Goal: Task Accomplishment & Management: Use online tool/utility

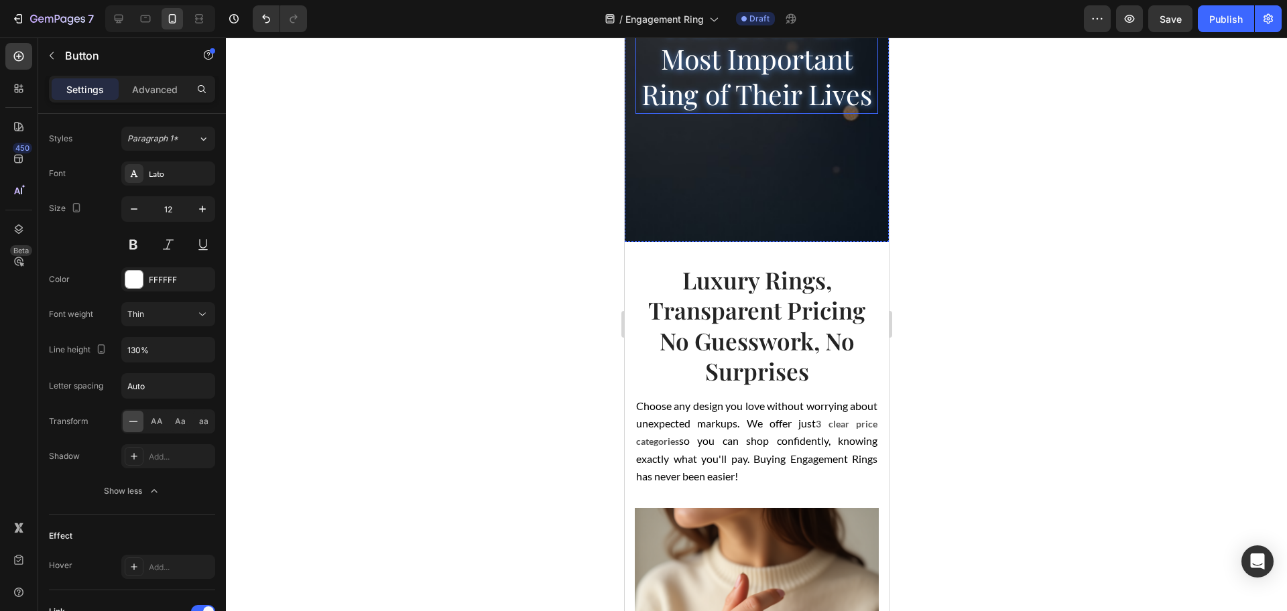
scroll to position [1005, 0]
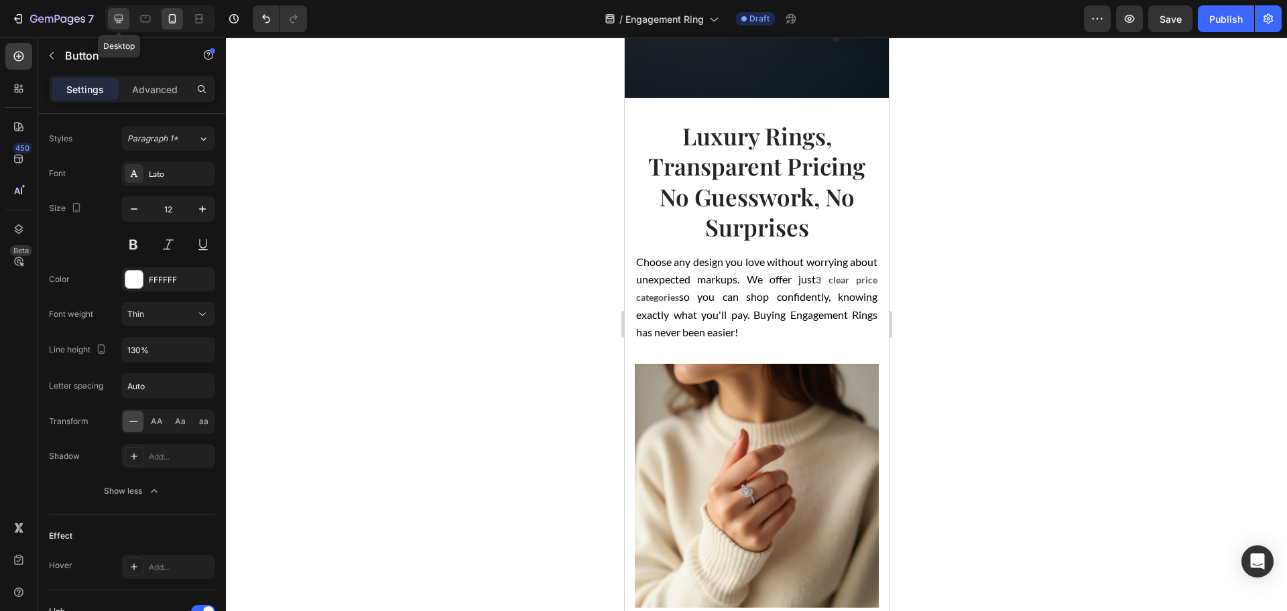
click at [117, 14] on icon at bounding box center [118, 18] width 13 height 13
type input "38"
type input "14"
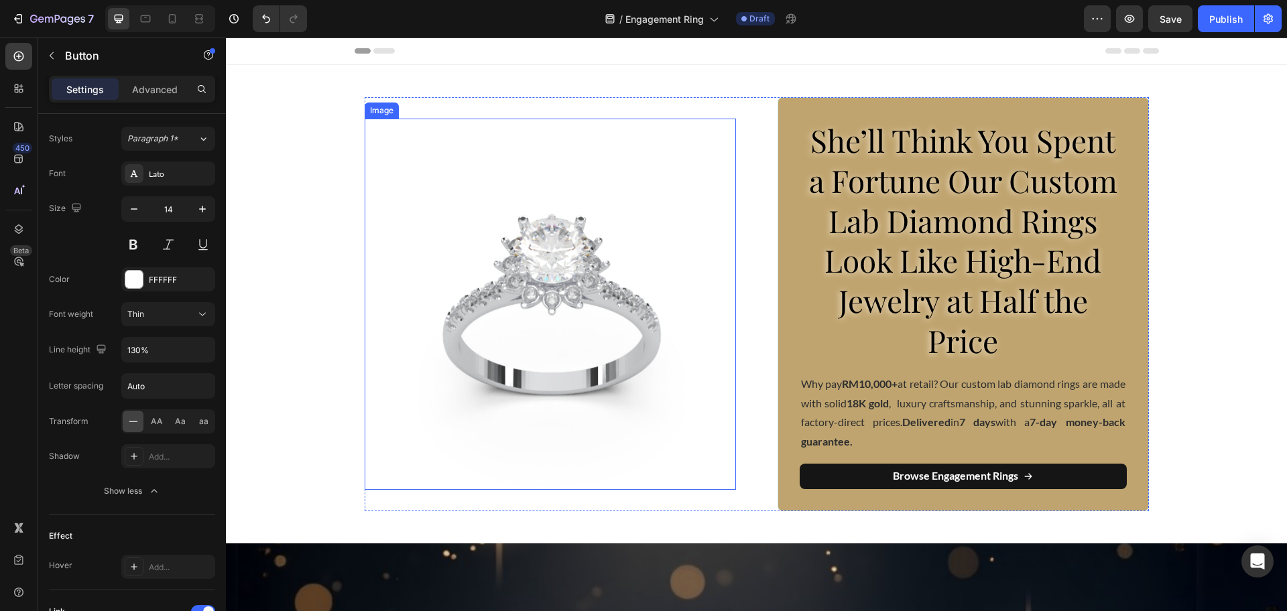
scroll to position [84, 0]
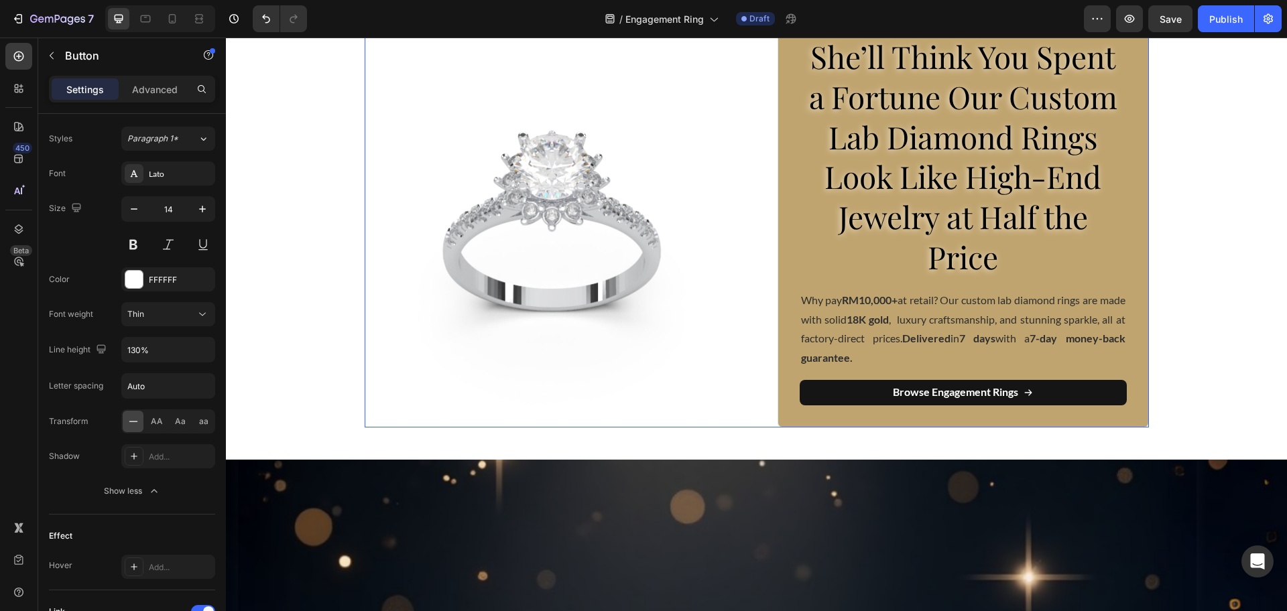
click at [758, 246] on div "Image She’ll Think You Spent a Fortune Our Custom Lab Diamond Rings Look Like H…" at bounding box center [757, 220] width 784 height 414
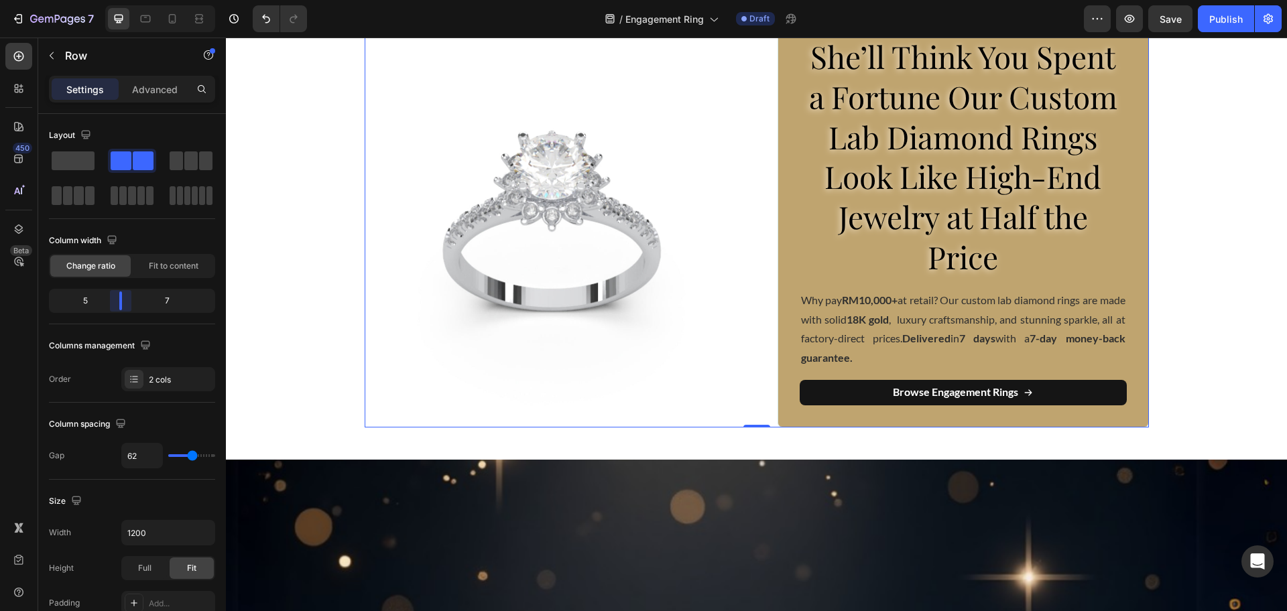
scroll to position [85, 0]
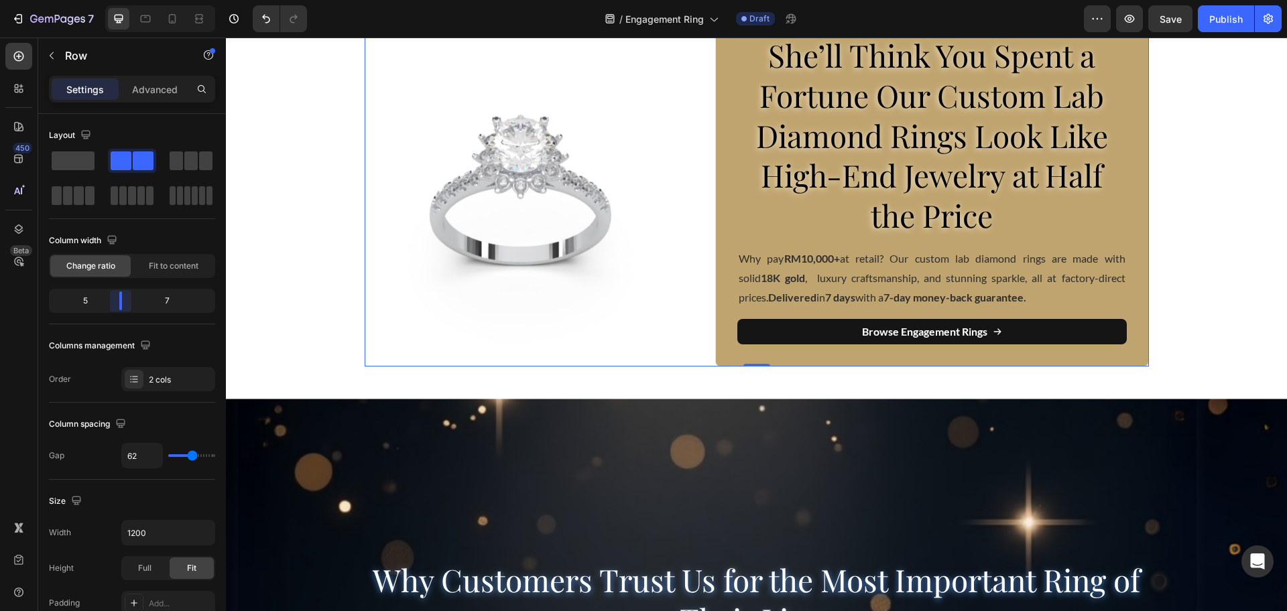
drag, startPoint x: 130, startPoint y: 295, endPoint x: 296, endPoint y: 249, distance: 171.9
click at [115, 0] on body "7 Version history / Engagement Ring Draft Preview Save Publish 450 Beta Section…" at bounding box center [643, 0] width 1287 height 0
click at [178, 18] on icon at bounding box center [172, 18] width 13 height 13
type input "0"
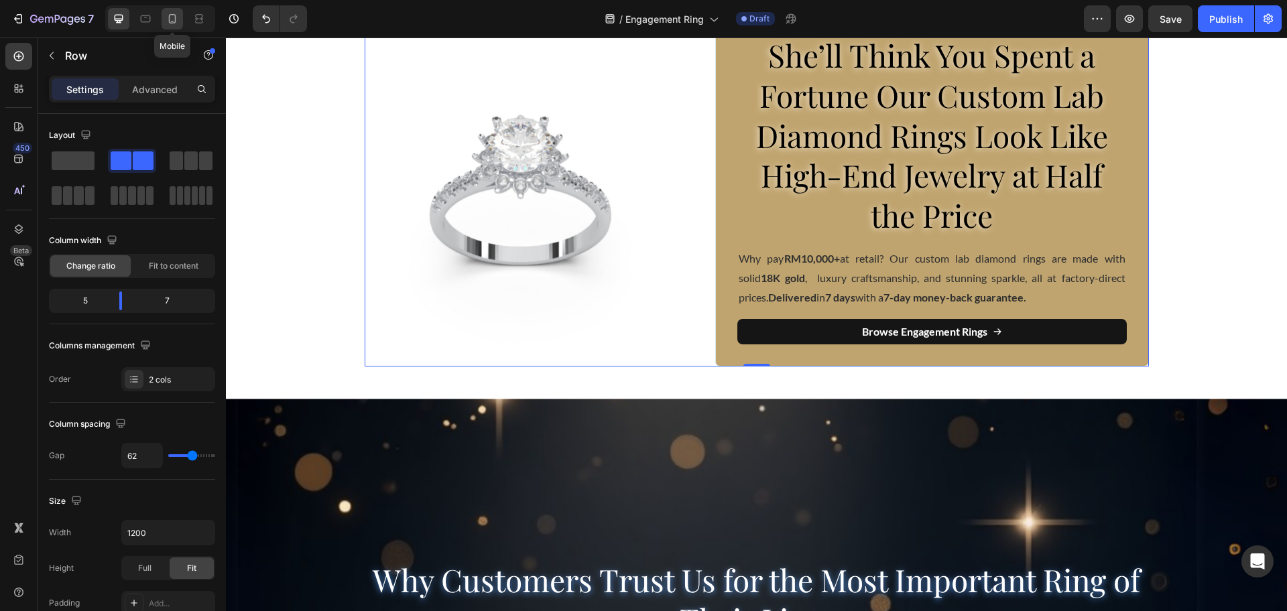
type input "100%"
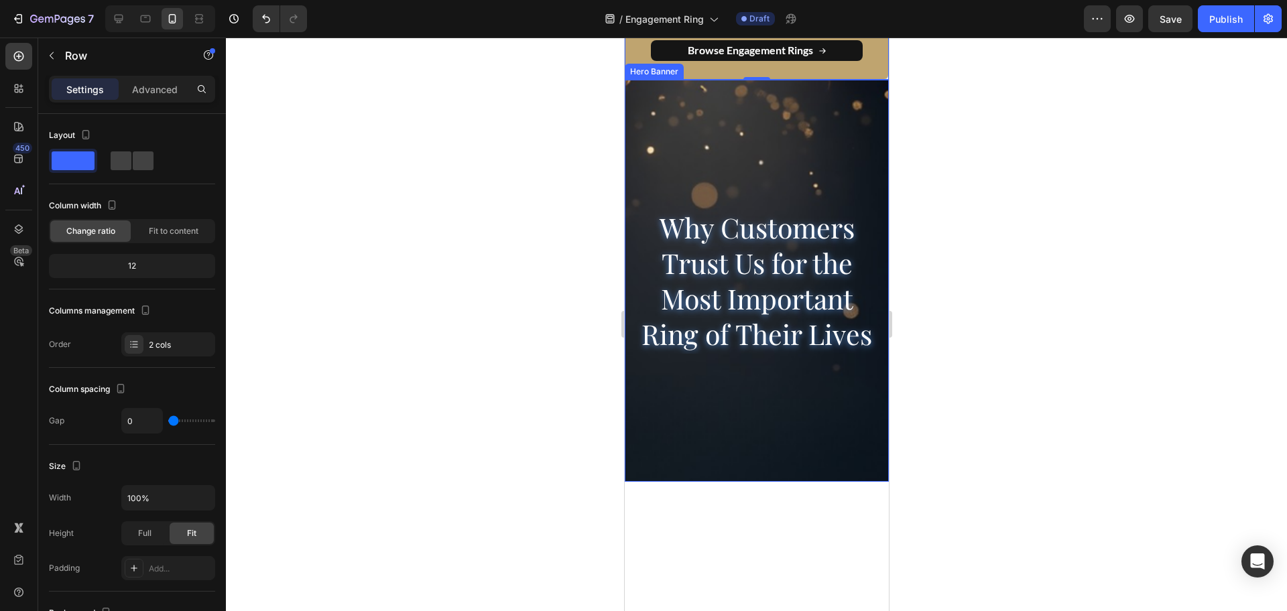
scroll to position [670, 0]
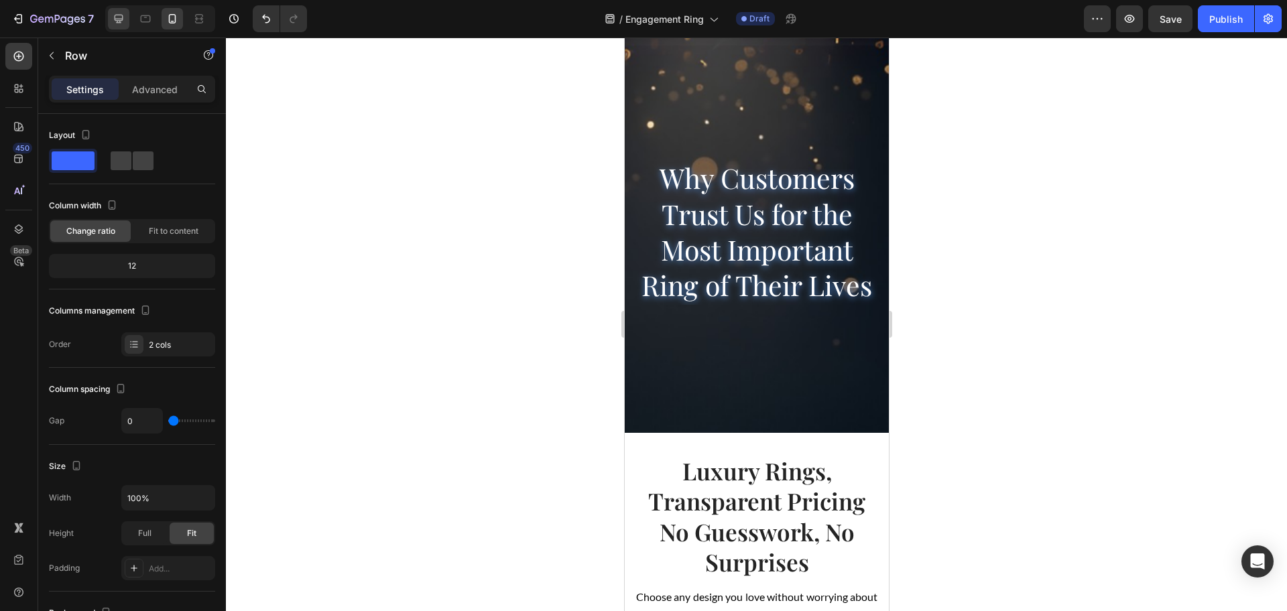
click at [120, 15] on icon at bounding box center [119, 19] width 9 height 9
type input "62"
type input "1200"
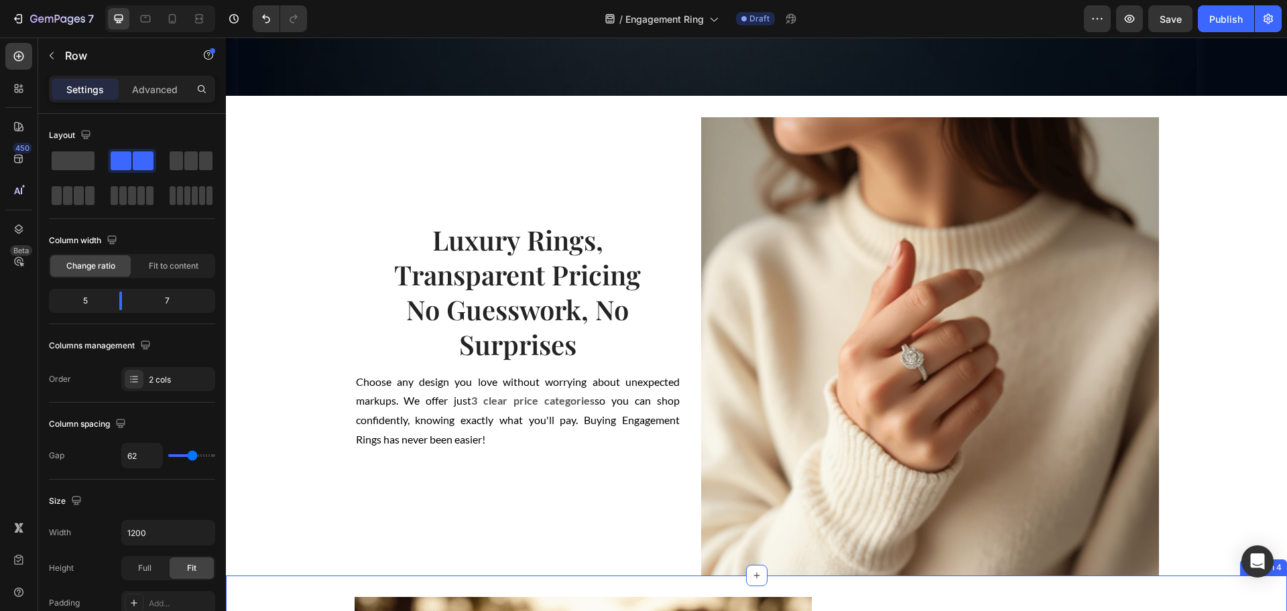
scroll to position [787, 0]
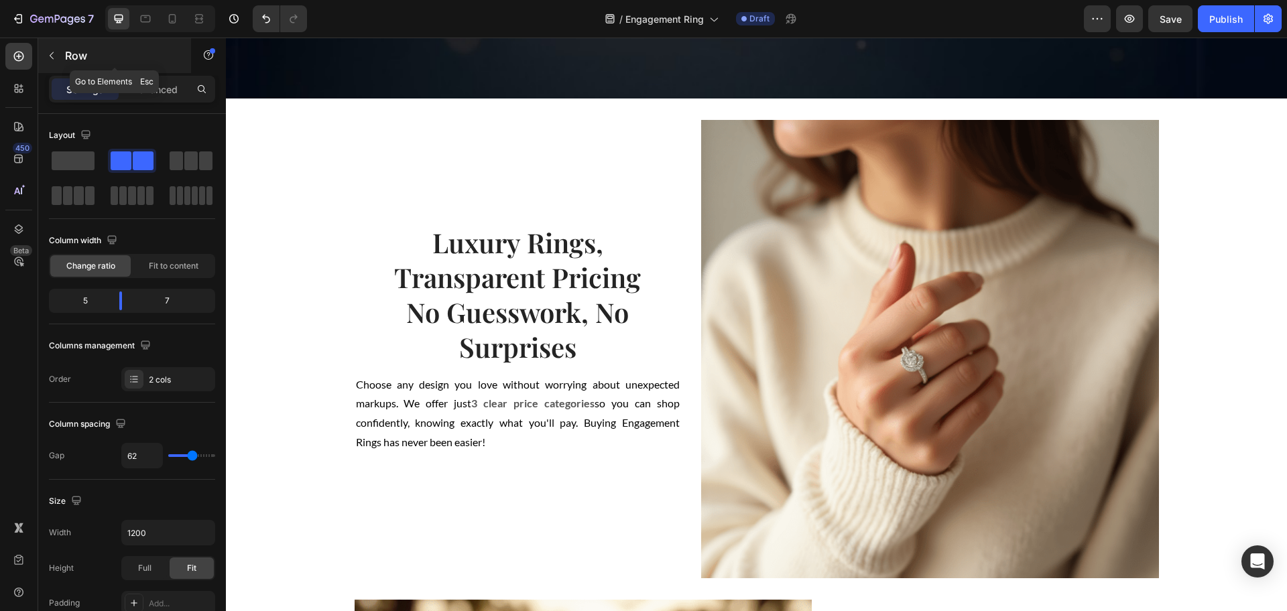
click at [76, 64] on div "Row" at bounding box center [114, 55] width 153 height 35
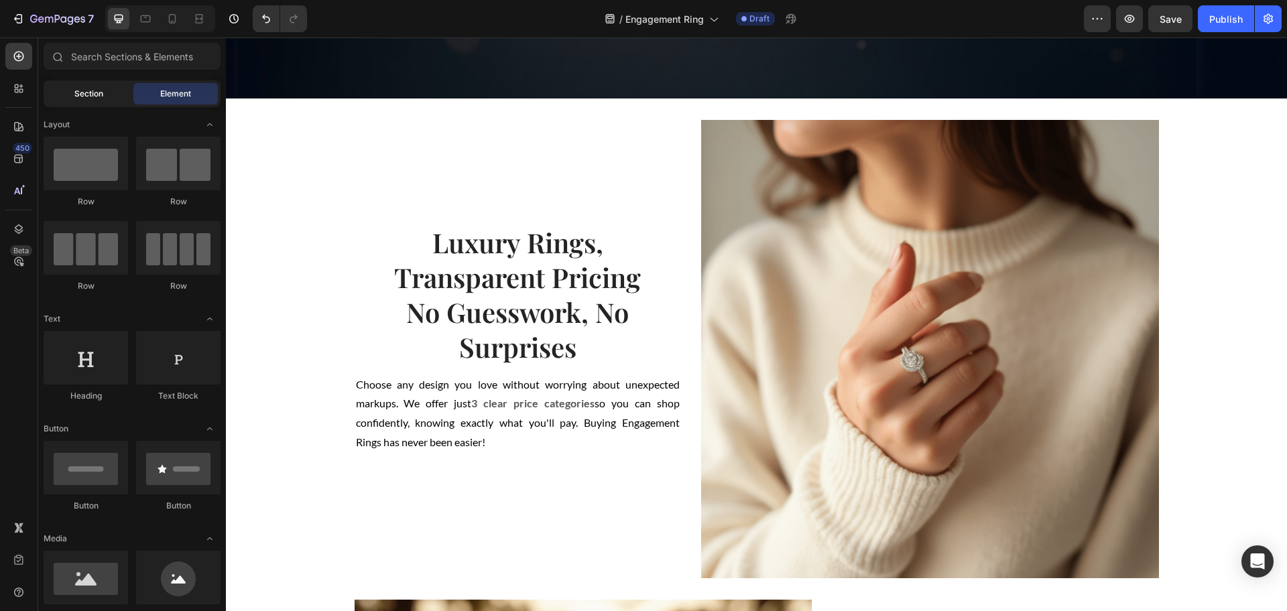
click at [72, 104] on div "Section" at bounding box center [88, 93] width 84 height 21
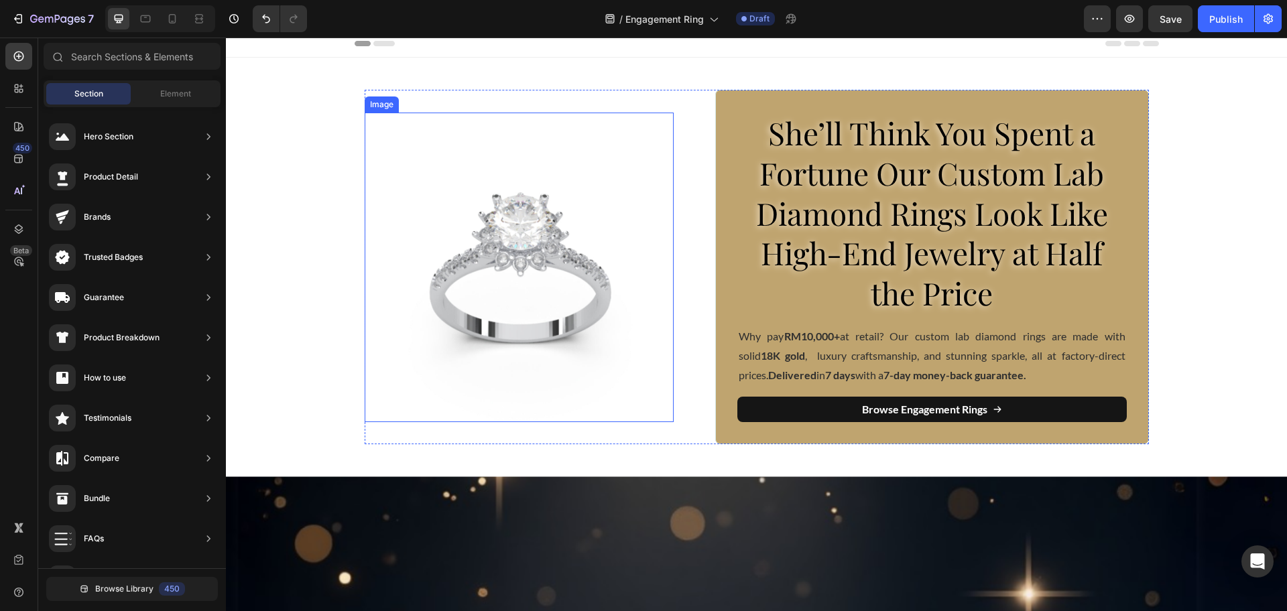
scroll to position [0, 0]
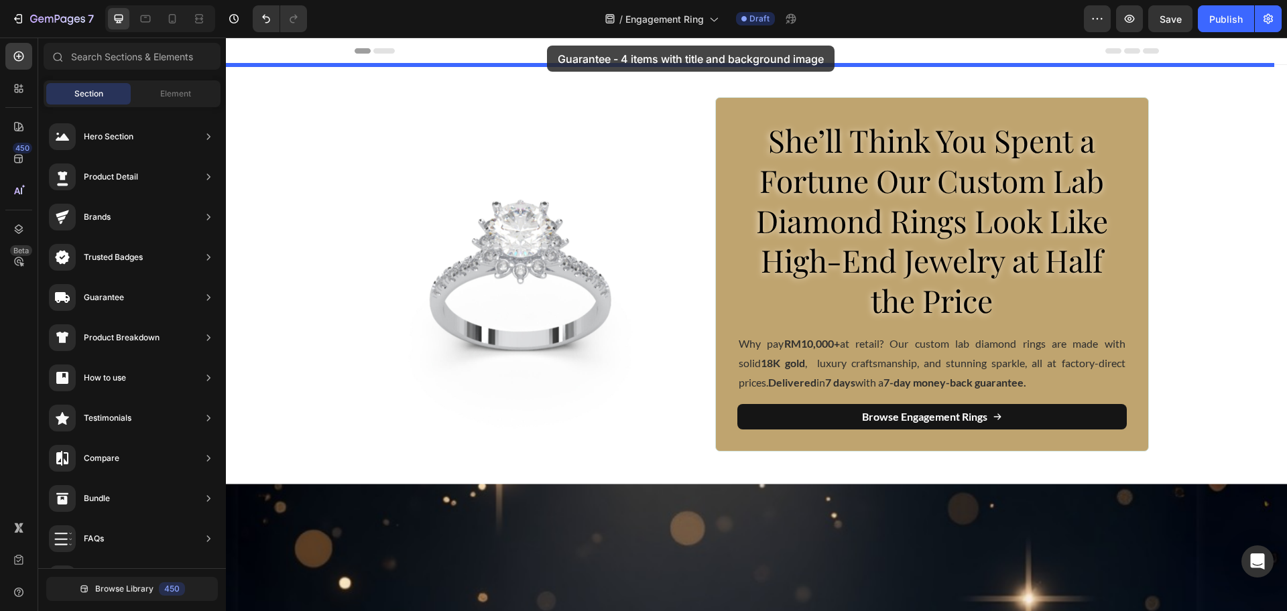
drag, startPoint x: 504, startPoint y: 379, endPoint x: 777, endPoint y: 72, distance: 410.6
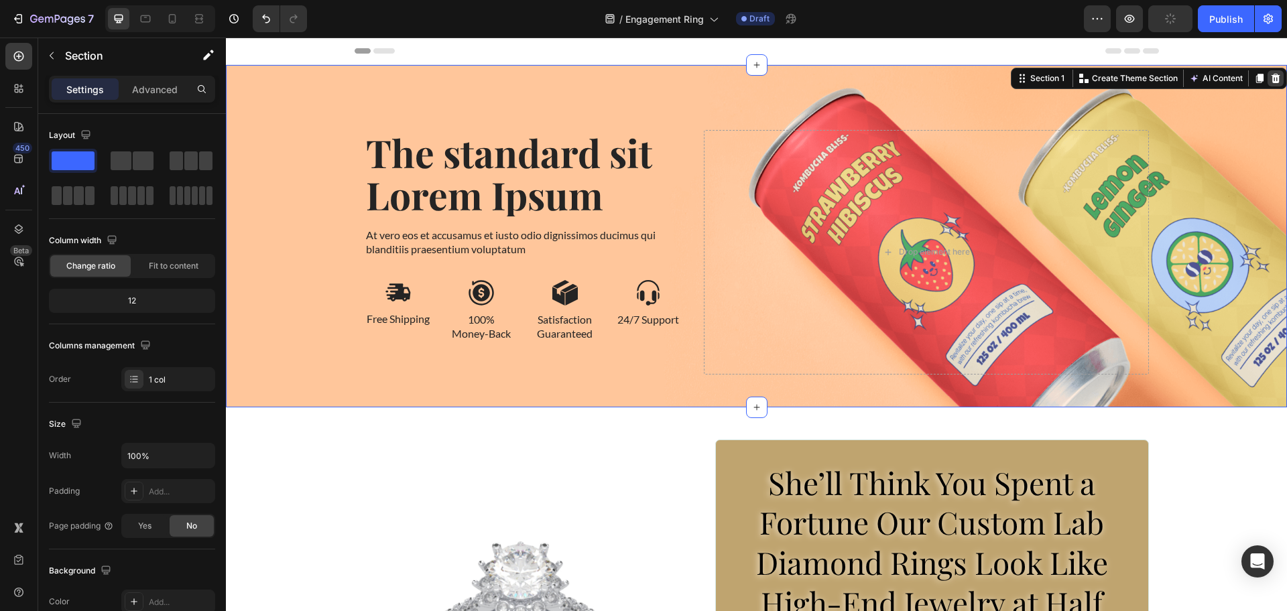
click at [1270, 74] on icon at bounding box center [1275, 78] width 11 height 11
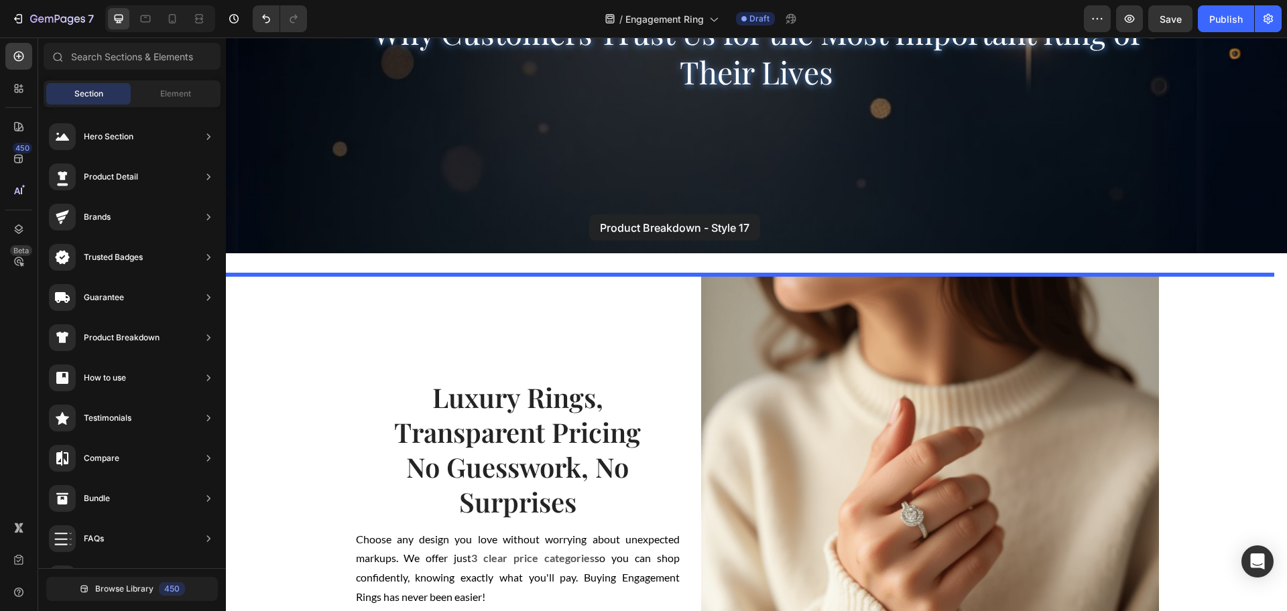
scroll to position [615, 0]
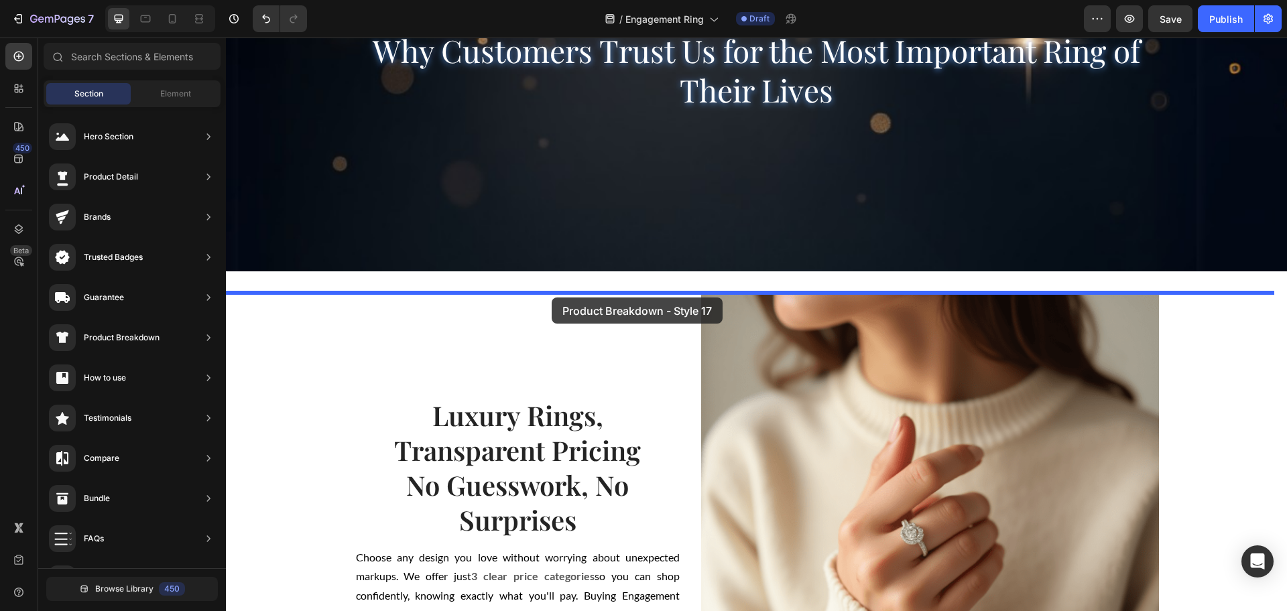
drag, startPoint x: 528, startPoint y: 361, endPoint x: 552, endPoint y: 298, distance: 67.8
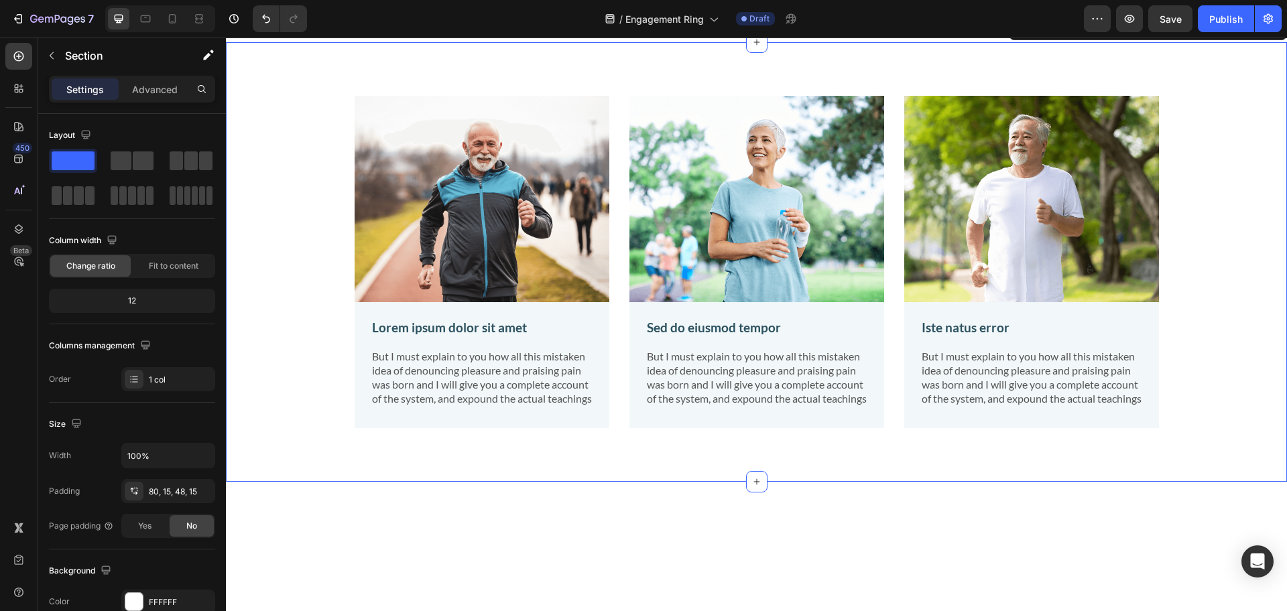
scroll to position [866, 0]
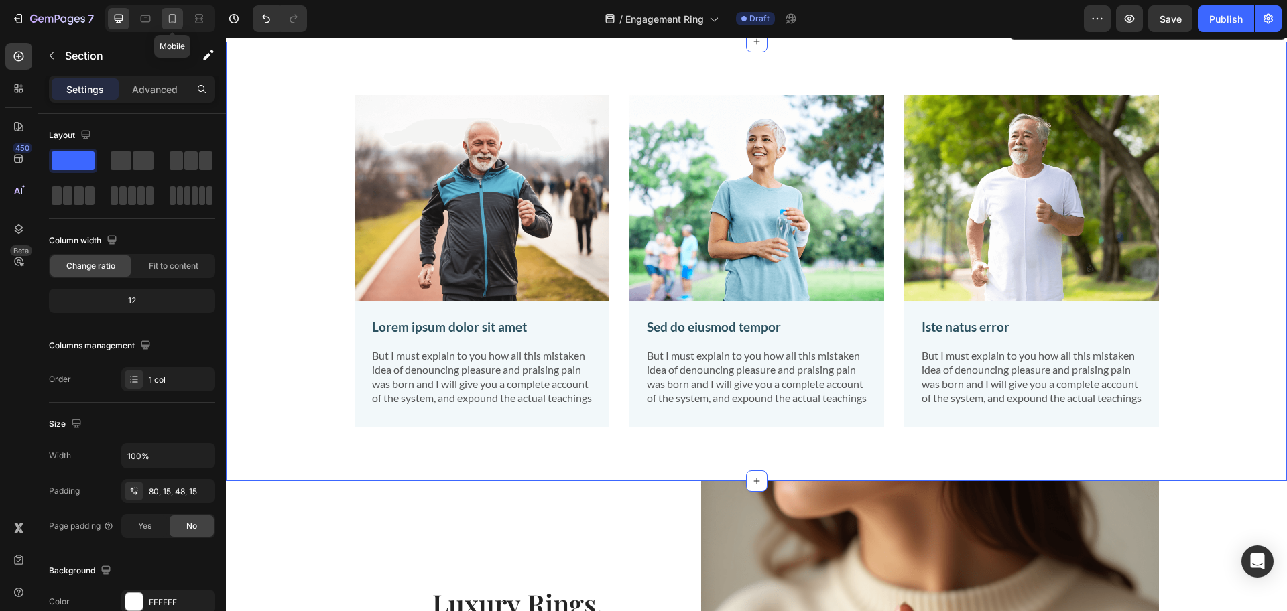
click at [166, 9] on div at bounding box center [172, 18] width 21 height 21
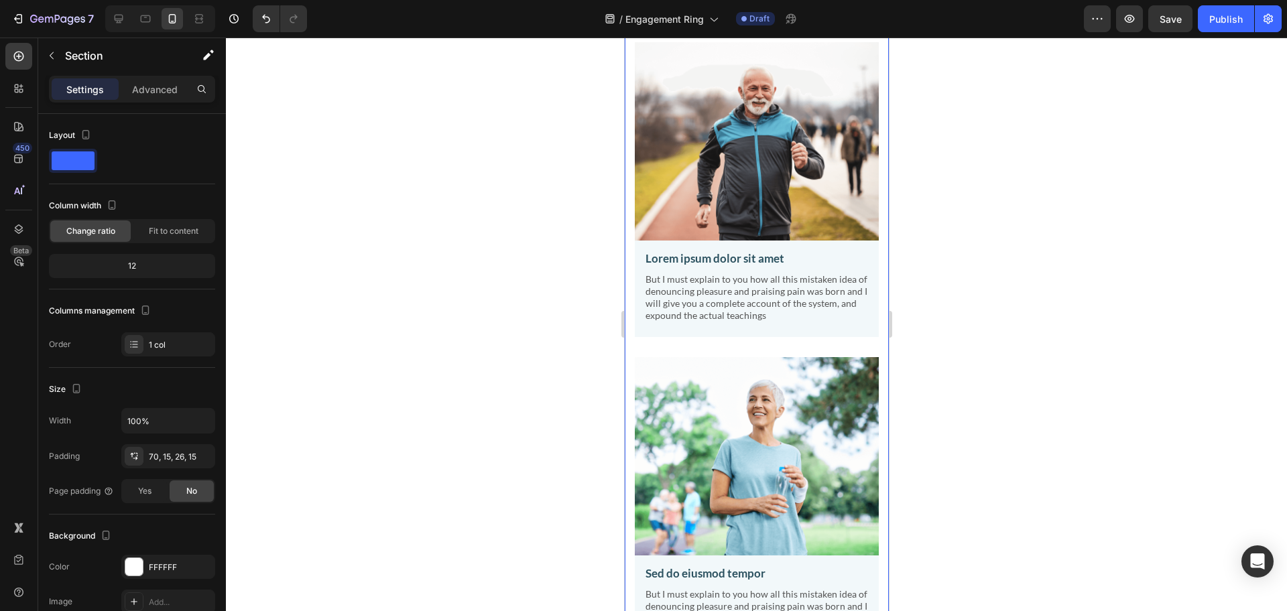
scroll to position [821, 0]
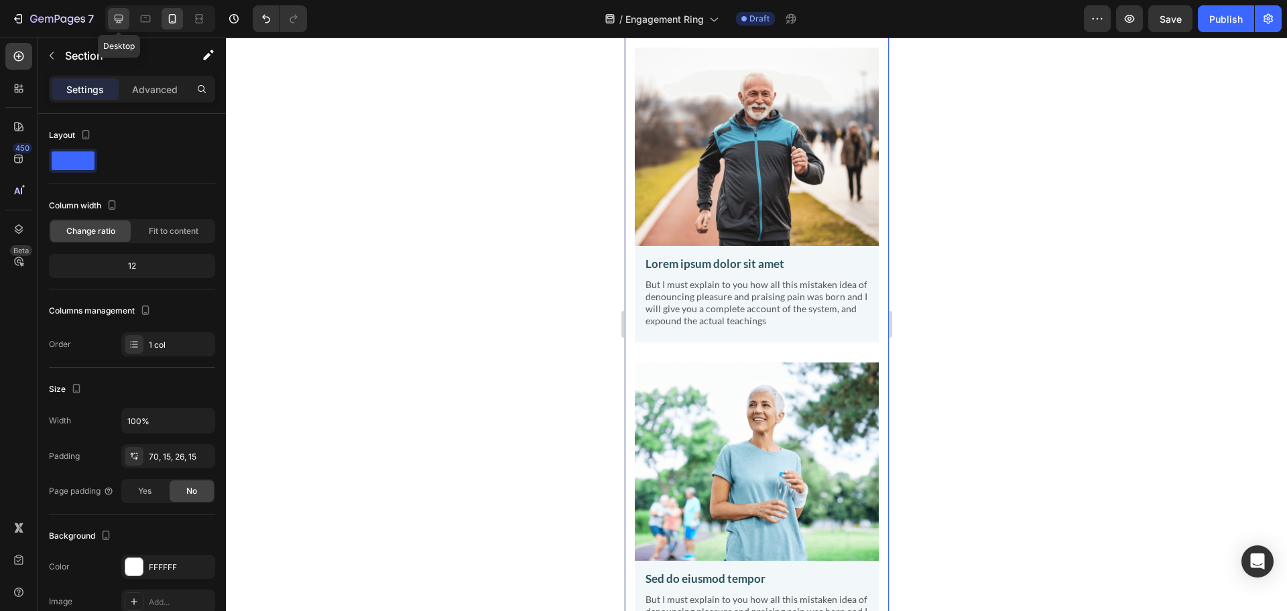
click at [117, 9] on div at bounding box center [118, 18] width 21 height 21
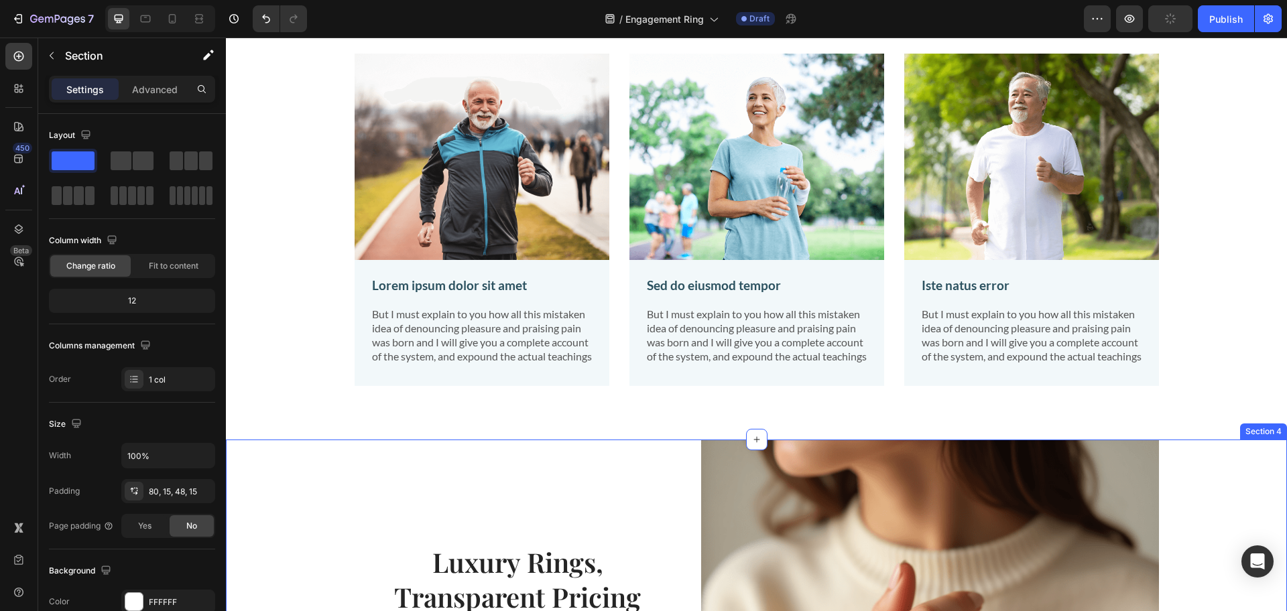
scroll to position [907, 0]
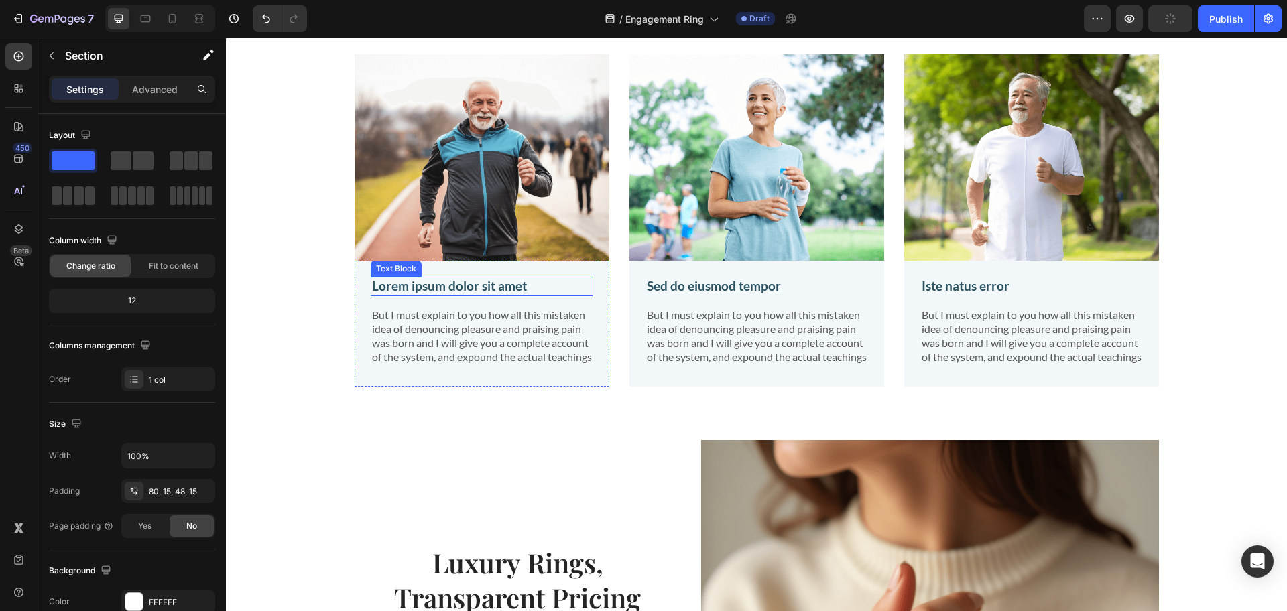
click at [397, 290] on p "Lorem ipsum dolor sit amet" at bounding box center [482, 286] width 220 height 17
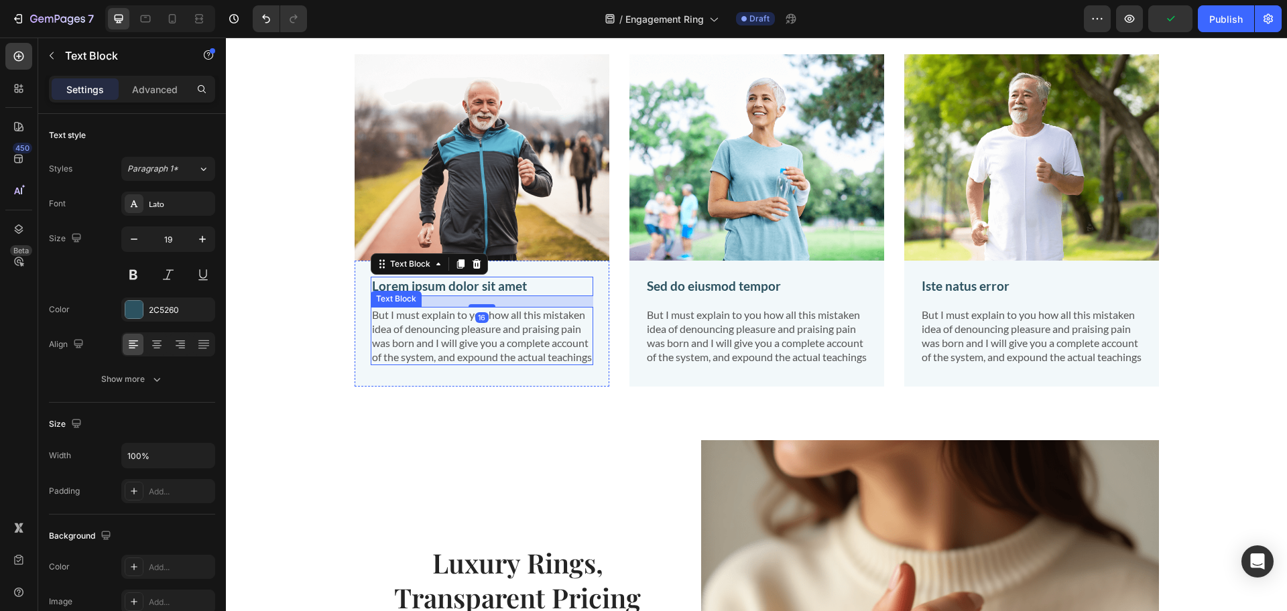
click at [408, 328] on p "But I must explain to you how all this mistaken idea of denouncing pleasure and…" at bounding box center [482, 336] width 220 height 56
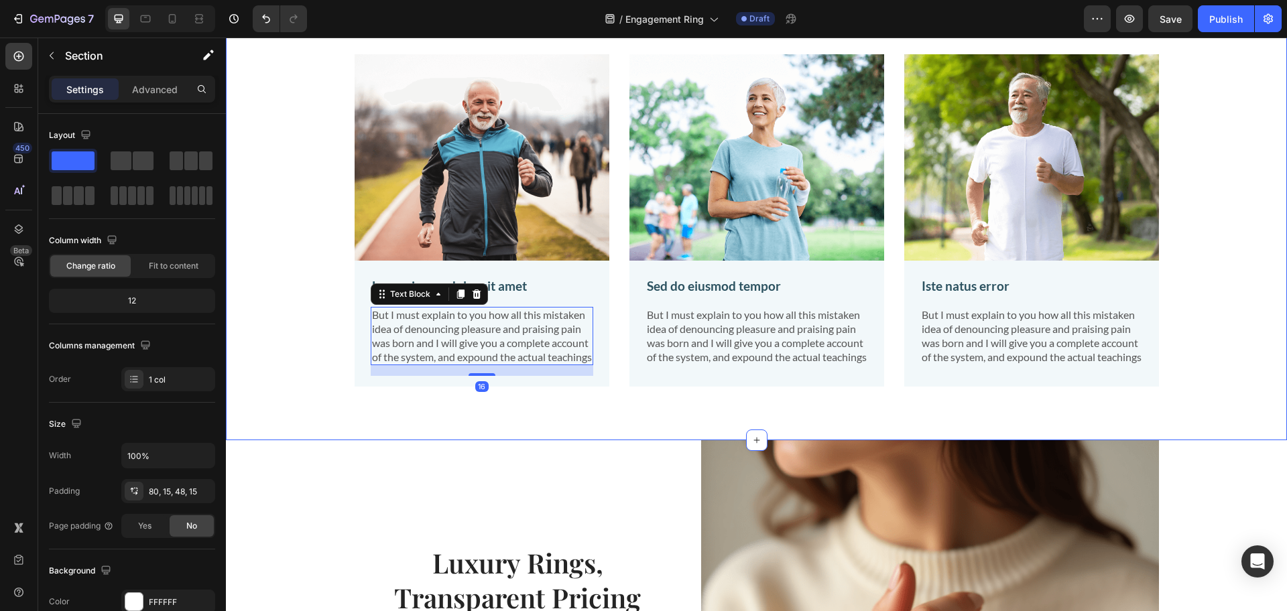
click at [270, 253] on div "Image Lorem ipsum dolor sit amet Text Block But I must explain to you how all t…" at bounding box center [756, 231] width 1041 height 354
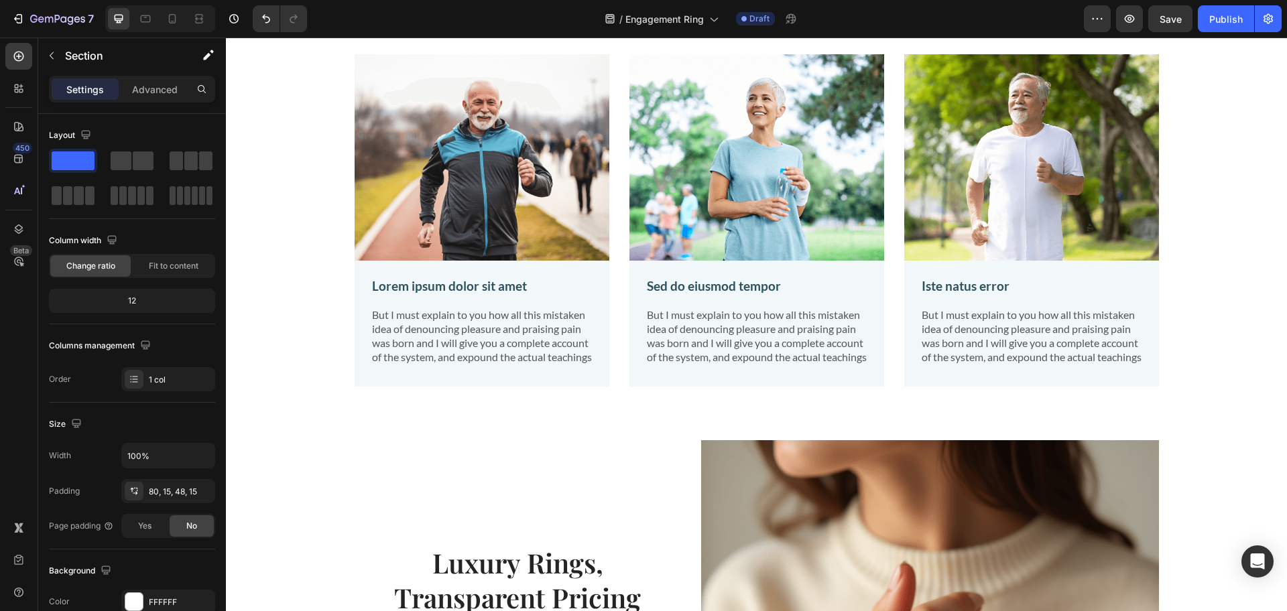
scroll to position [655, 0]
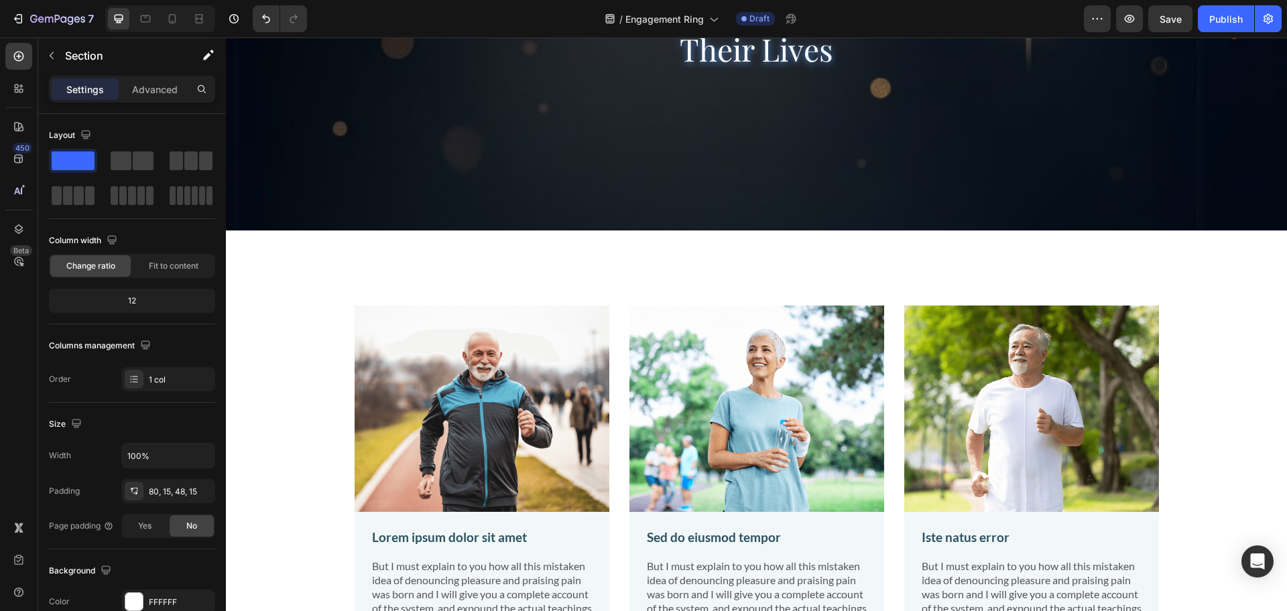
click at [298, 347] on div "Image Lorem ipsum dolor sit amet Text Block But I must explain to you how all t…" at bounding box center [756, 483] width 1041 height 354
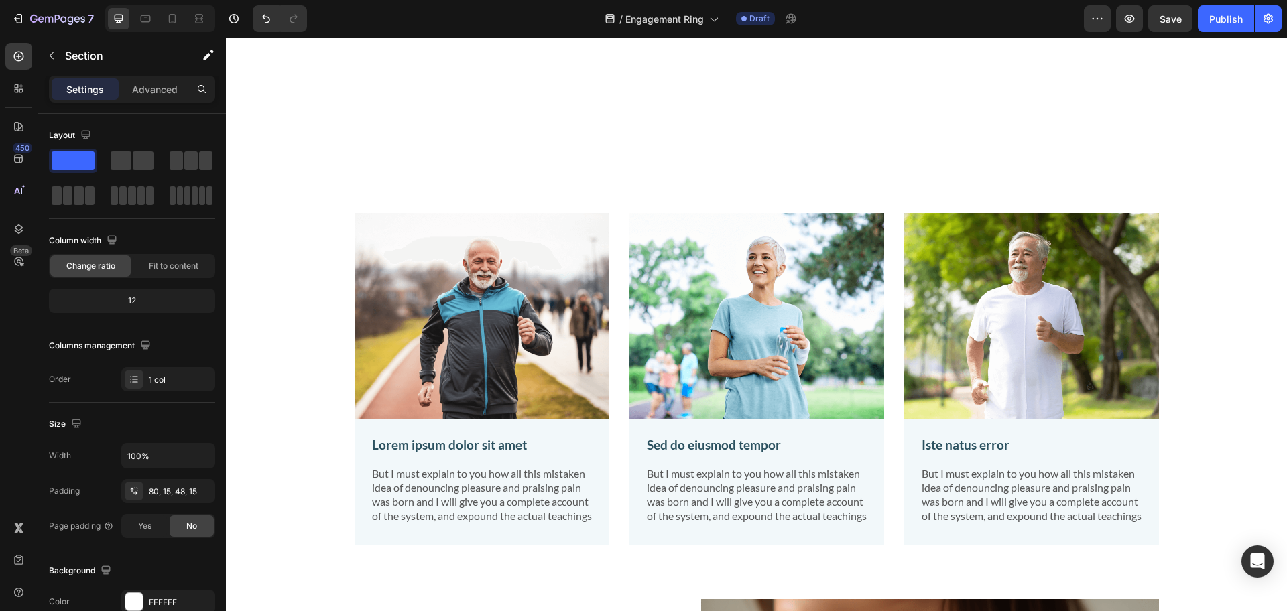
scroll to position [907, 0]
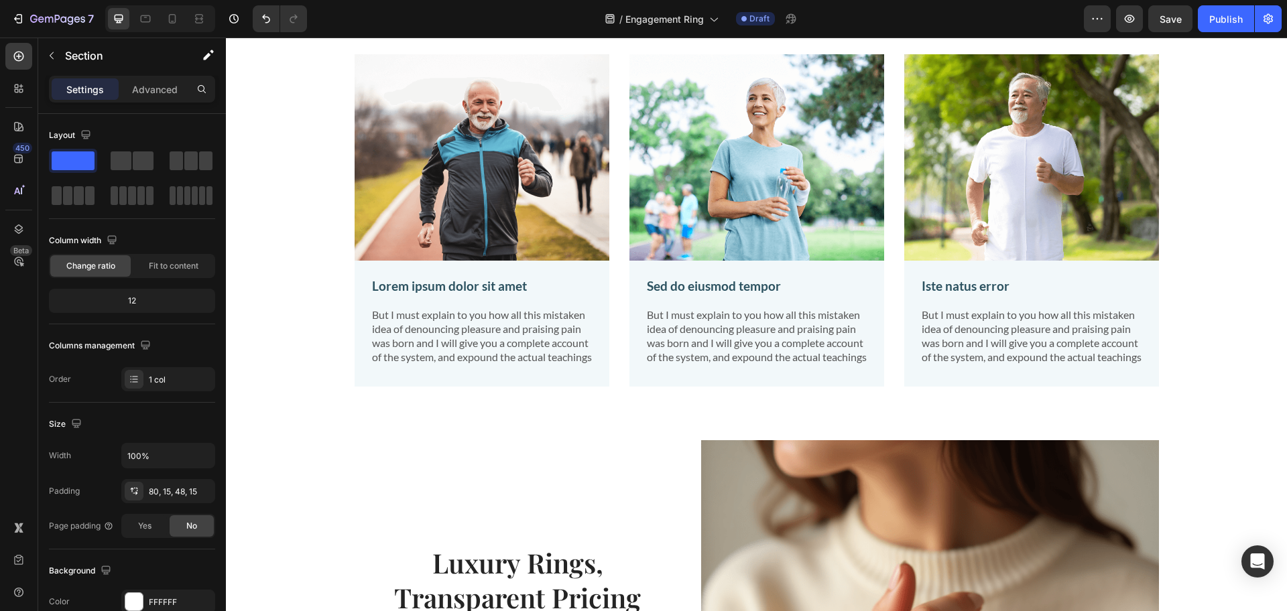
click at [286, 408] on div "Image Lorem ipsum dolor sit amet Text Block But I must explain to you how all t…" at bounding box center [756, 231] width 1041 height 354
drag, startPoint x: 294, startPoint y: 433, endPoint x: 318, endPoint y: 442, distance: 25.9
click at [297, 439] on div "Image Lorem ipsum dolor sit amet Text Block But I must explain to you how all t…" at bounding box center [756, 221] width 1061 height 440
click at [385, 387] on div "Lorem ipsum dolor sit amet Text Block But I must explain to you how all this mi…" at bounding box center [482, 324] width 255 height 126
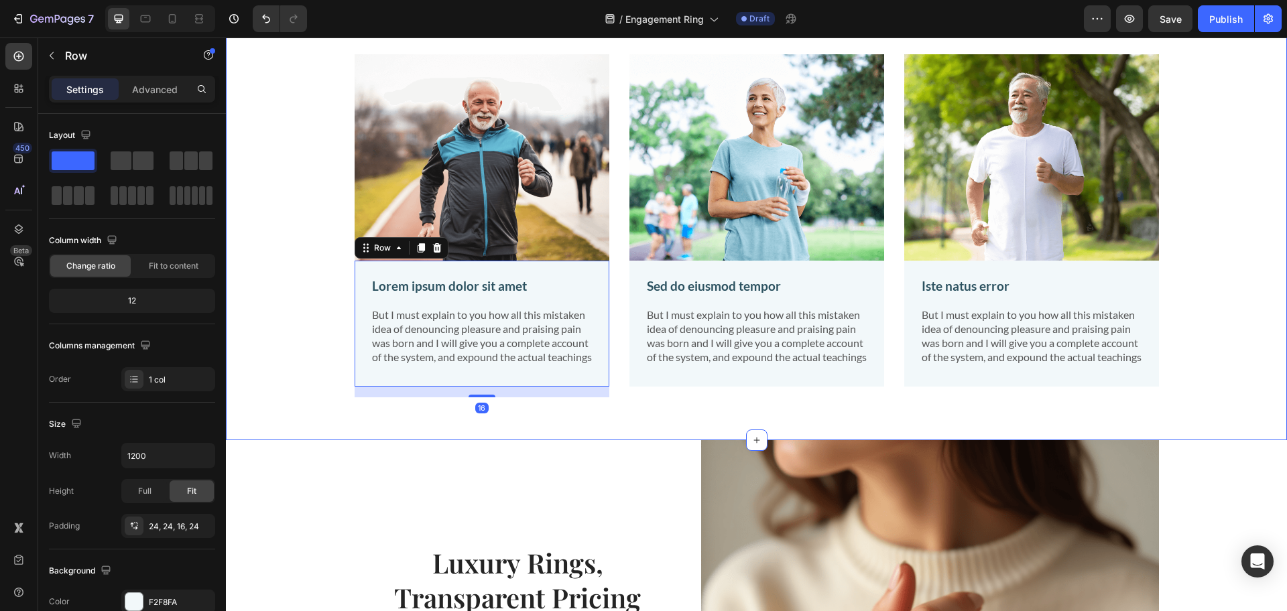
click at [311, 397] on div "Image Lorem ipsum dolor sit amet Text Block But I must explain to you how all t…" at bounding box center [756, 231] width 1041 height 354
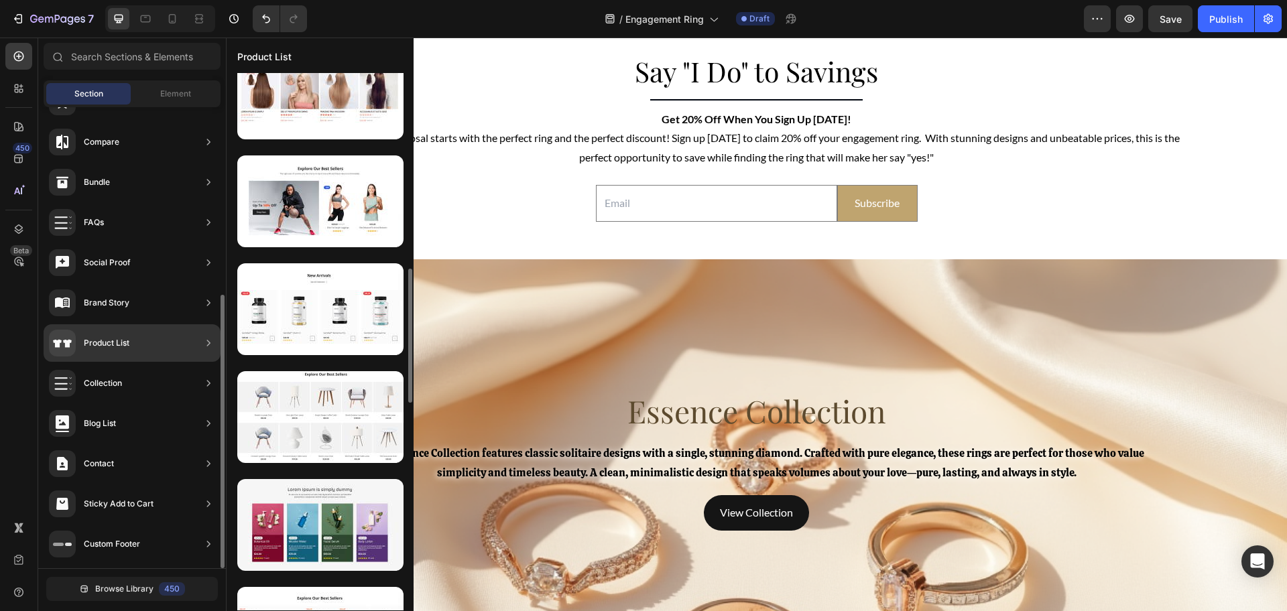
scroll to position [0, 0]
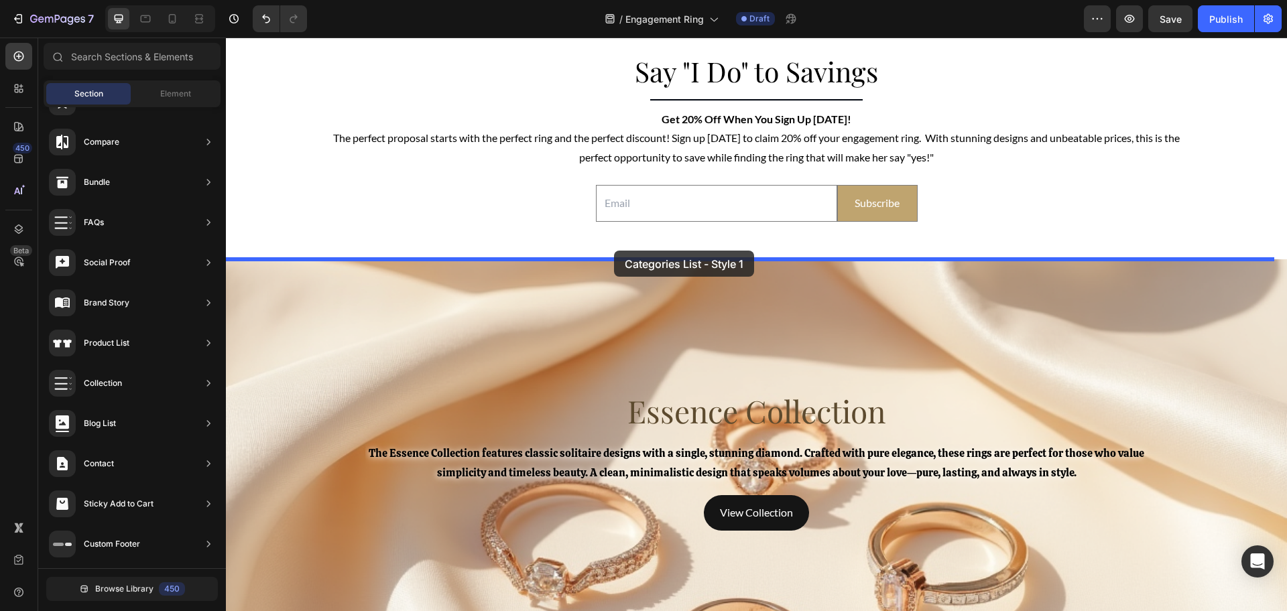
drag, startPoint x: 534, startPoint y: 283, endPoint x: 614, endPoint y: 251, distance: 86.0
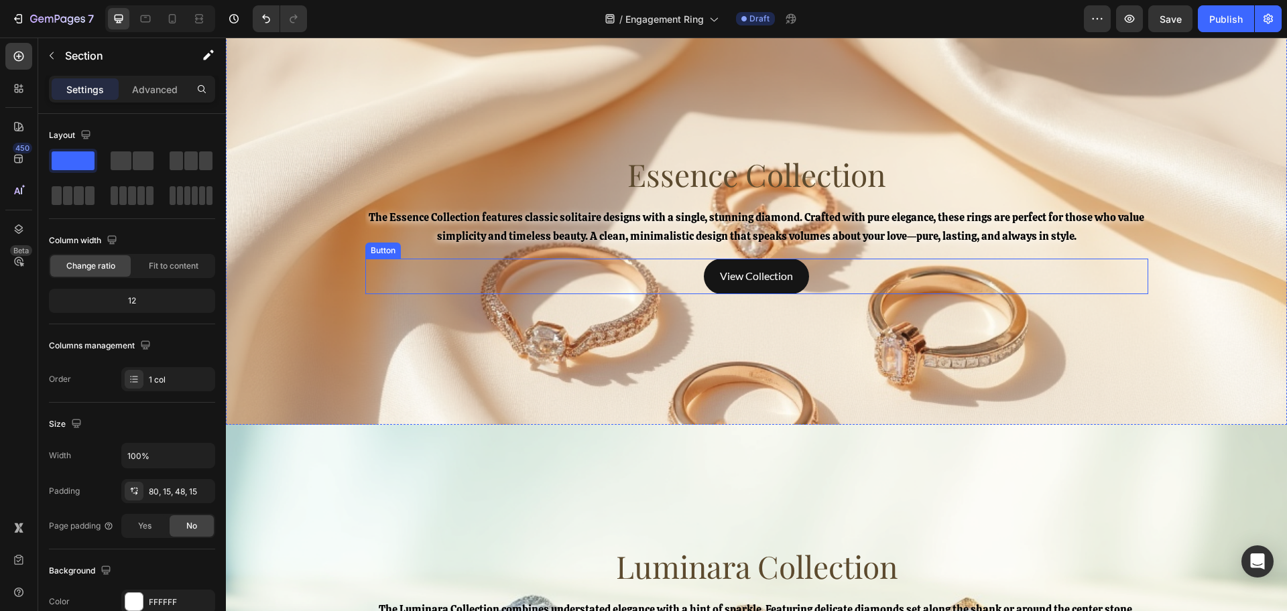
scroll to position [3309, 0]
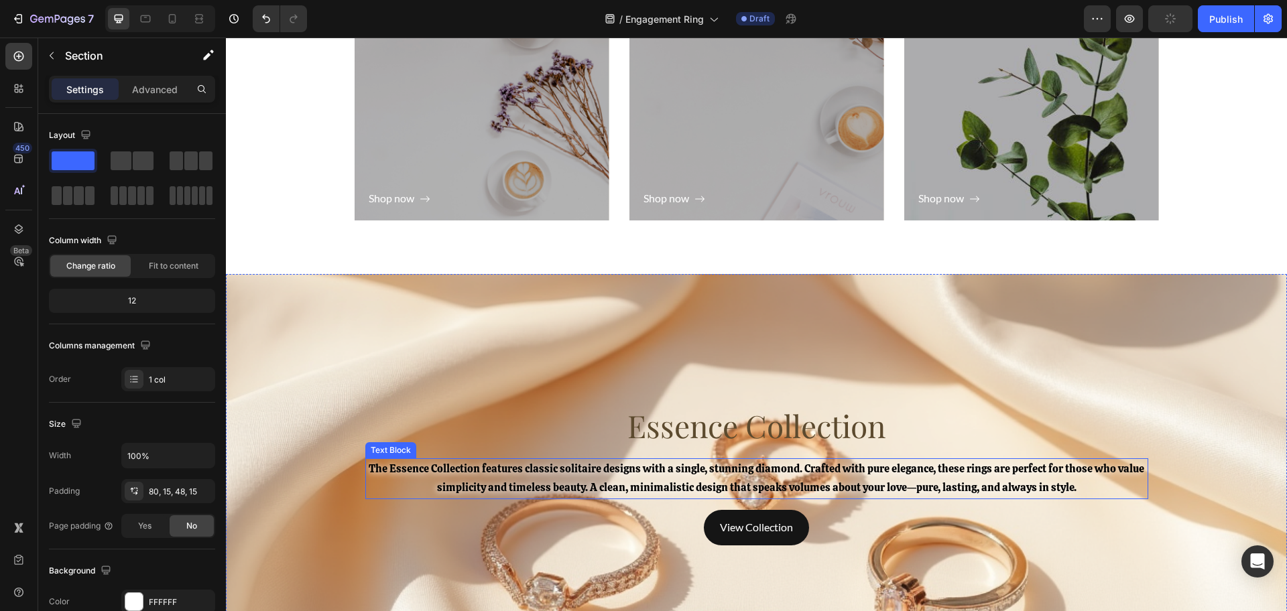
click at [602, 479] on p "The Essence Collection features classic solitaire designs with a single, stunni…" at bounding box center [757, 479] width 780 height 39
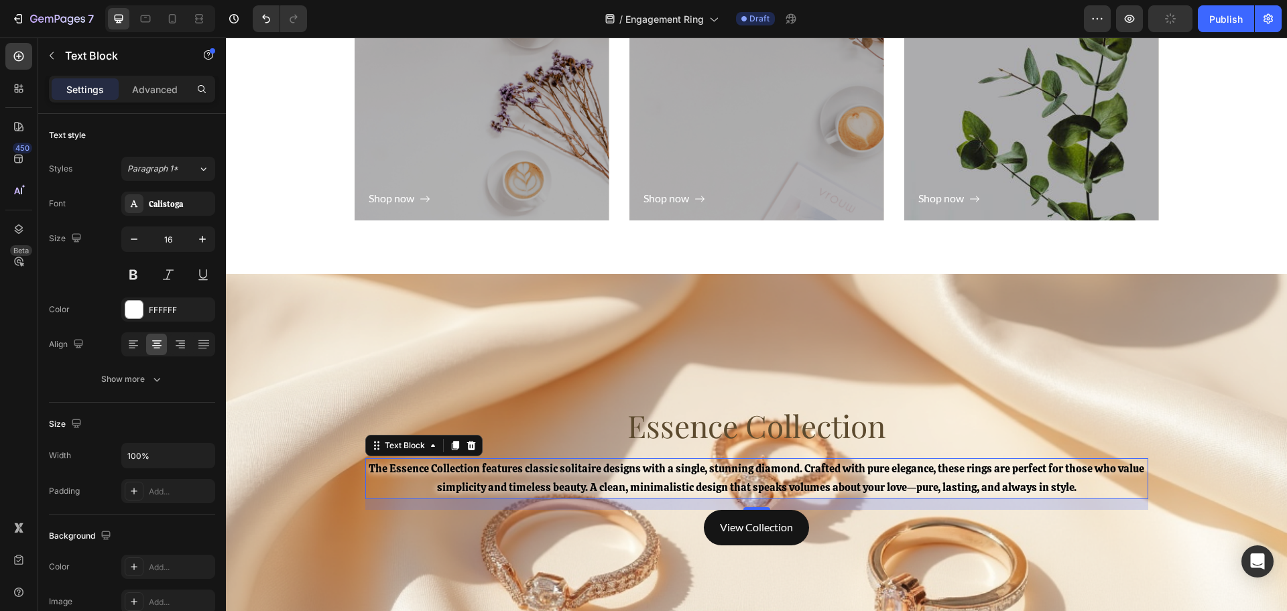
click at [602, 479] on p "The Essence Collection features classic solitaire designs with a single, stunni…" at bounding box center [757, 479] width 780 height 39
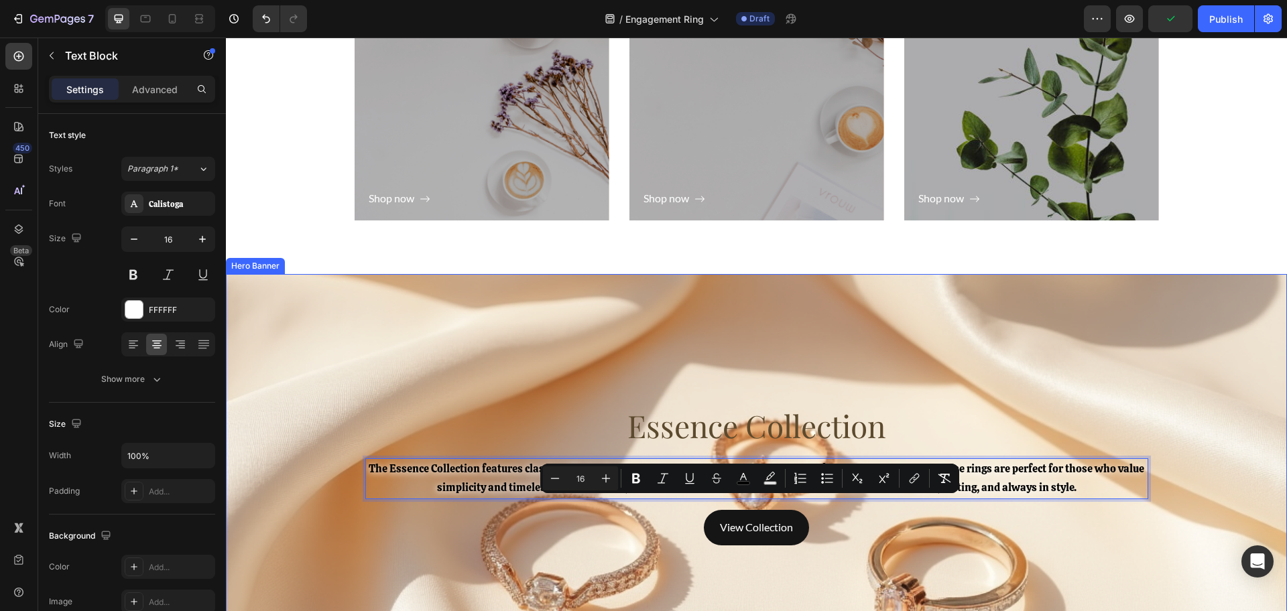
scroll to position [3058, 0]
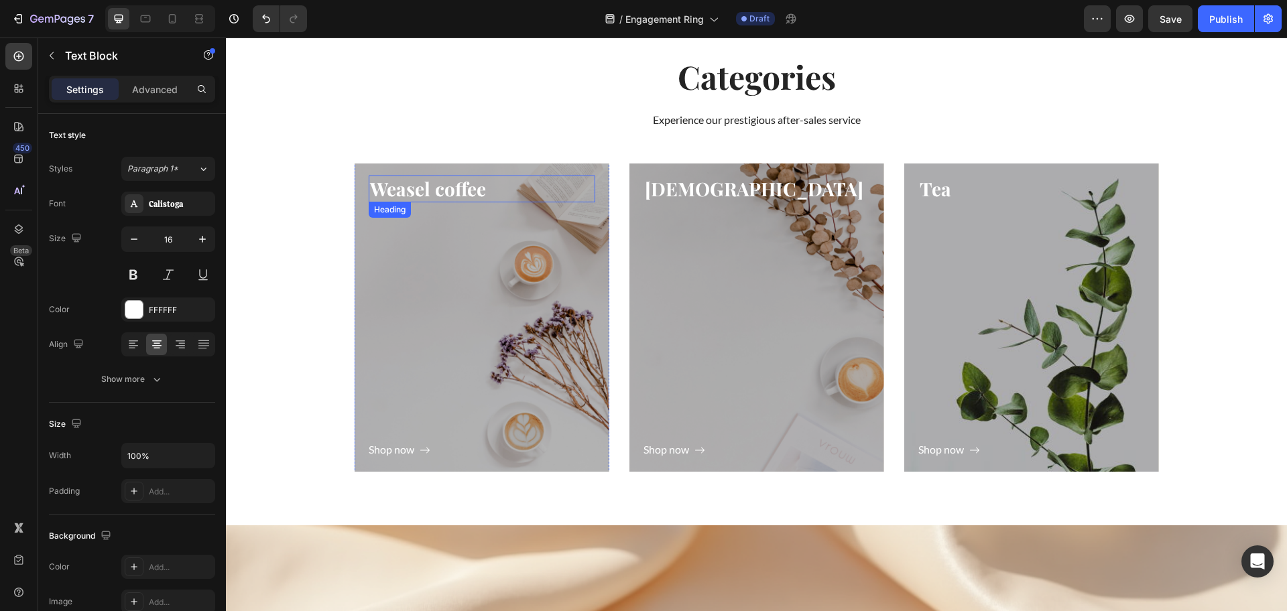
click at [421, 194] on p "Weasel coffee" at bounding box center [482, 189] width 224 height 24
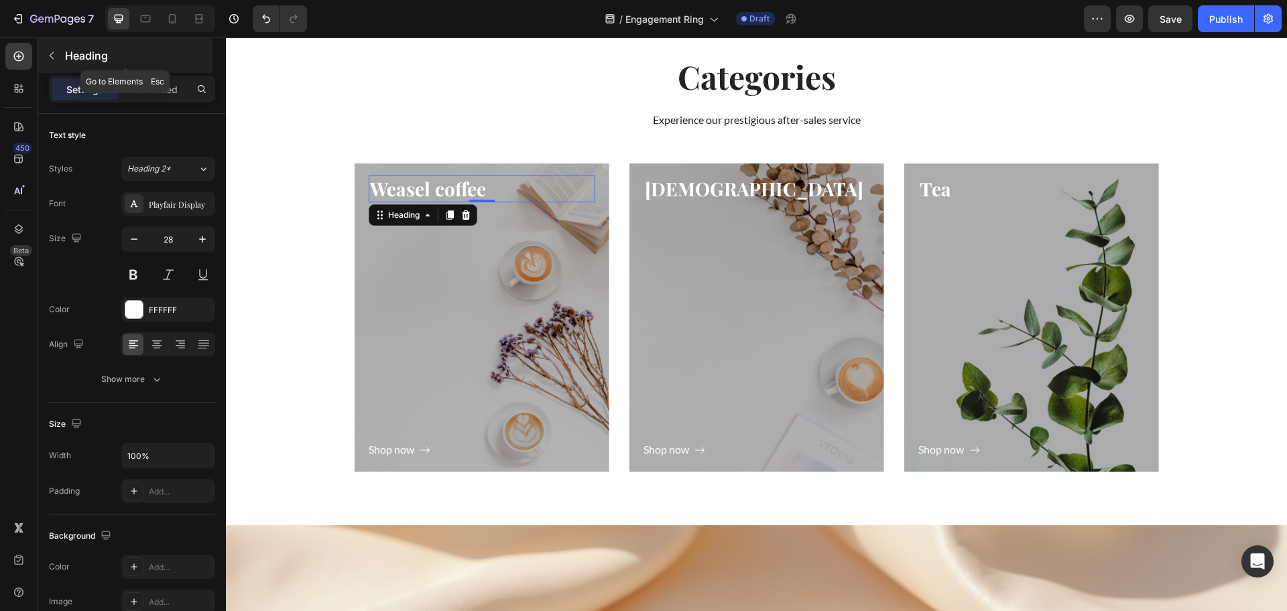
click at [83, 58] on p "Heading" at bounding box center [137, 56] width 145 height 16
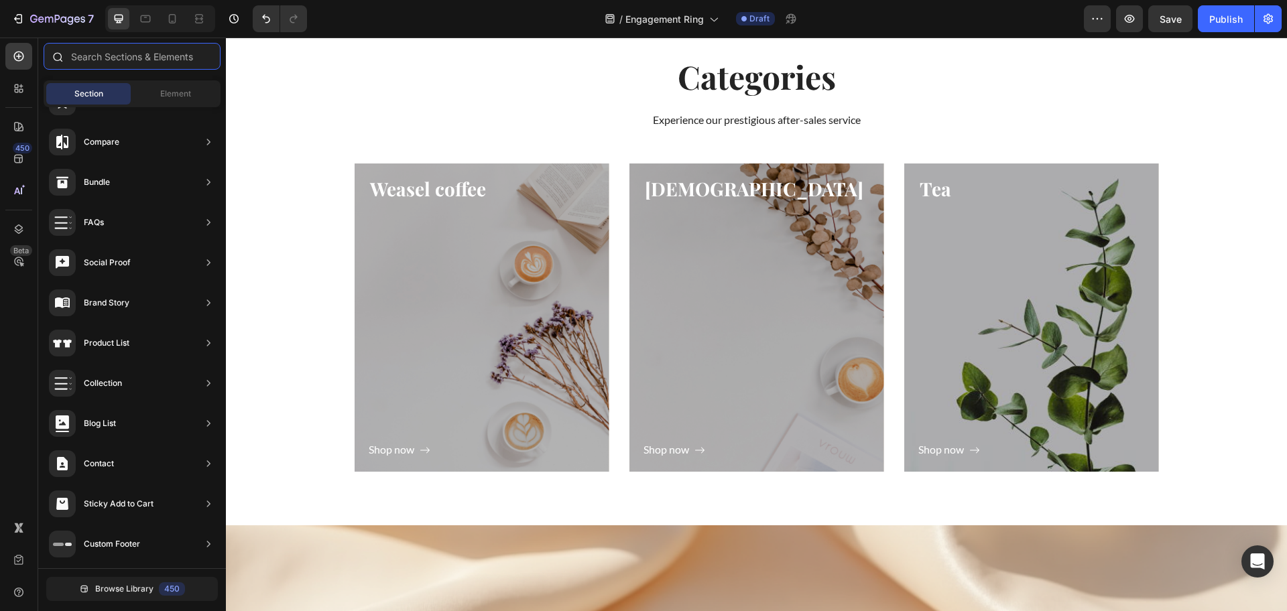
click at [111, 59] on input "text" at bounding box center [132, 56] width 177 height 27
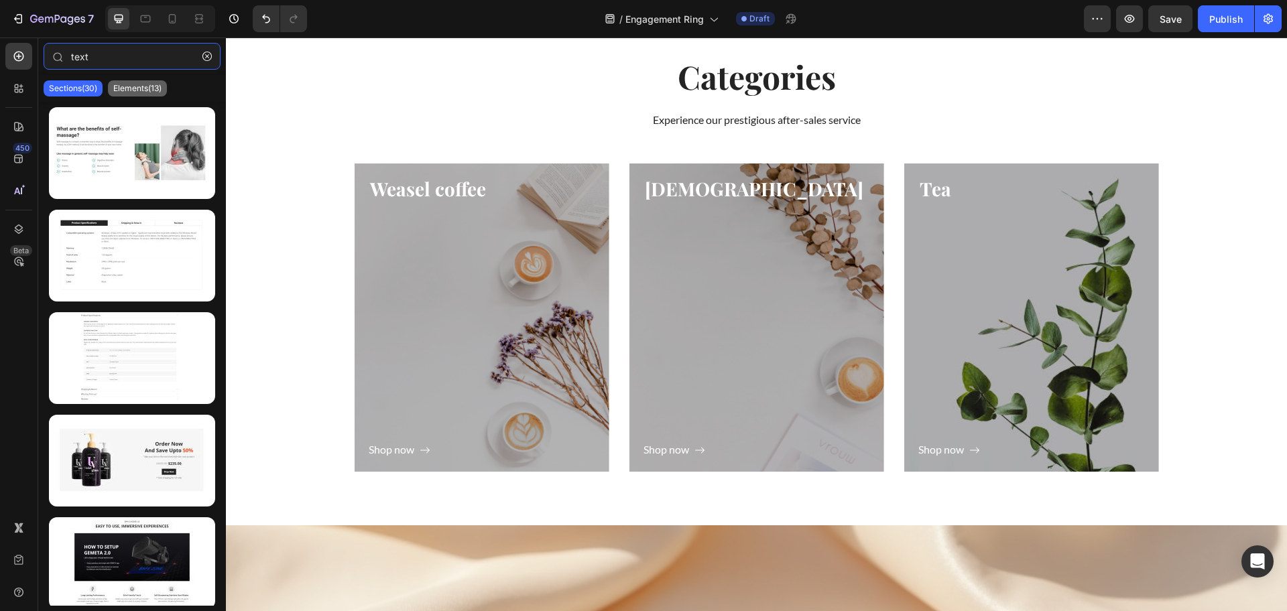
type input "text"
click at [123, 82] on div "Elements(13)" at bounding box center [137, 88] width 59 height 16
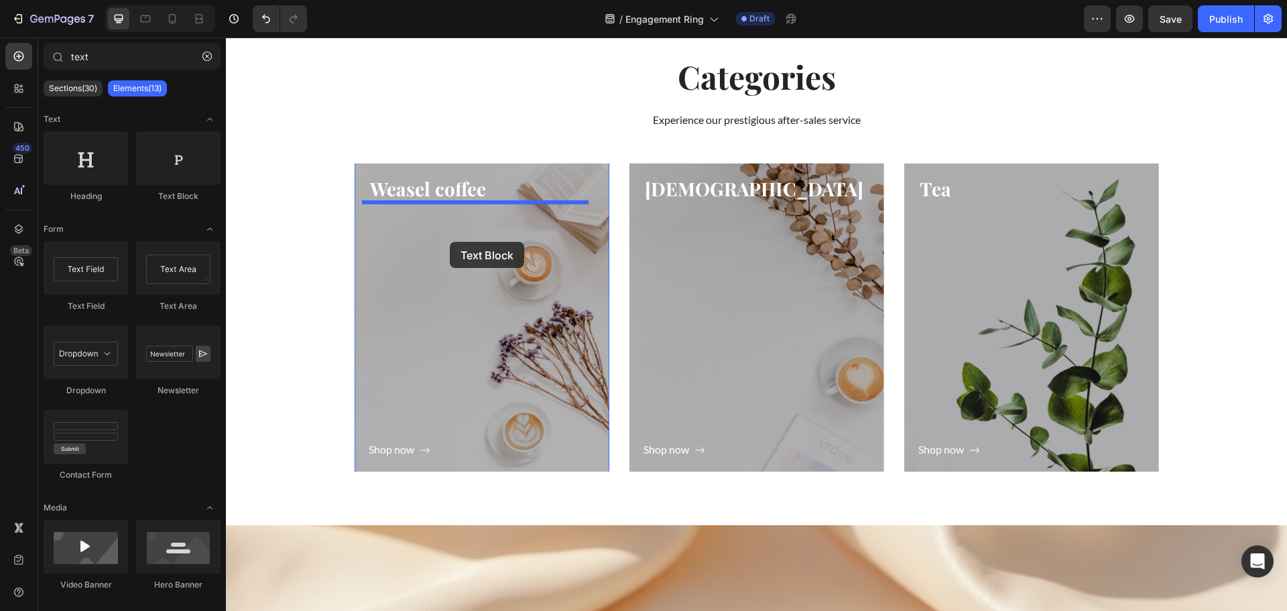
drag, startPoint x: 396, startPoint y: 213, endPoint x: 450, endPoint y: 242, distance: 60.9
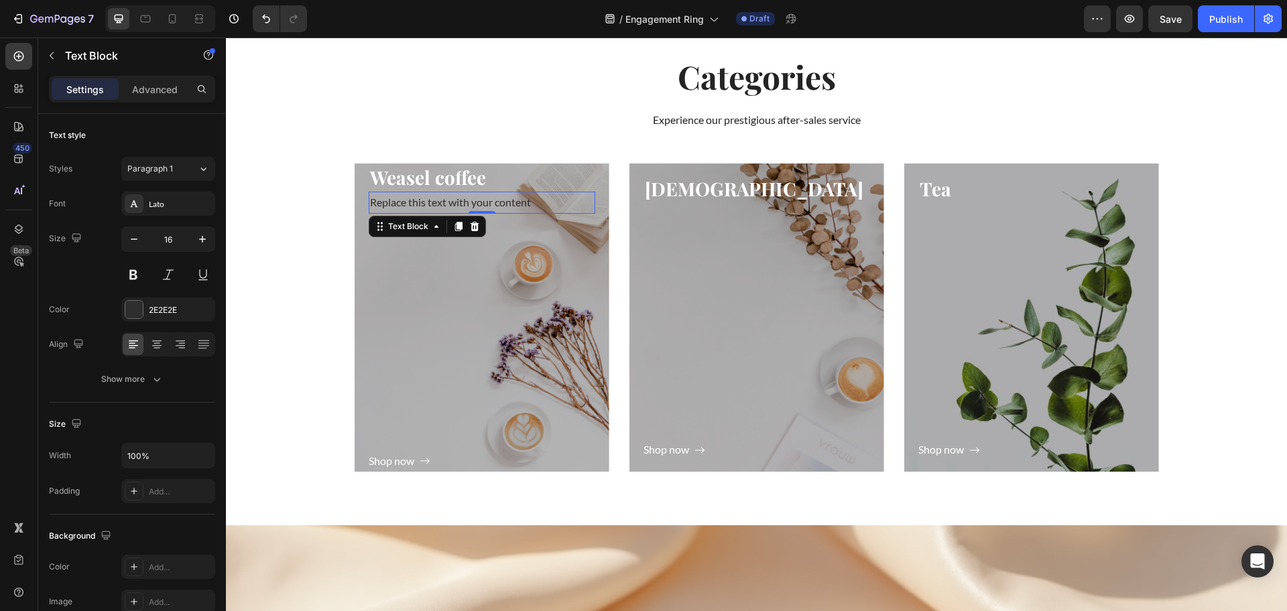
click at [423, 208] on div "Replace this text with your content" at bounding box center [482, 203] width 227 height 22
click at [423, 208] on p "Replace this text with your content" at bounding box center [482, 202] width 224 height 19
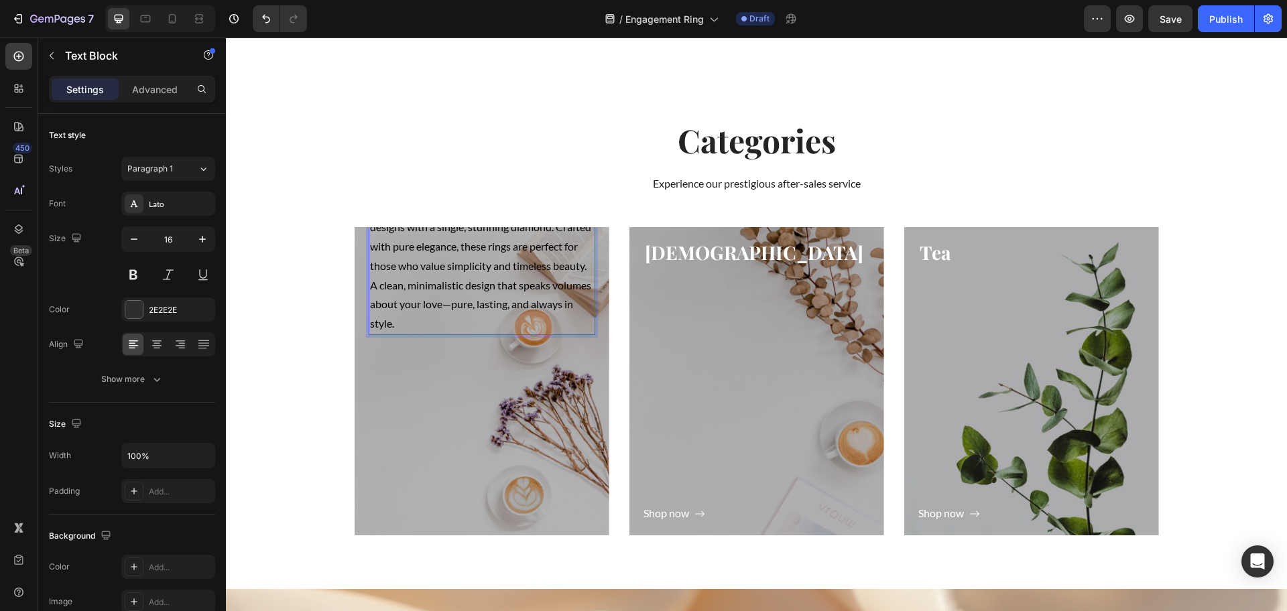
scroll to position [3000, 0]
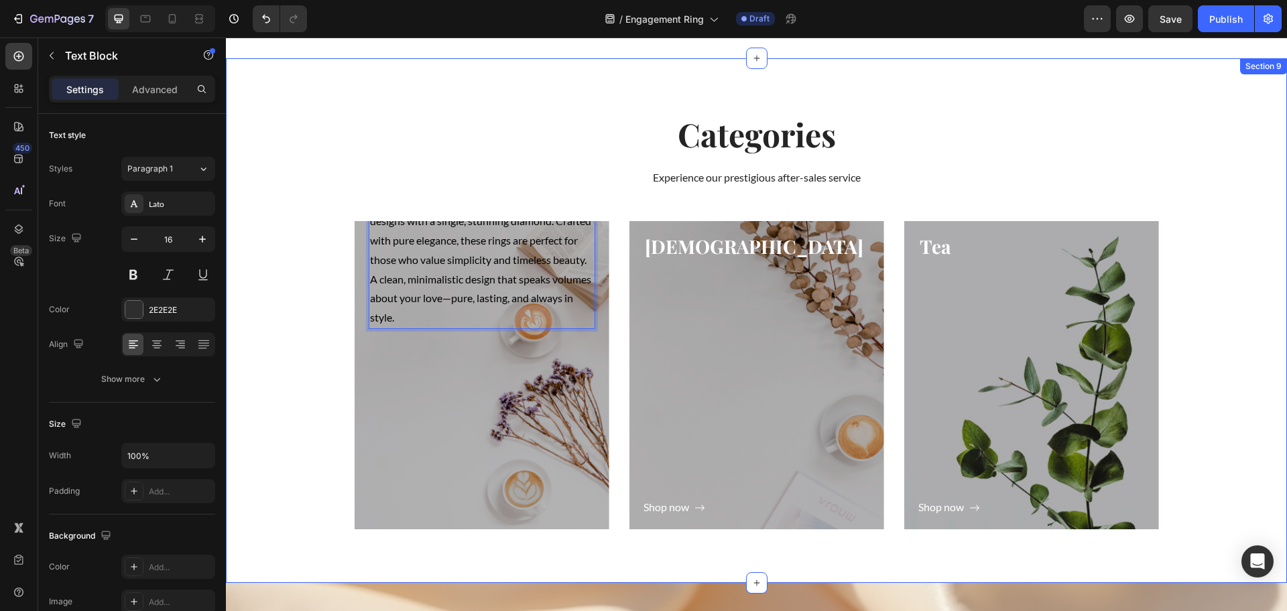
click at [304, 315] on div "Categories Heading Experience our prestigious after-sales service Text block Ro…" at bounding box center [756, 331] width 1041 height 439
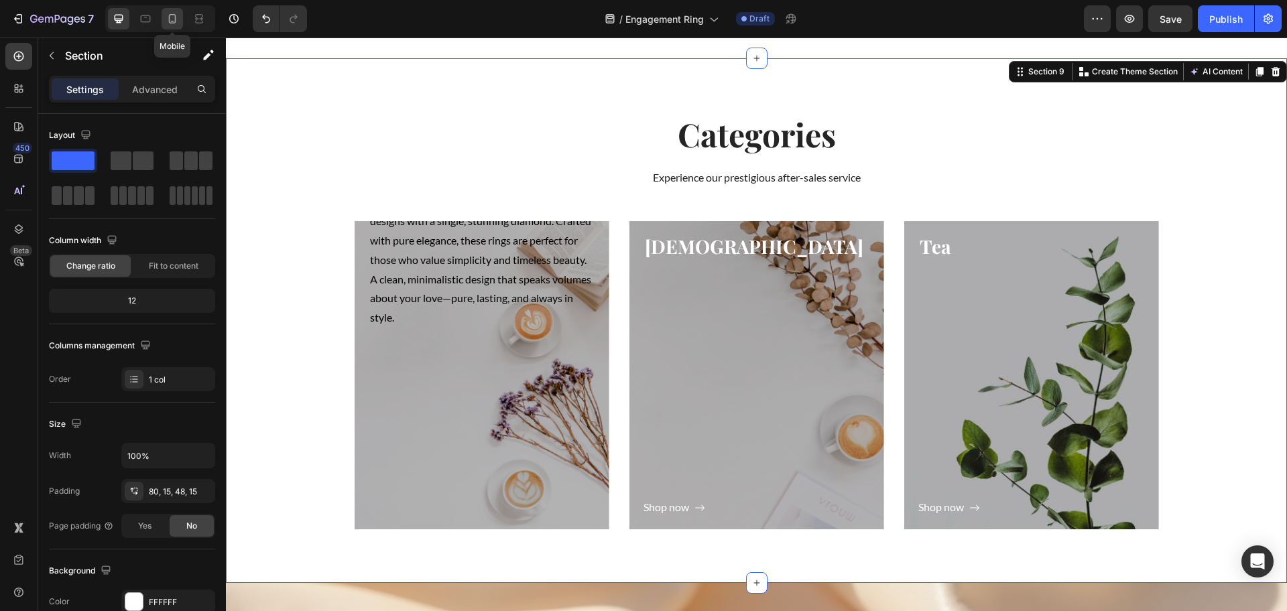
click at [179, 23] on icon at bounding box center [172, 18] width 13 height 13
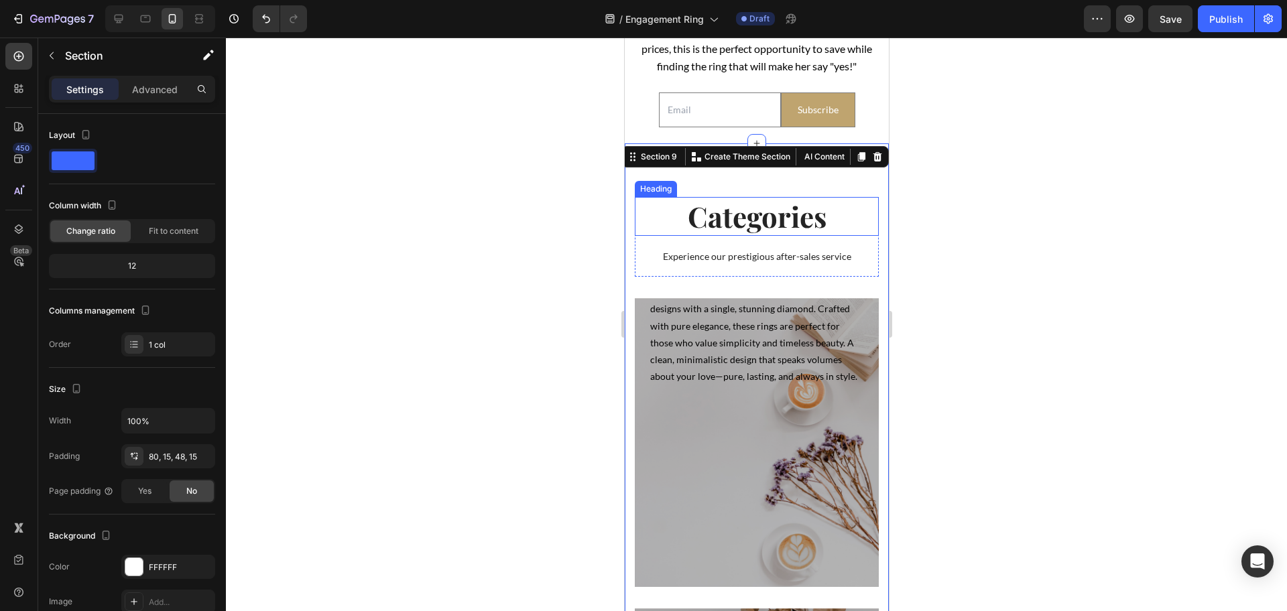
scroll to position [2738, 0]
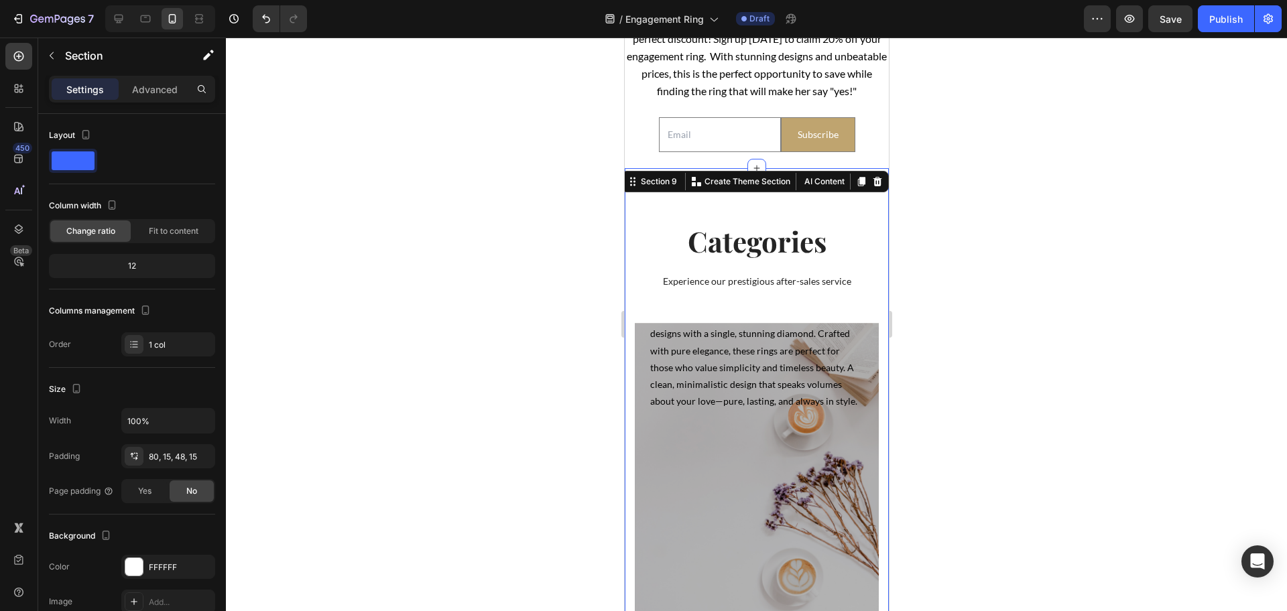
click at [873, 186] on icon at bounding box center [877, 180] width 9 height 9
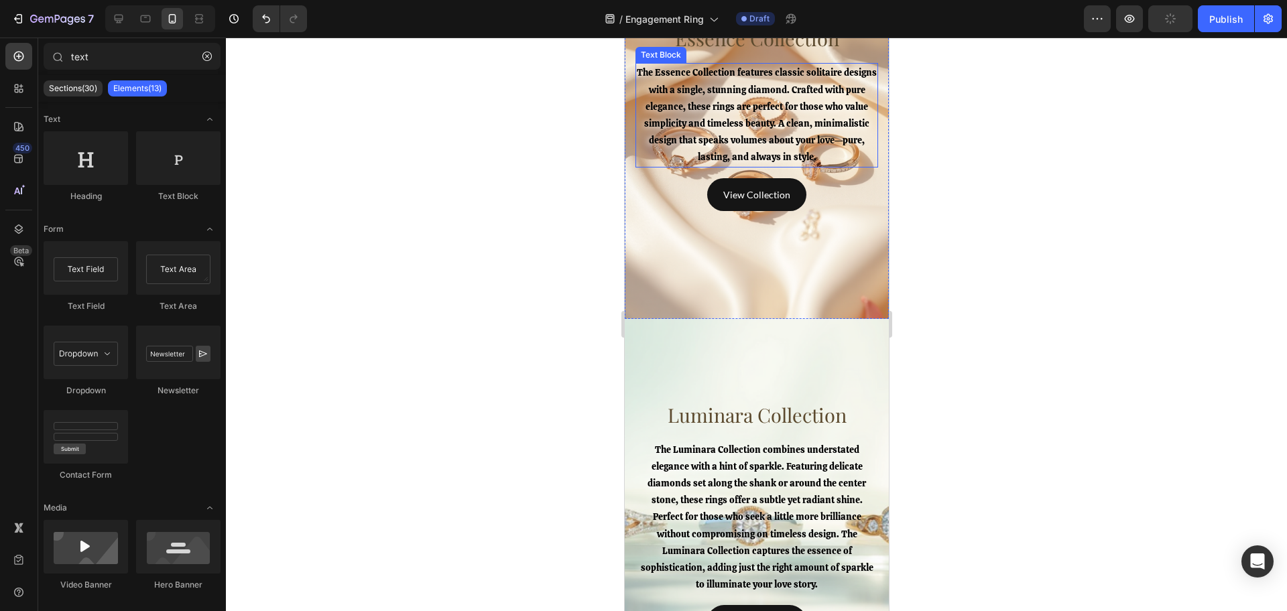
scroll to position [2906, 0]
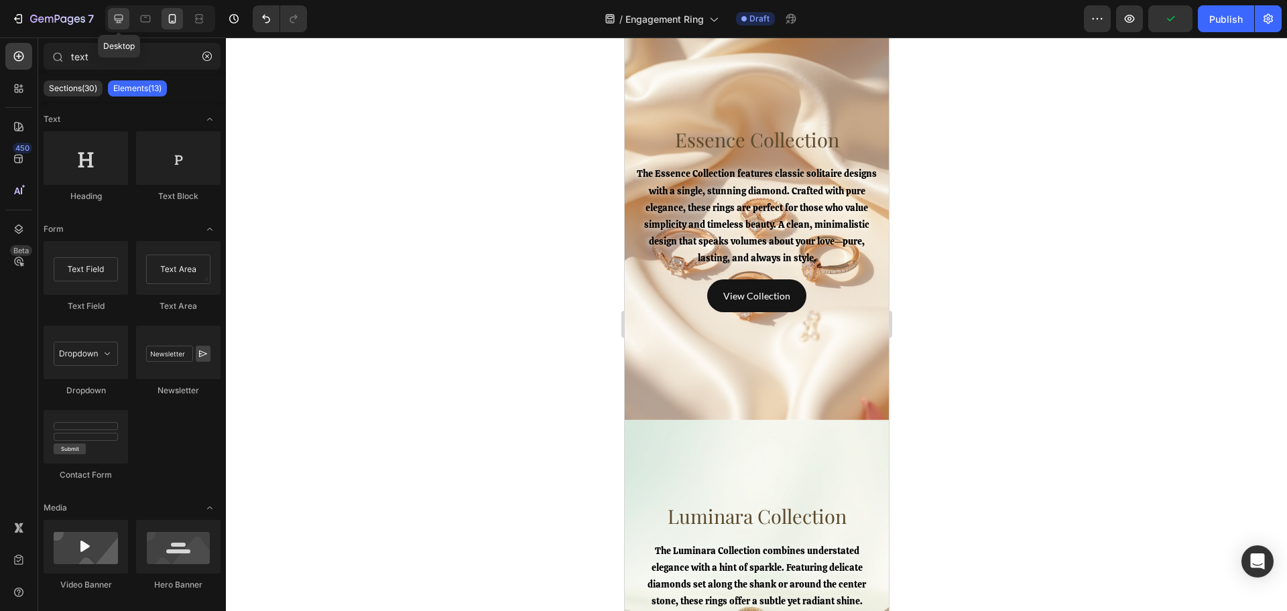
click at [111, 19] on div at bounding box center [118, 18] width 21 height 21
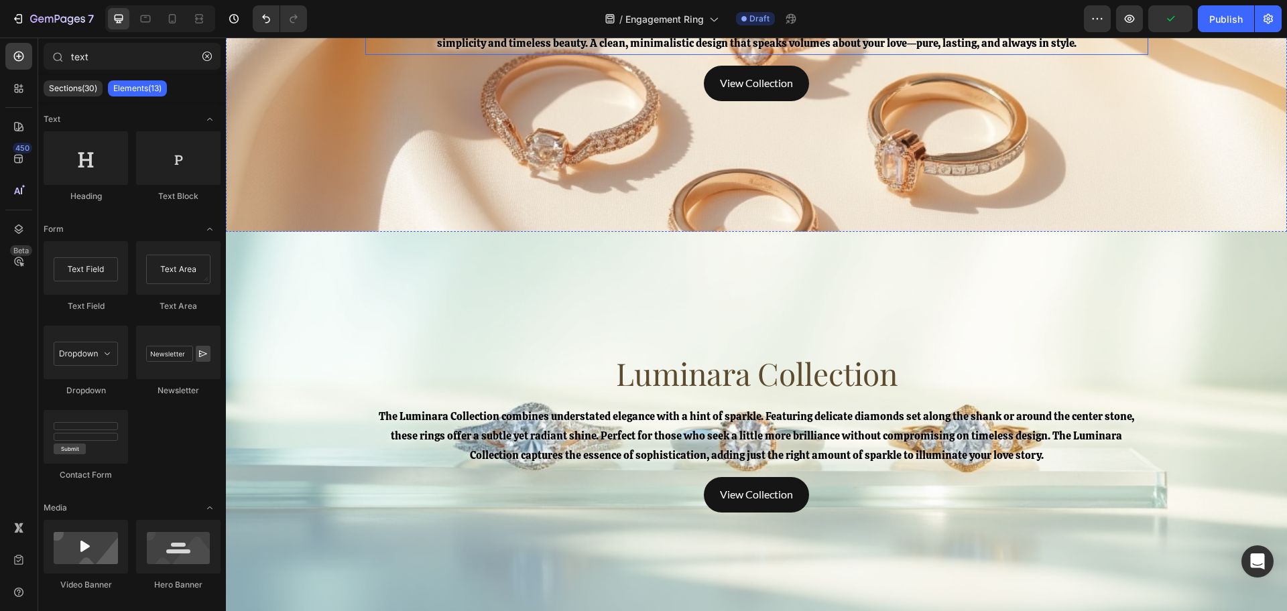
scroll to position [3325, 0]
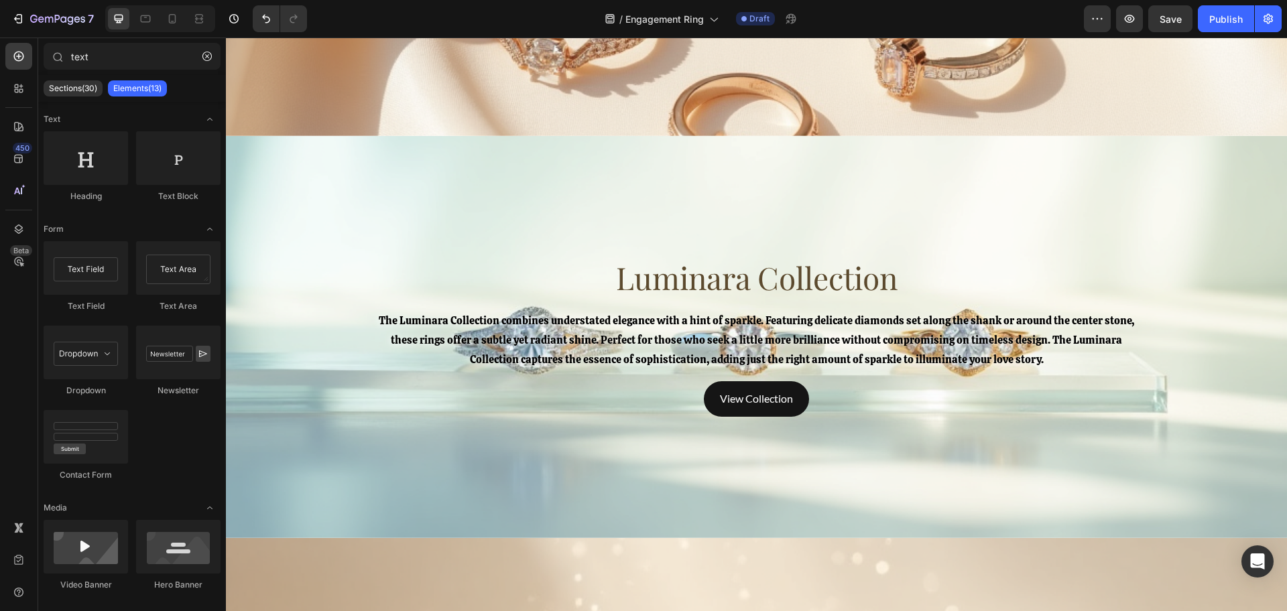
click at [84, 79] on div "Sections(30) Elements(13)" at bounding box center [132, 88] width 188 height 27
click at [86, 93] on p "Sections(30)" at bounding box center [73, 88] width 48 height 11
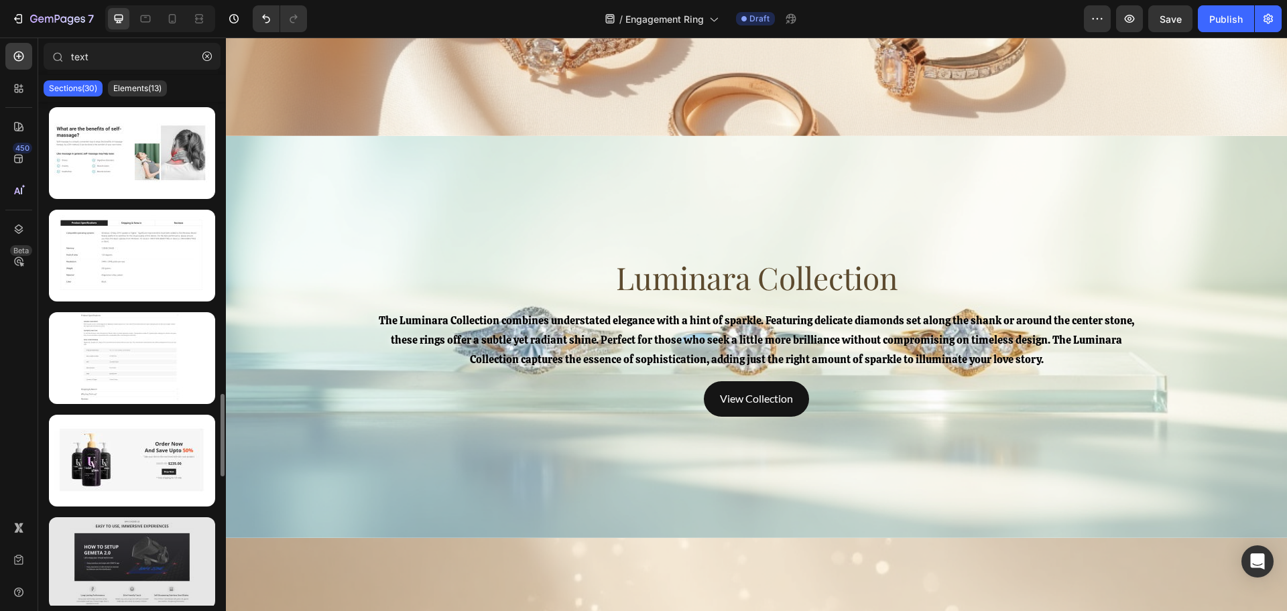
scroll to position [335, 0]
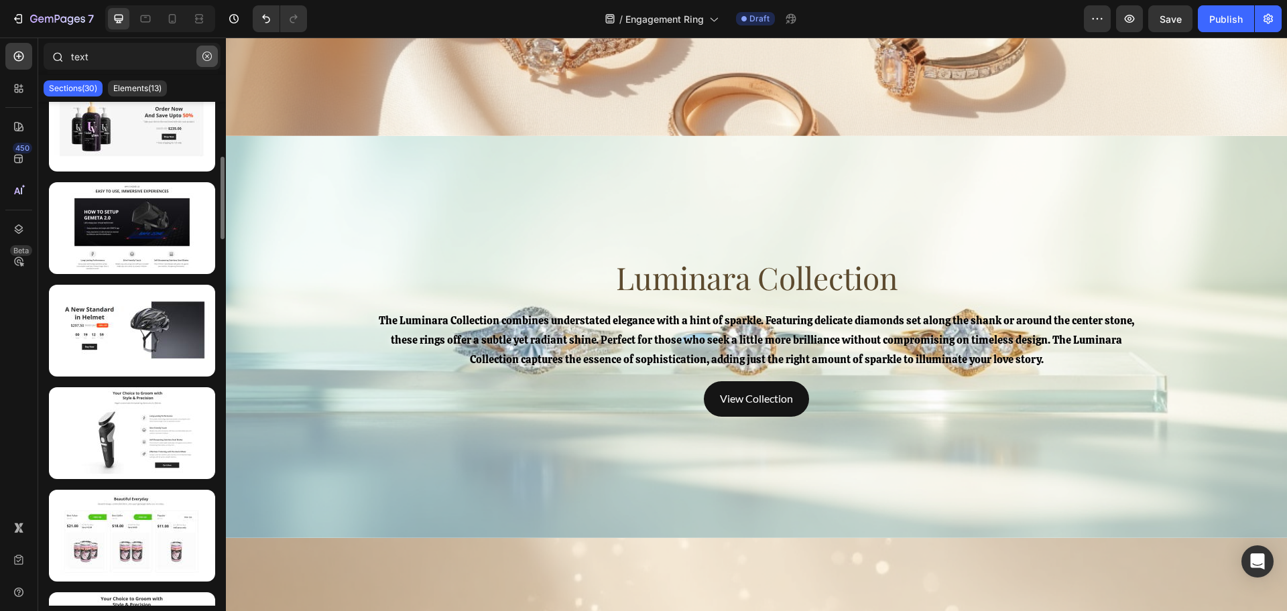
click at [211, 60] on icon "button" at bounding box center [206, 56] width 9 height 9
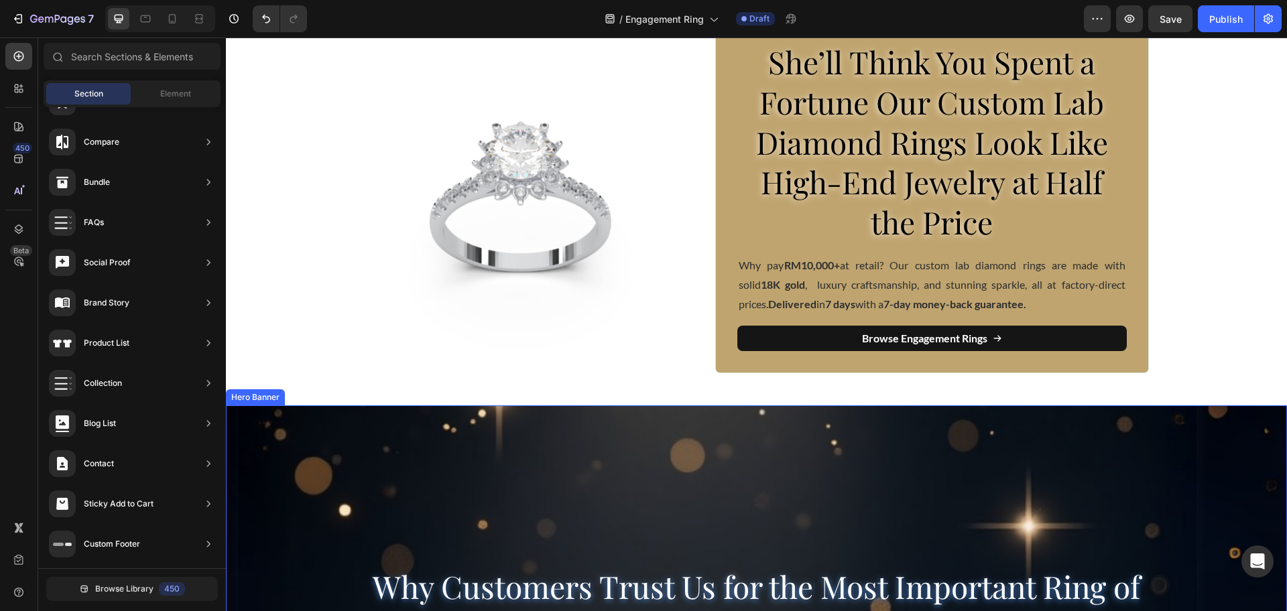
scroll to position [0, 0]
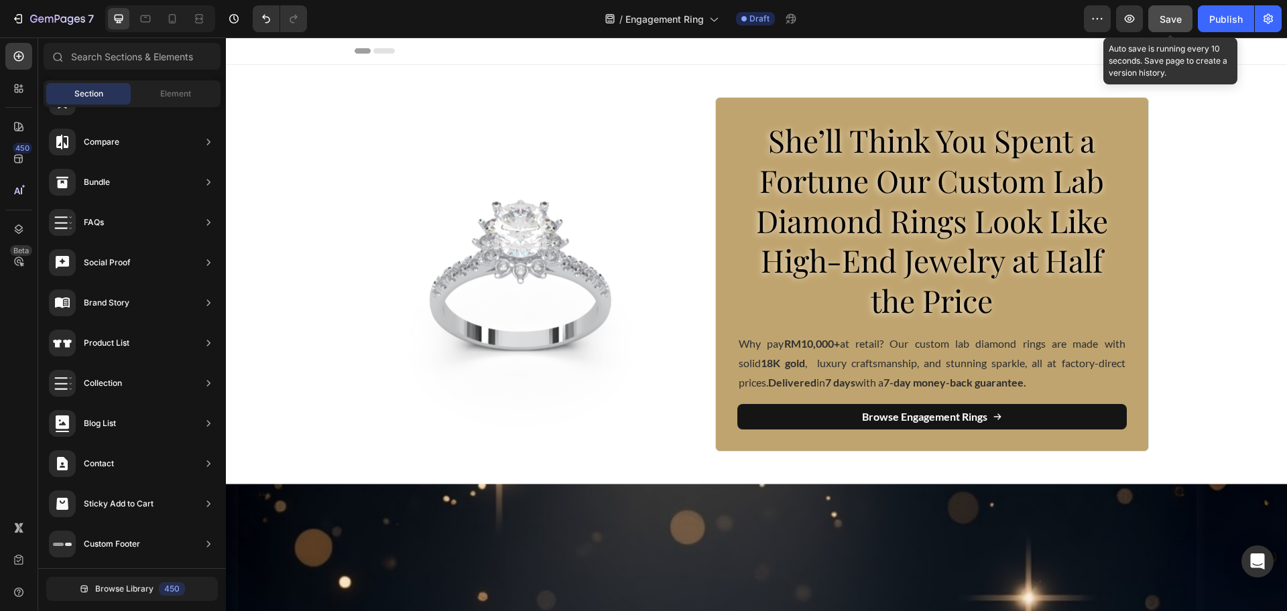
click at [1182, 22] on button "Save" at bounding box center [1170, 18] width 44 height 27
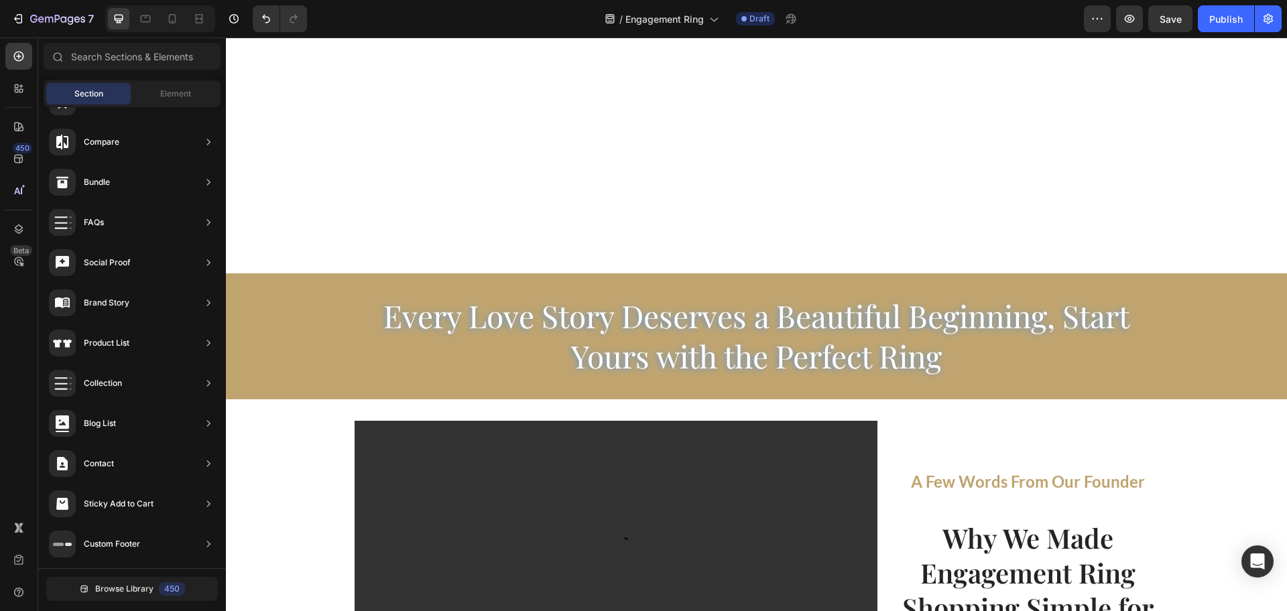
scroll to position [2513, 0]
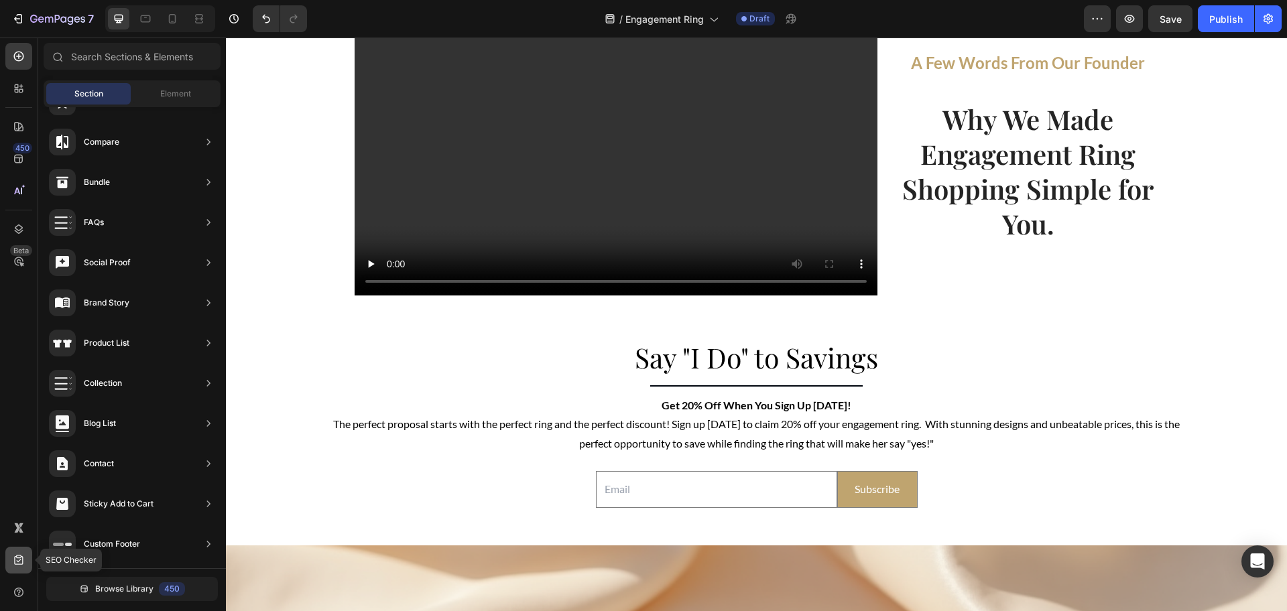
click at [9, 556] on div at bounding box center [18, 560] width 27 height 27
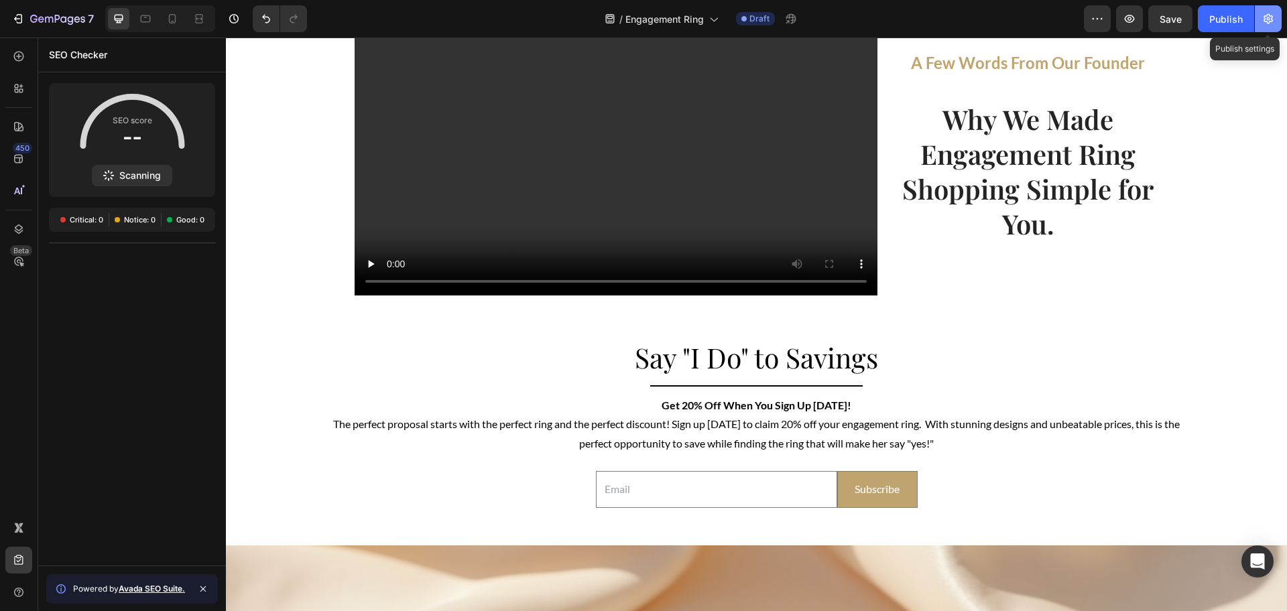
click at [1261, 20] on button "button" at bounding box center [1267, 18] width 27 height 27
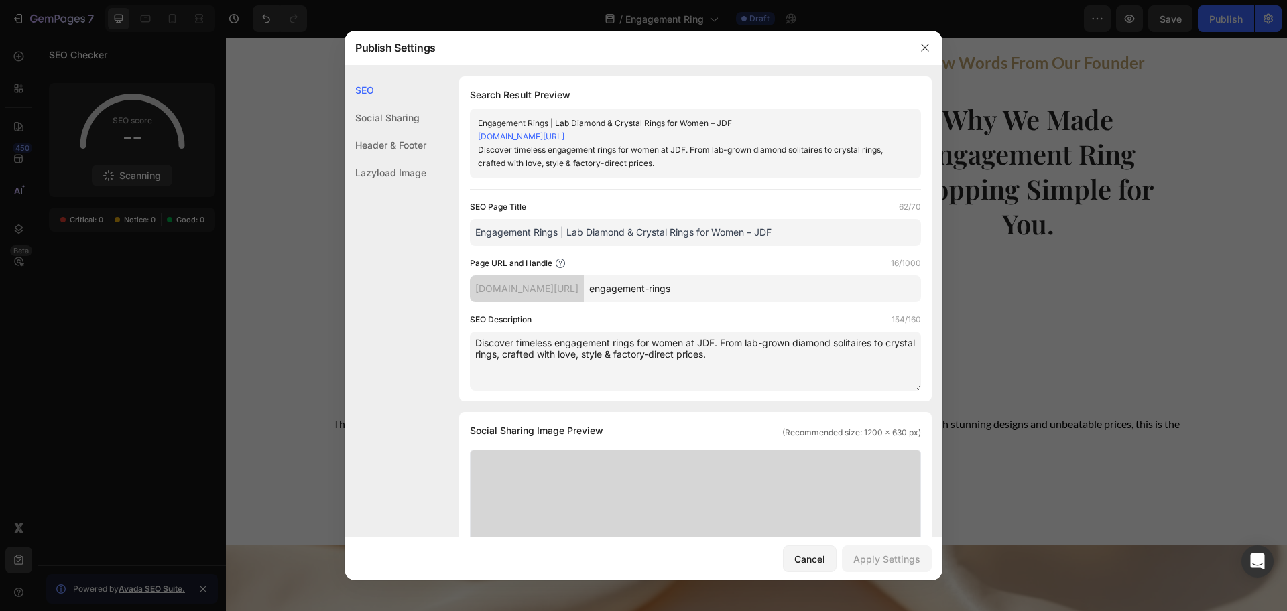
click at [1208, 22] on div at bounding box center [643, 305] width 1287 height 611
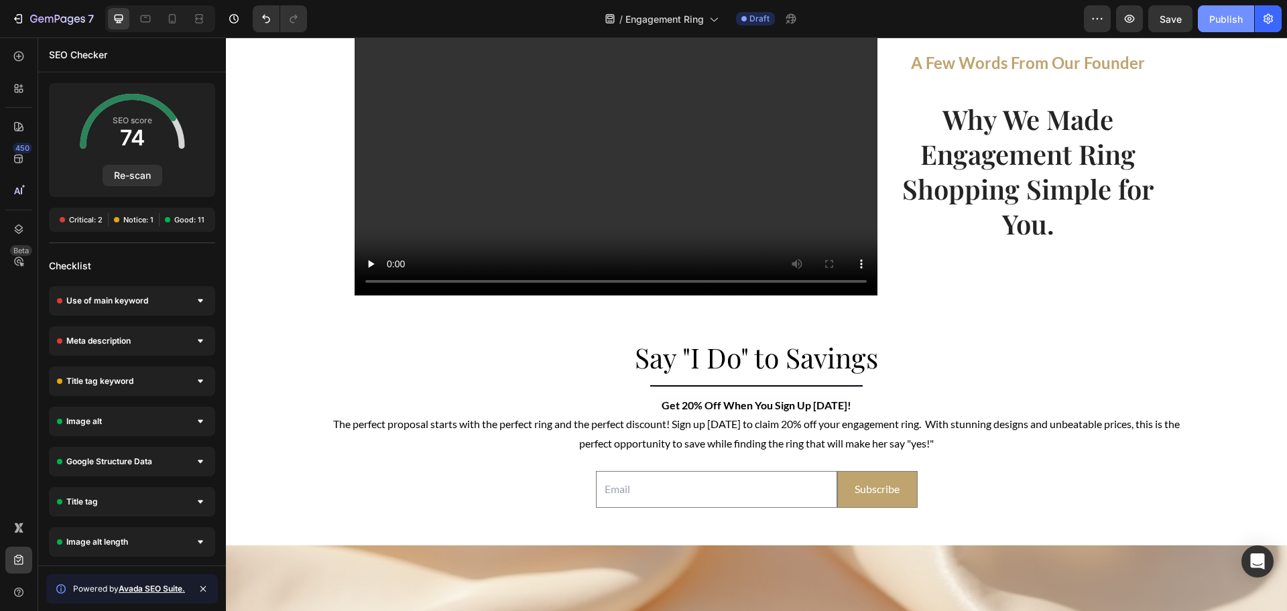
click at [1214, 22] on div "Publish" at bounding box center [1226, 19] width 34 height 14
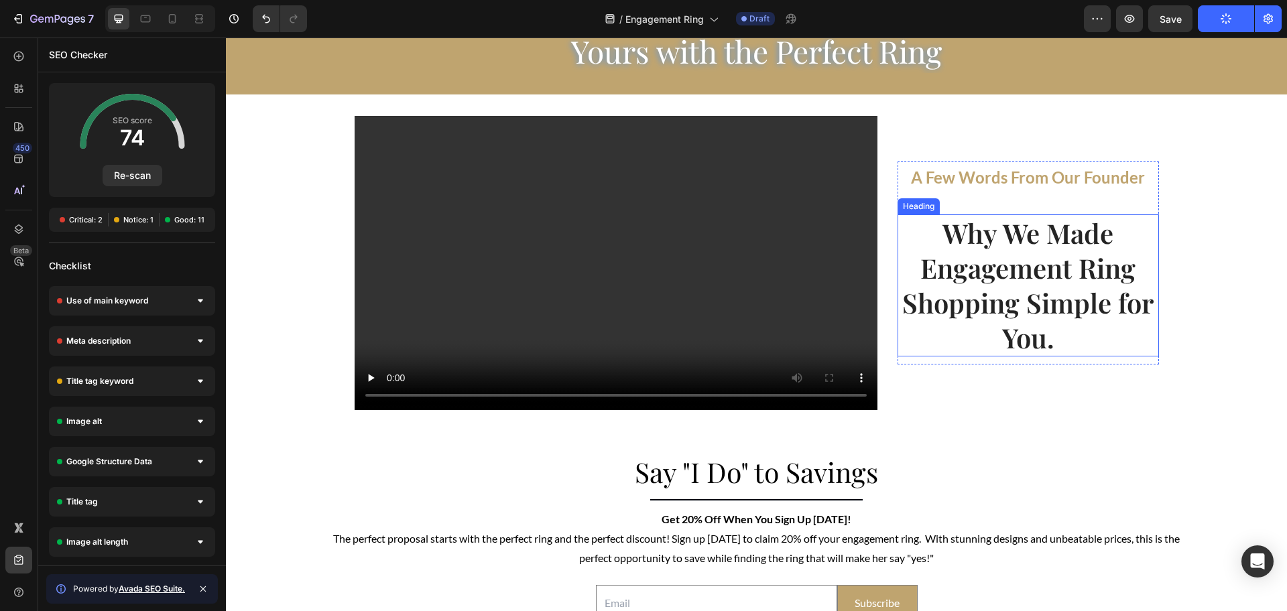
scroll to position [2010, 0]
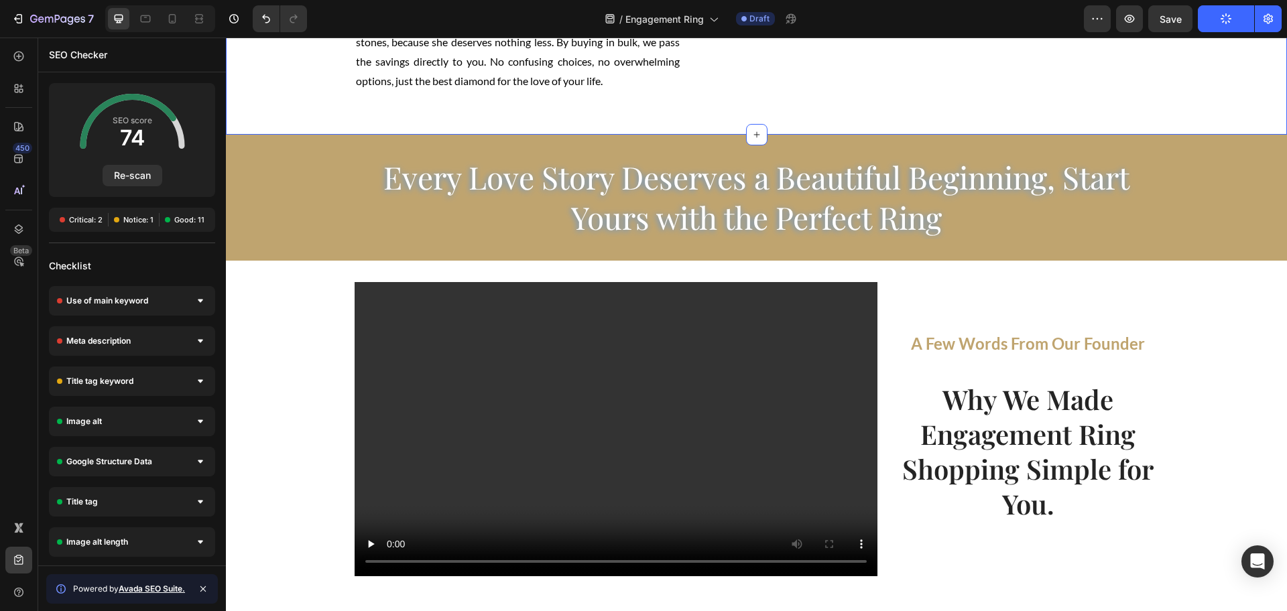
drag, startPoint x: 1218, startPoint y: 68, endPoint x: 1157, endPoint y: 119, distance: 78.9
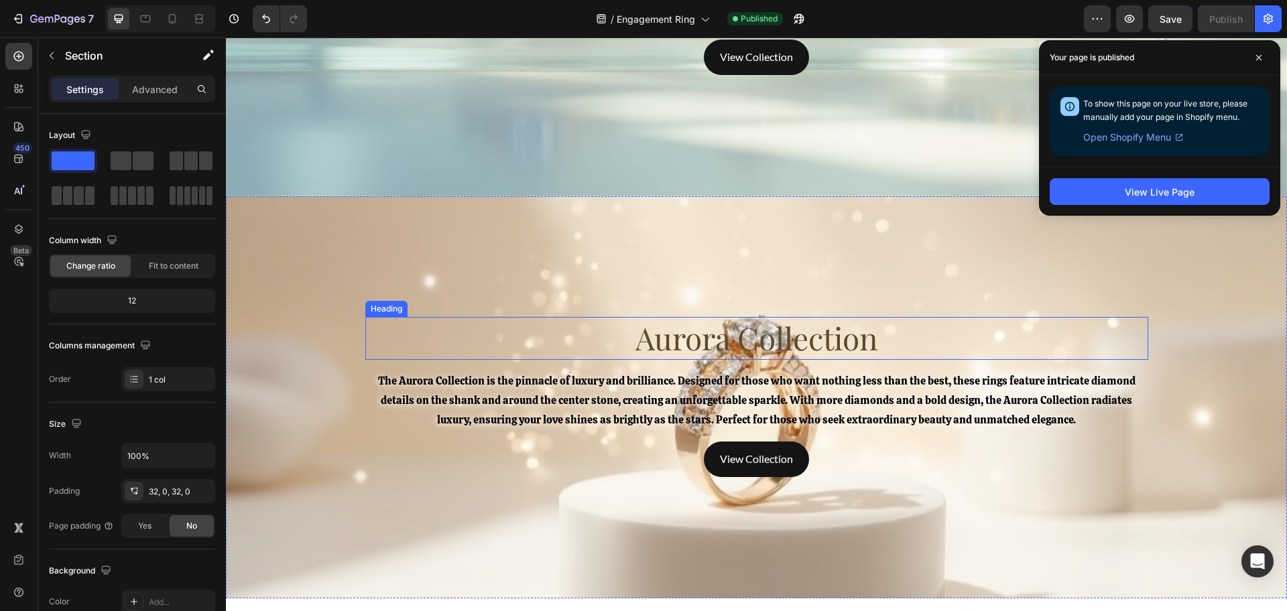
scroll to position [3847, 0]
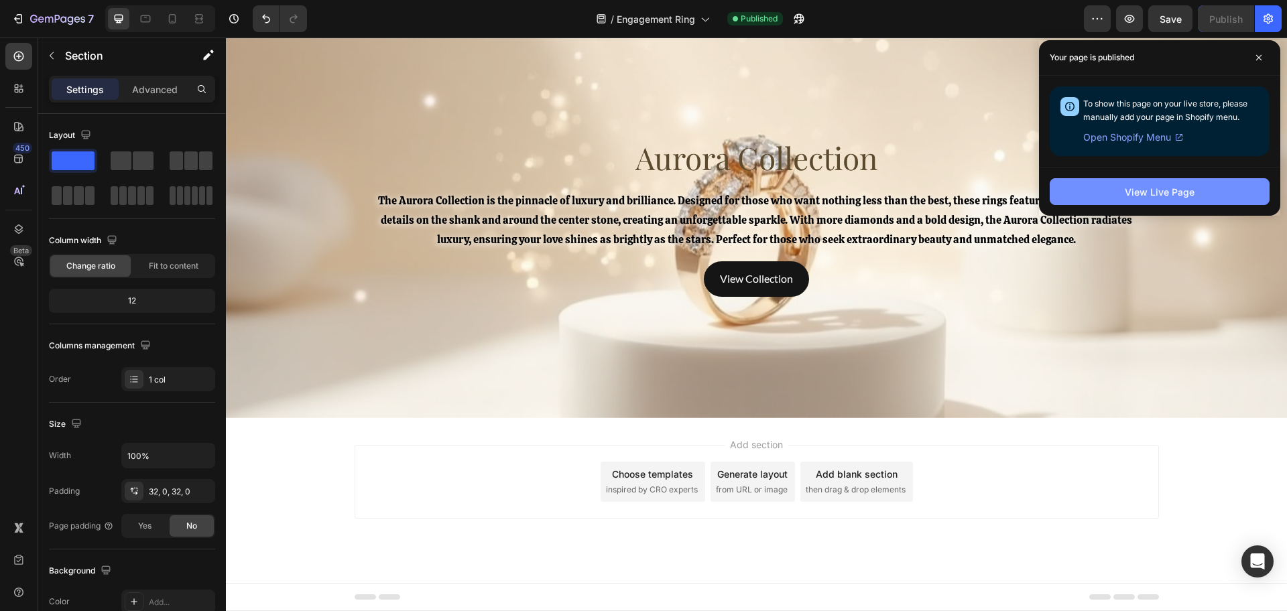
click at [1137, 186] on div "View Live Page" at bounding box center [1159, 192] width 70 height 14
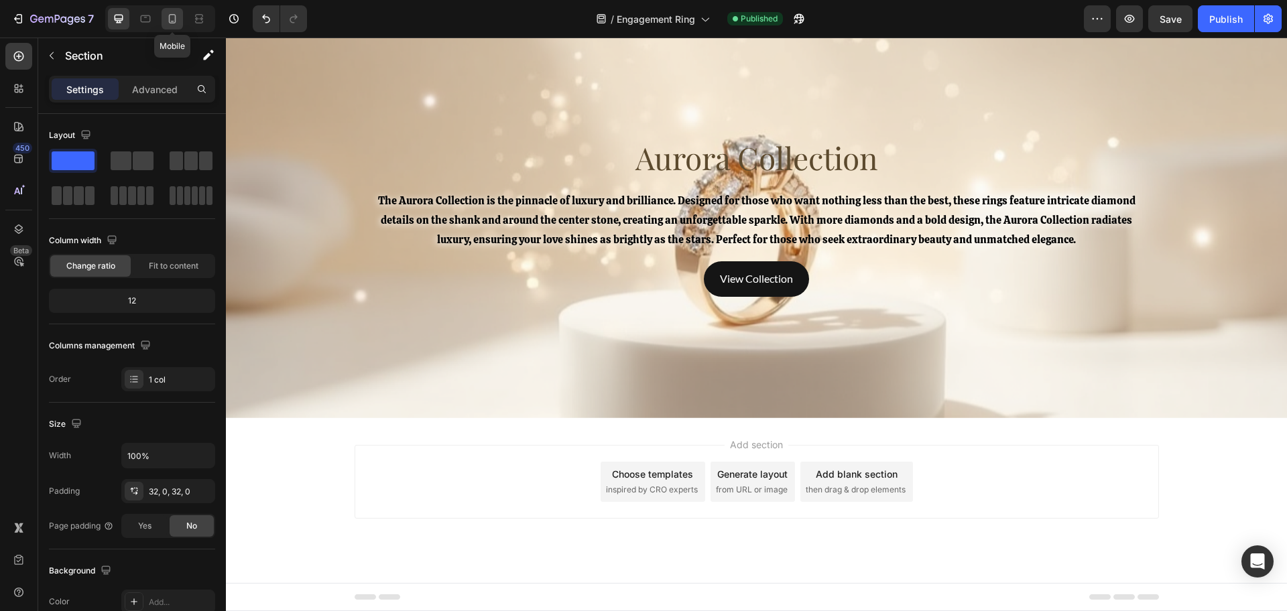
click at [166, 20] on div at bounding box center [172, 18] width 21 height 21
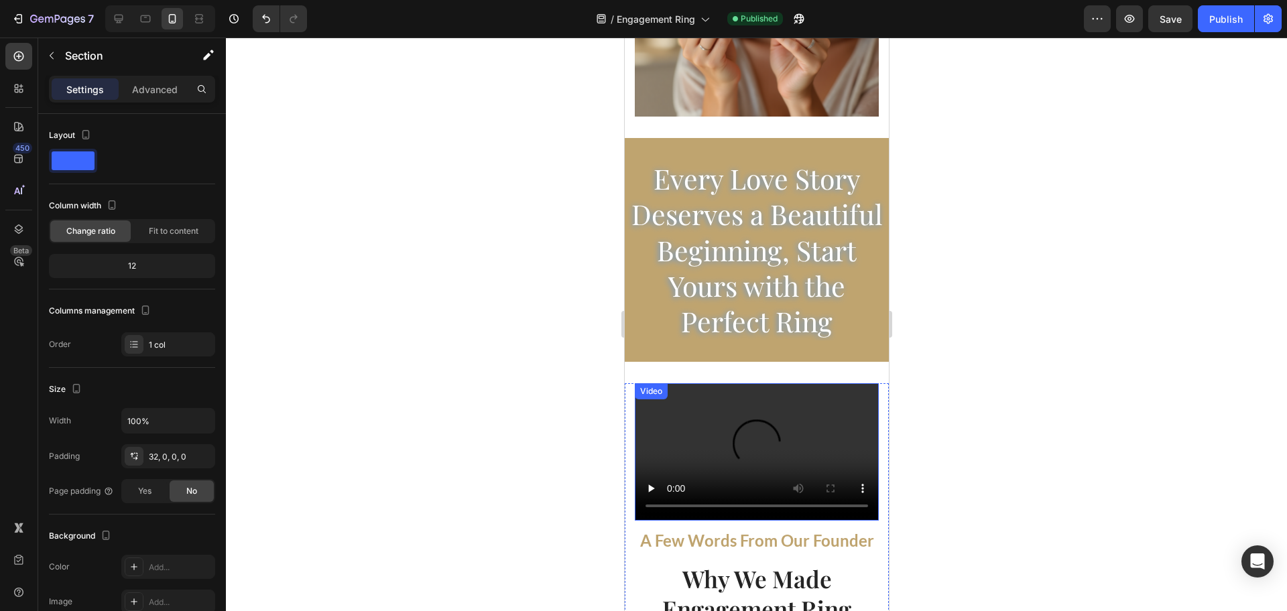
scroll to position [2022, 0]
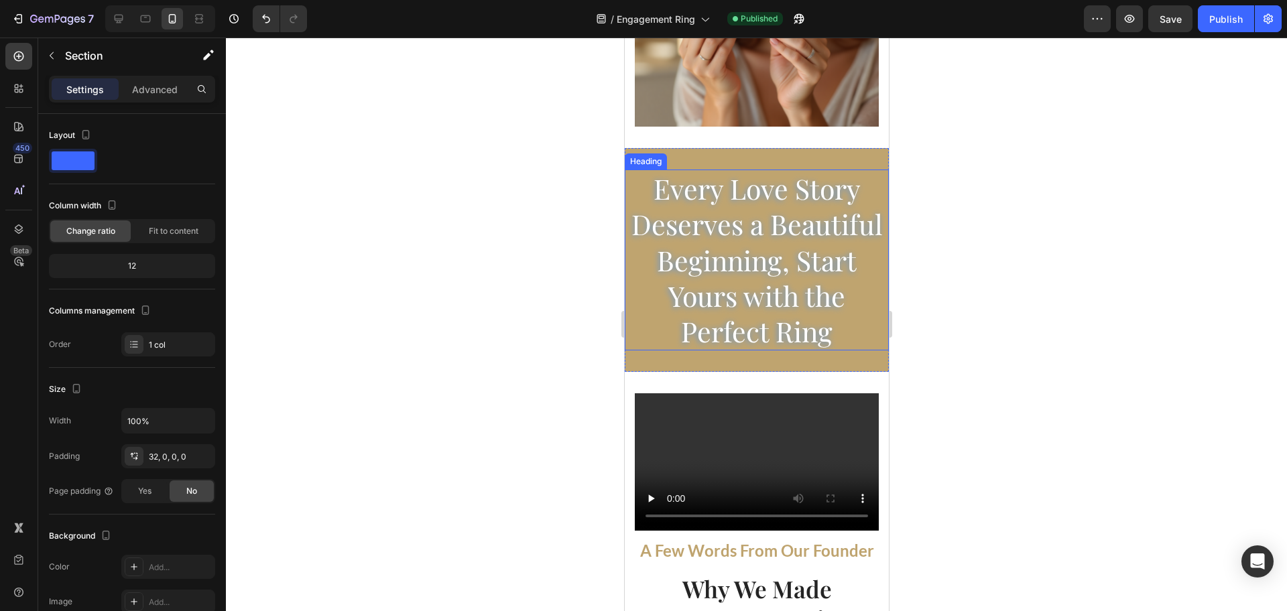
click at [724, 294] on span "Every Love Story Deserves a Beautiful Beginning, Start Yours with the Perfect R…" at bounding box center [756, 259] width 251 height 179
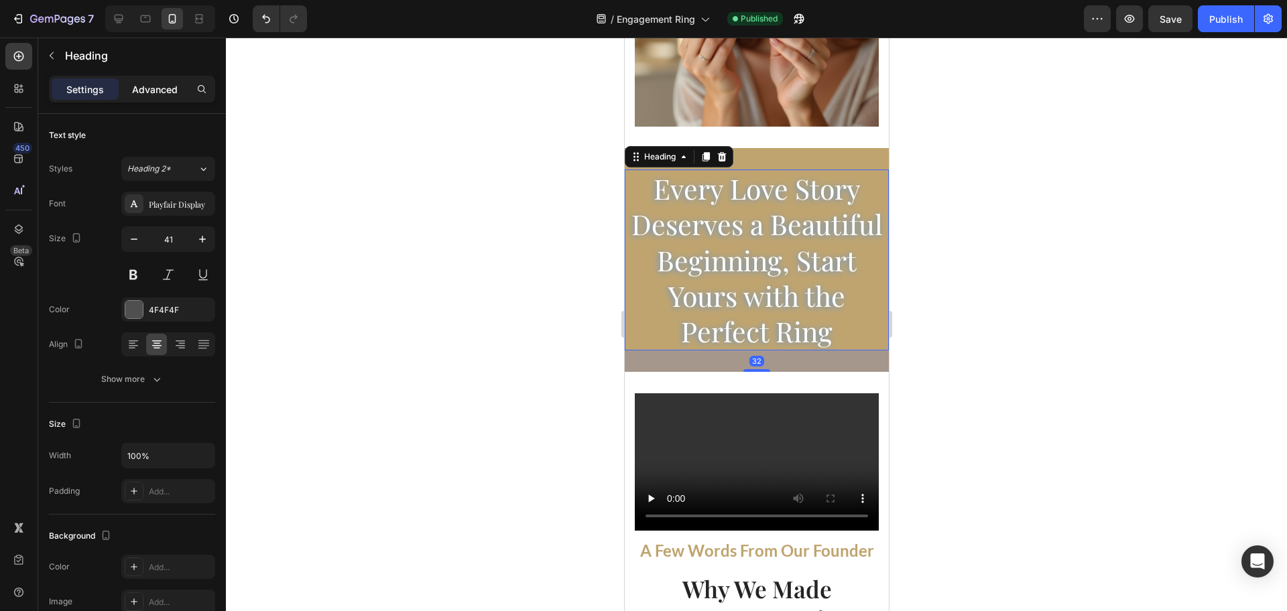
click at [162, 80] on div "Advanced" at bounding box center [154, 88] width 67 height 21
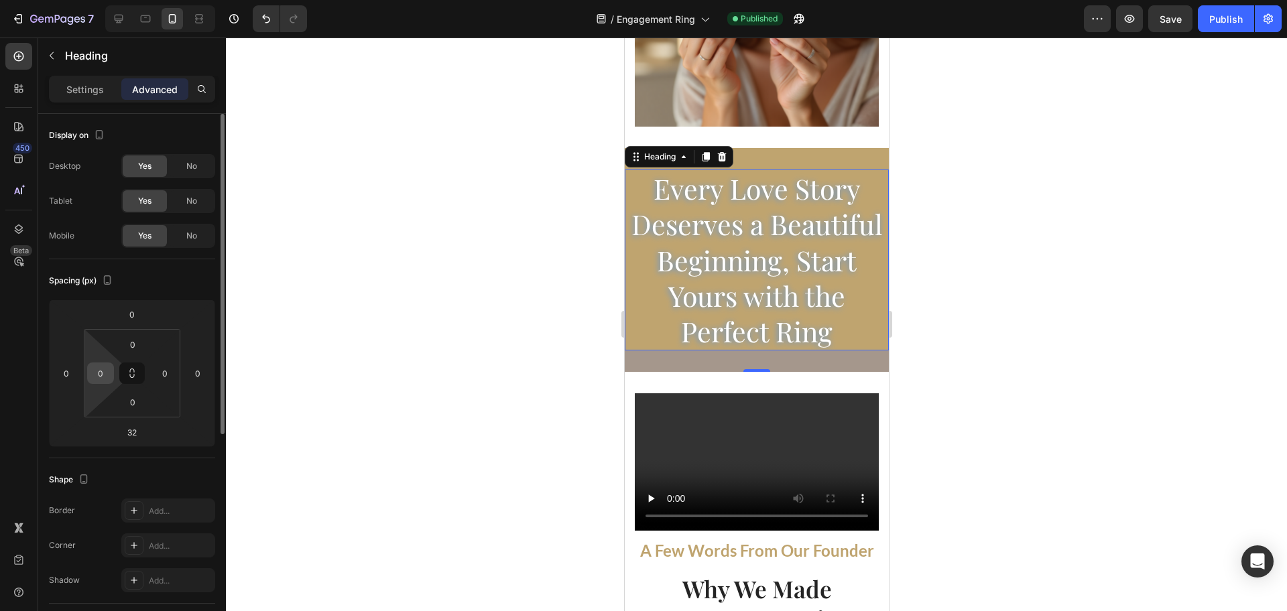
click at [102, 377] on input "0" at bounding box center [100, 373] width 20 height 20
type input "15"
click at [171, 373] on input "0" at bounding box center [165, 373] width 20 height 20
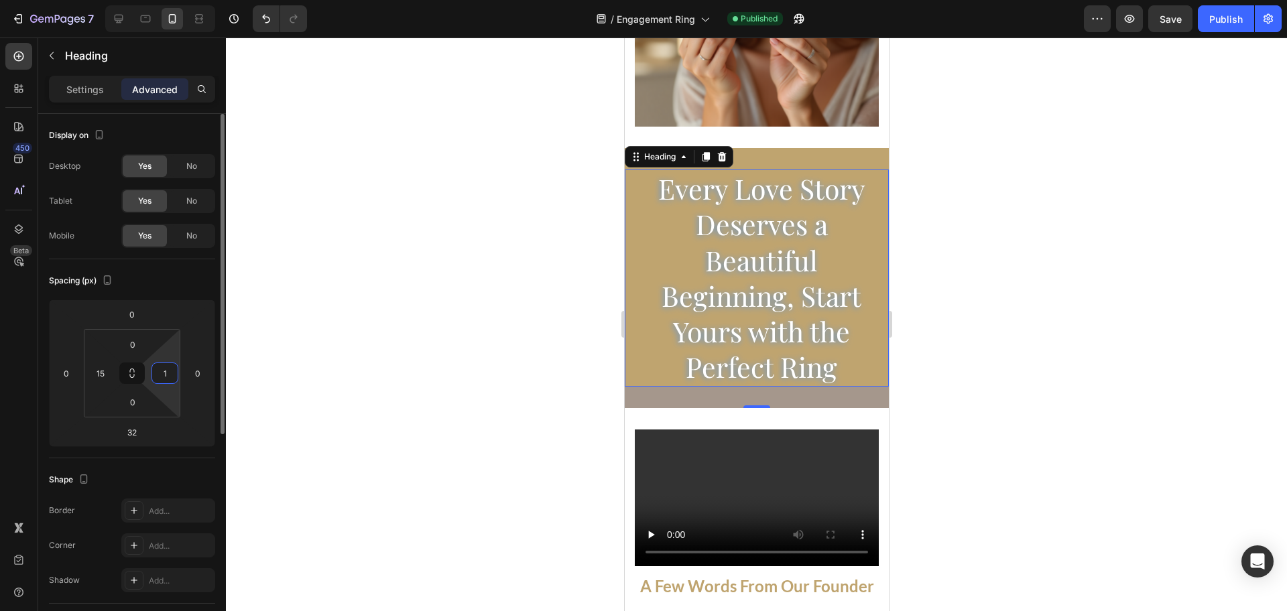
type input "15"
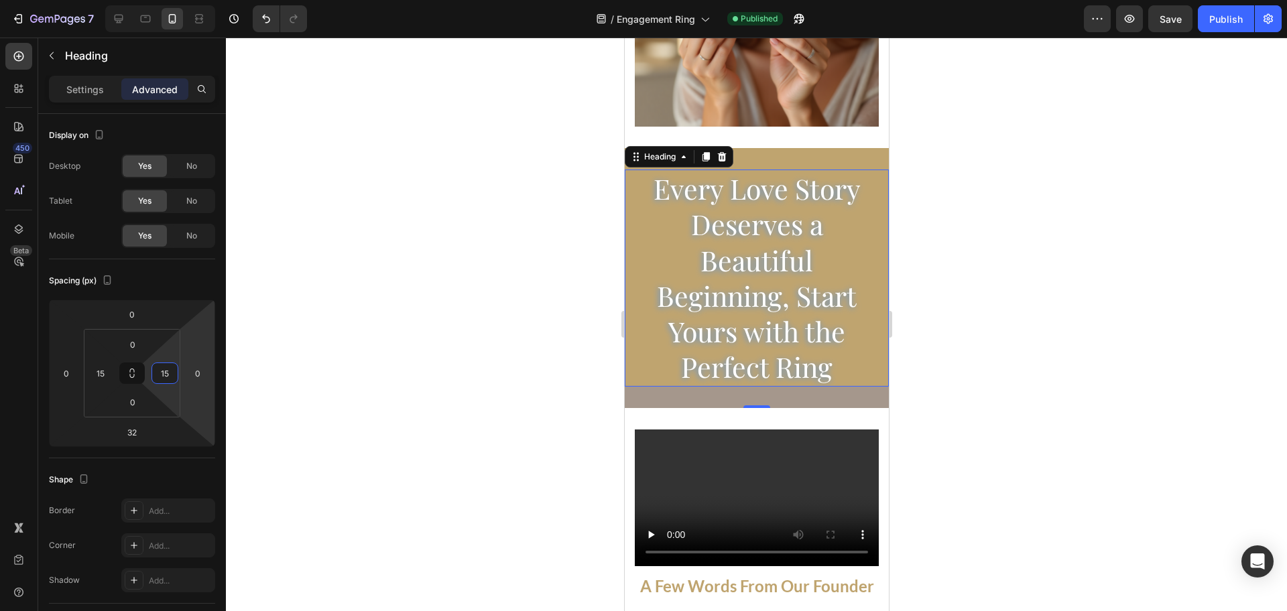
click at [364, 276] on div at bounding box center [756, 325] width 1061 height 574
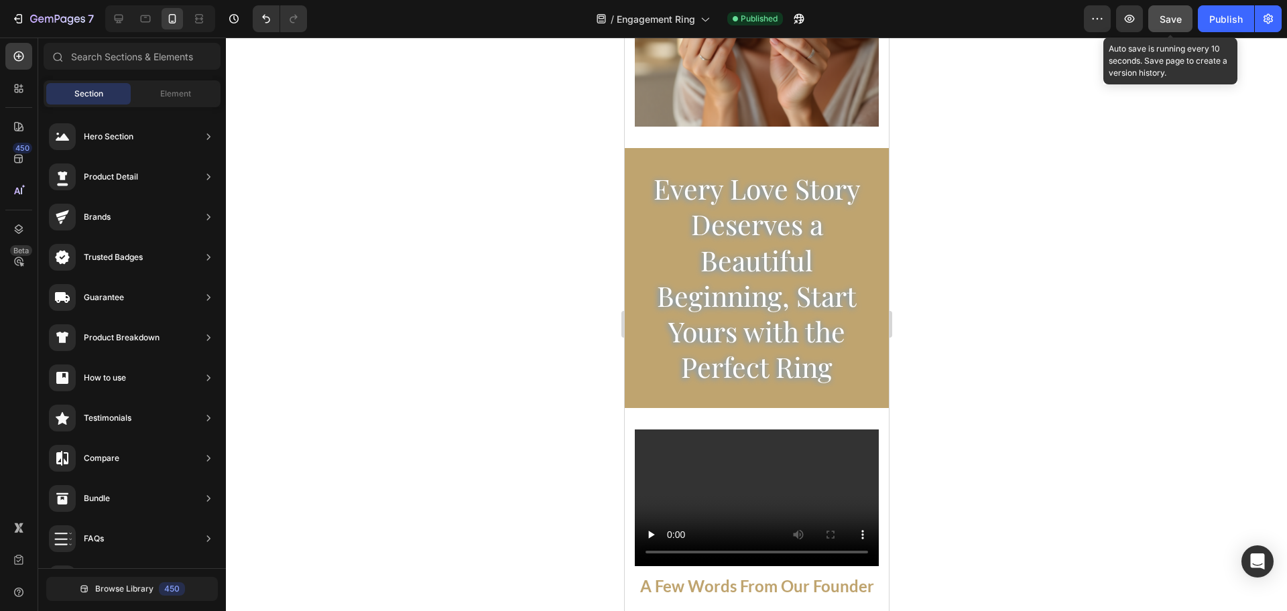
click at [1167, 20] on span "Save" at bounding box center [1170, 18] width 22 height 11
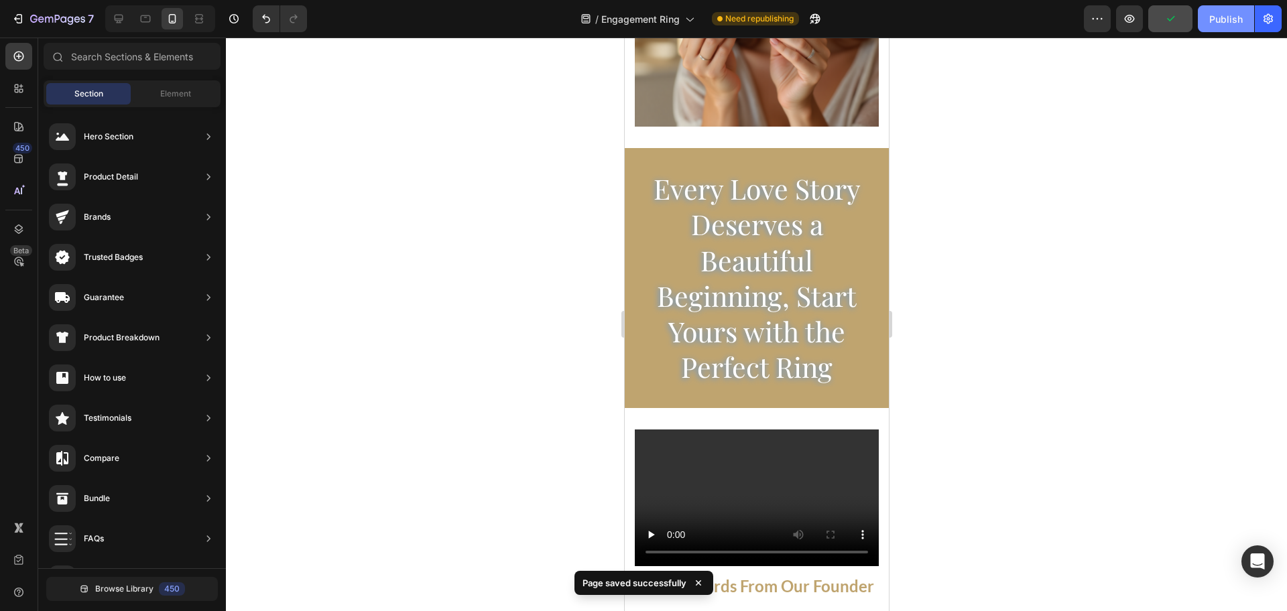
click at [1215, 21] on div "Publish" at bounding box center [1226, 19] width 34 height 14
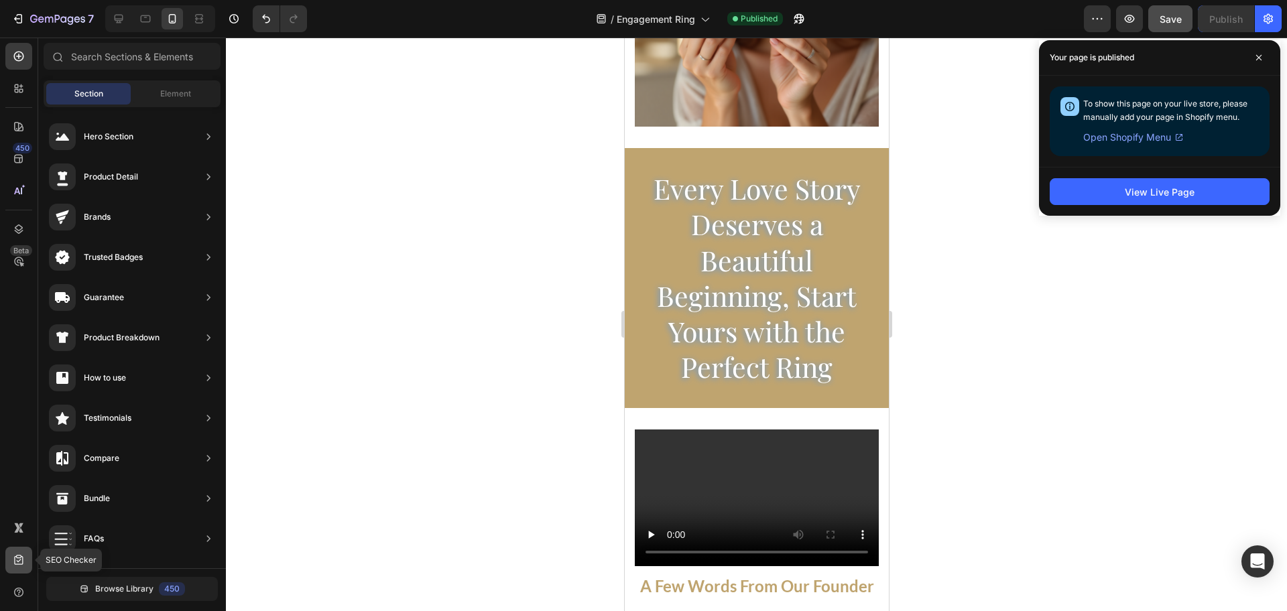
click at [15, 554] on icon at bounding box center [18, 560] width 13 height 13
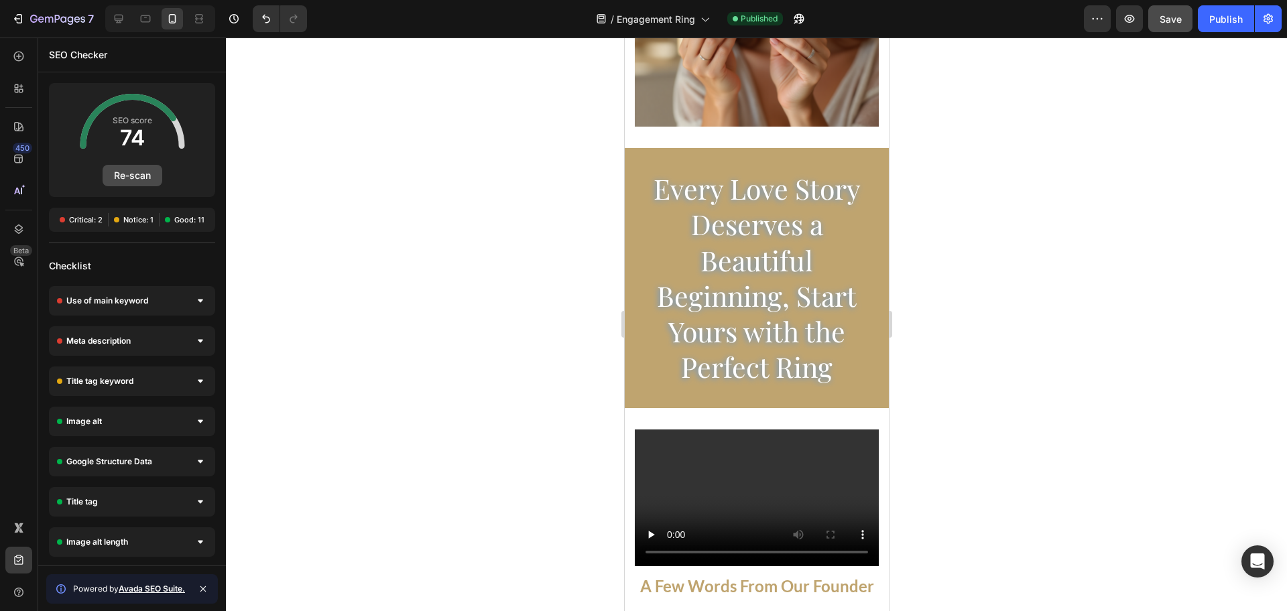
click at [129, 177] on button "Re-scan" at bounding box center [133, 175] width 60 height 21
click at [50, 19] on icon "button" at bounding box center [57, 19] width 55 height 11
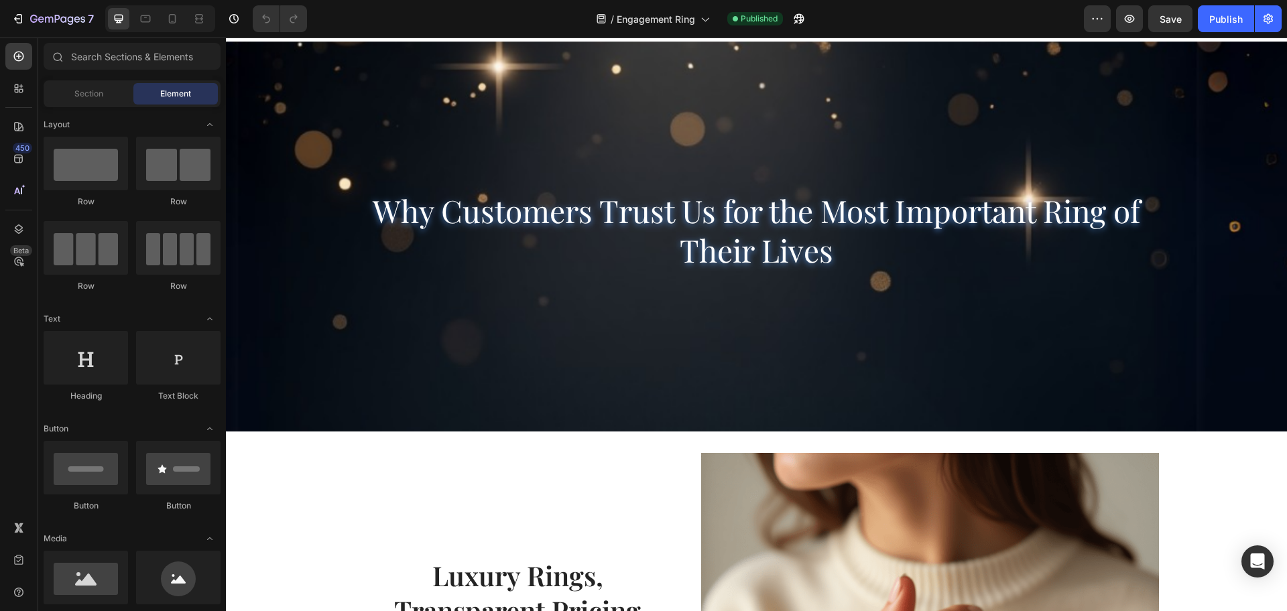
scroll to position [586, 0]
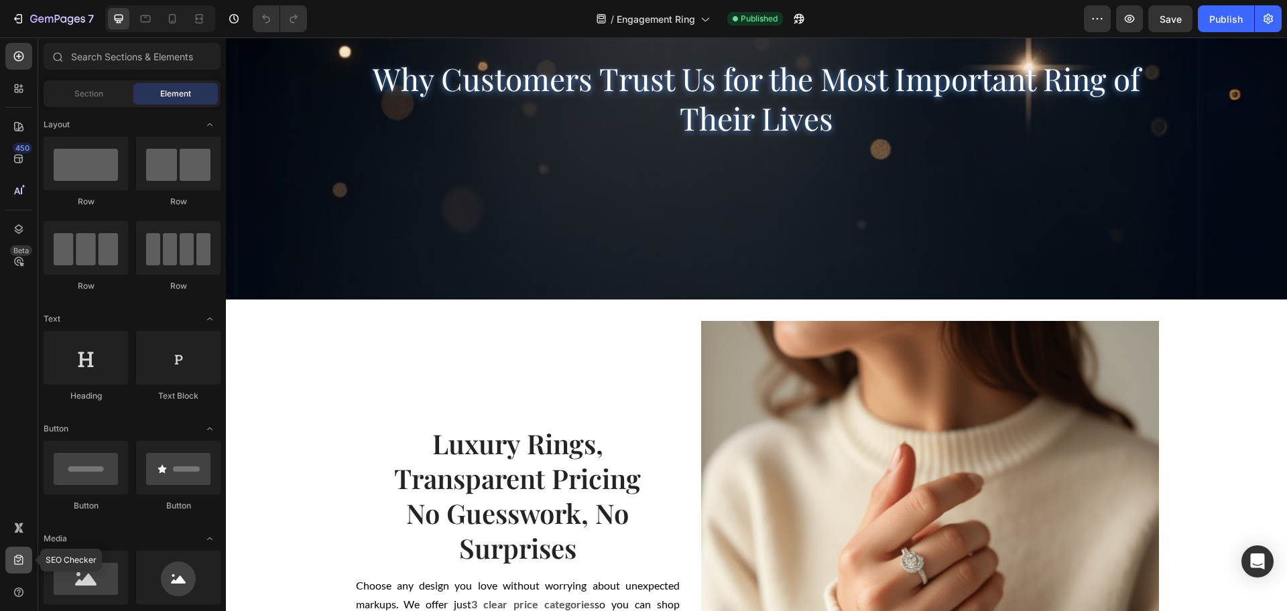
click at [11, 564] on div at bounding box center [18, 560] width 27 height 27
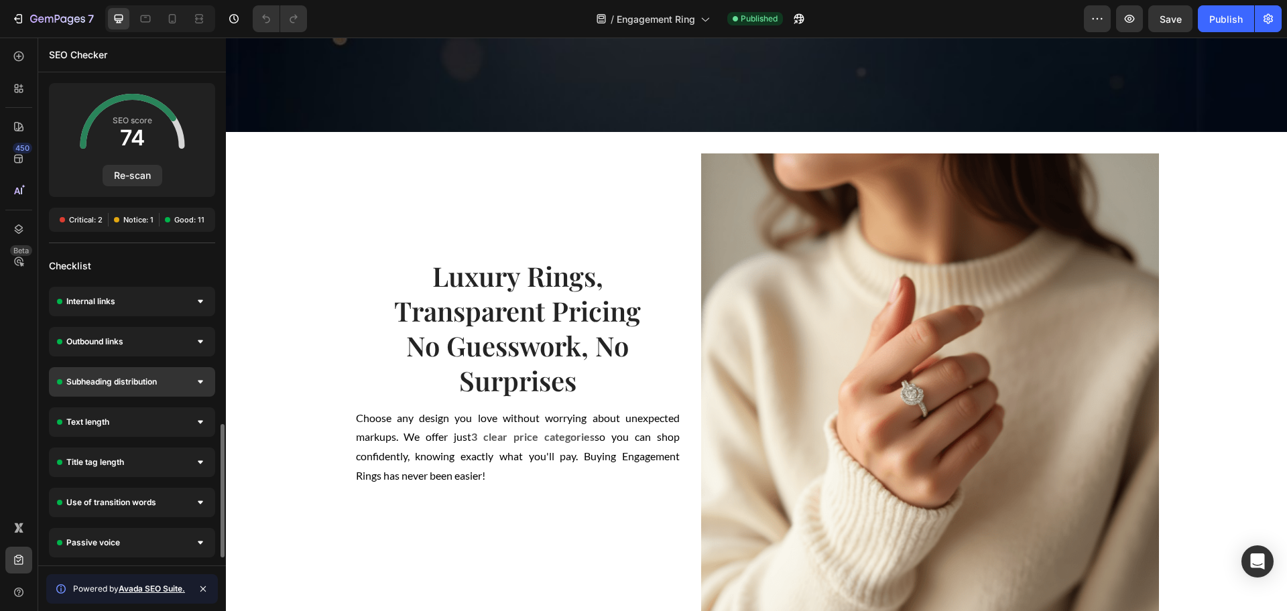
scroll to position [0, 0]
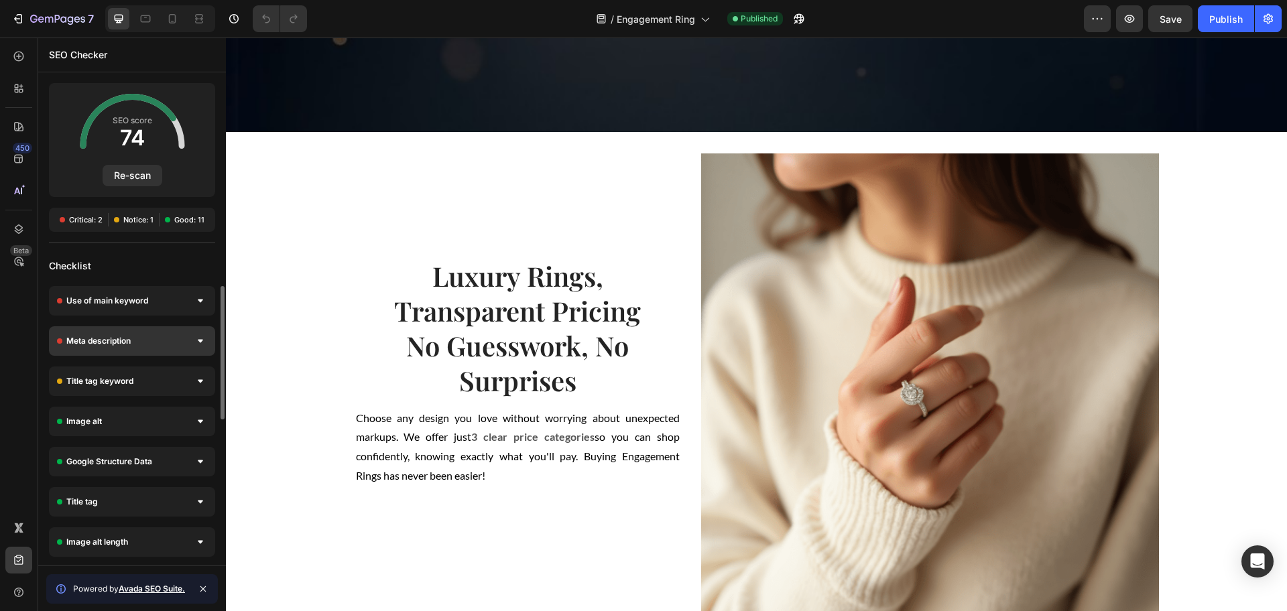
click at [157, 348] on div "Meta description" at bounding box center [132, 340] width 166 height 29
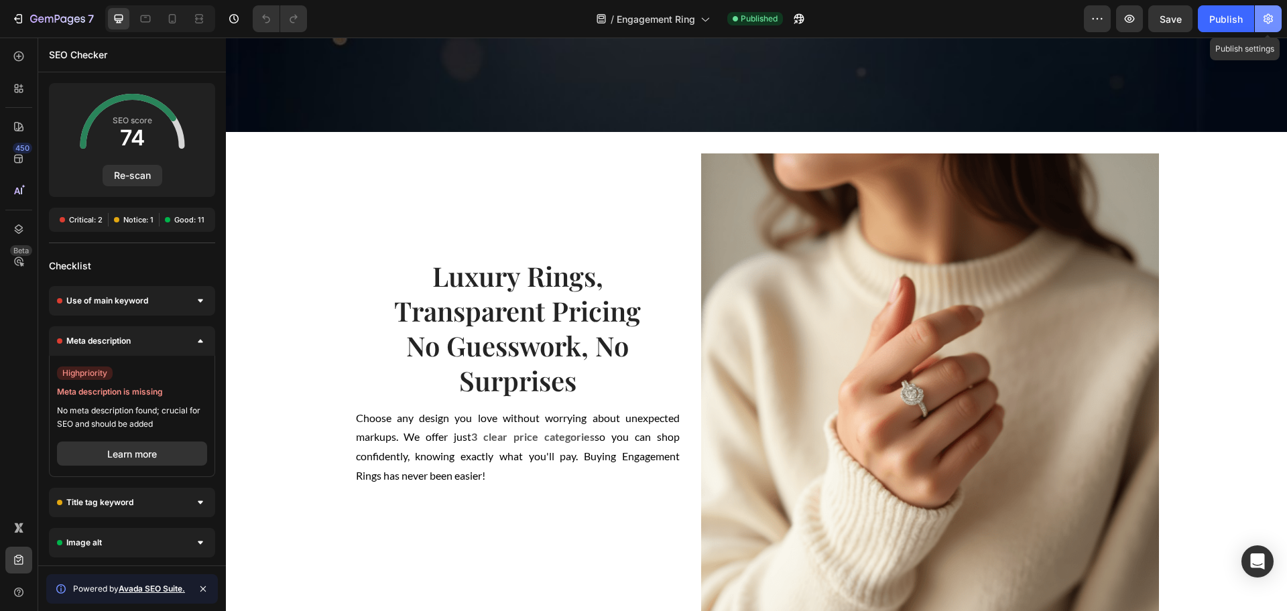
click at [1265, 12] on icon "button" at bounding box center [1267, 18] width 13 height 13
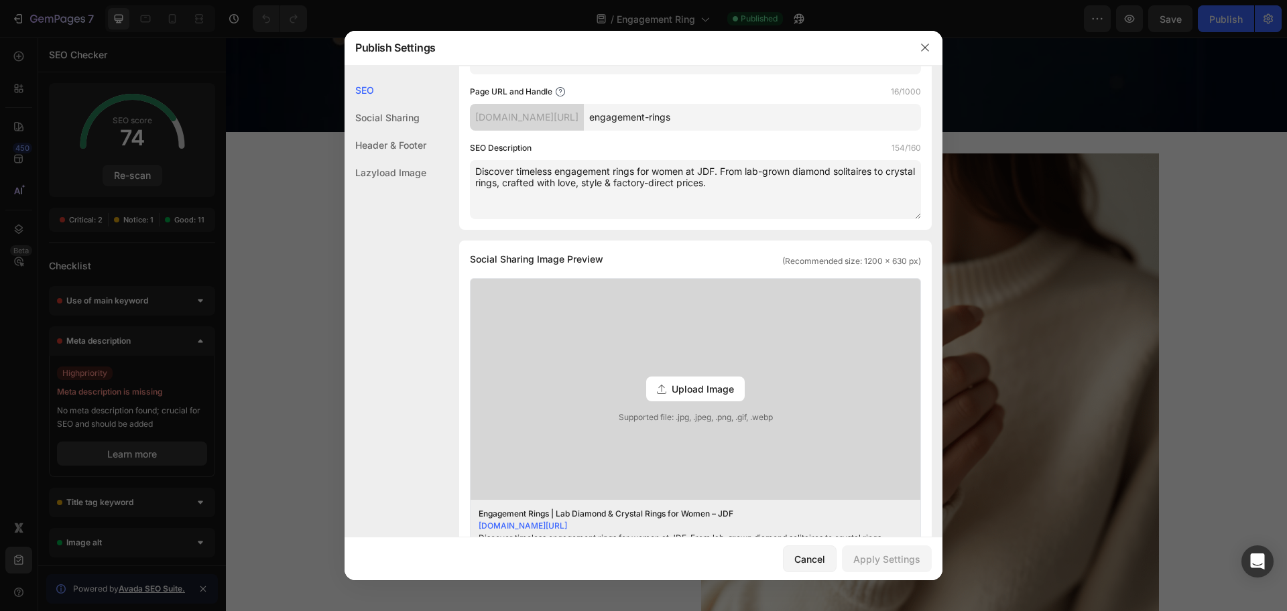
scroll to position [84, 0]
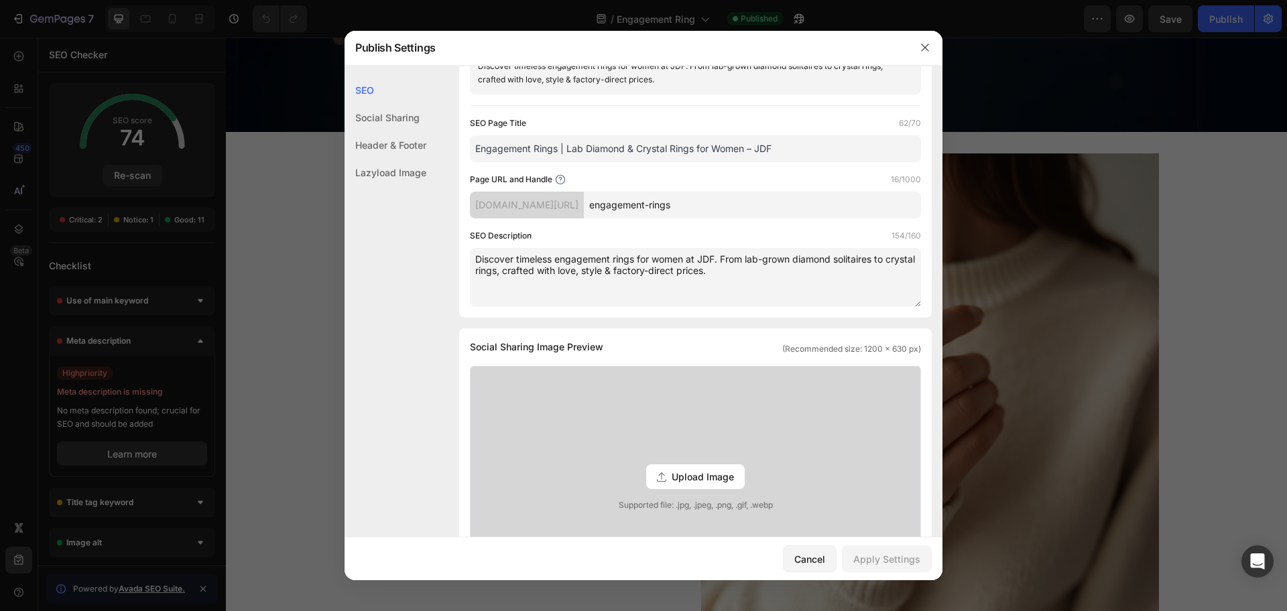
click at [777, 281] on textarea "Discover timeless engagement rings for women at JDF. From lab-grown diamond sol…" at bounding box center [695, 277] width 451 height 59
type textarea "Discover timeless engagement rings for women at JDF. From lab-grown diamond sol…"
click at [893, 556] on div "Apply Settings" at bounding box center [886, 559] width 67 height 14
drag, startPoint x: 918, startPoint y: 48, endPoint x: 265, endPoint y: 2, distance: 654.3
click at [919, 48] on button "button" at bounding box center [924, 47] width 21 height 21
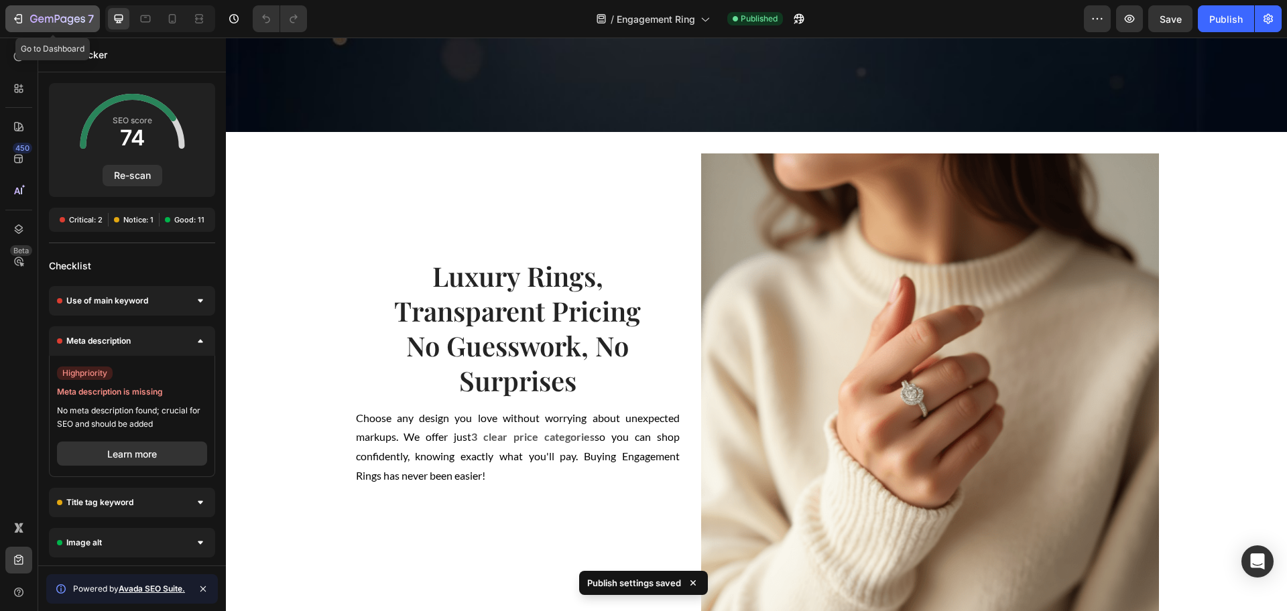
click at [56, 14] on icon "button" at bounding box center [57, 19] width 55 height 11
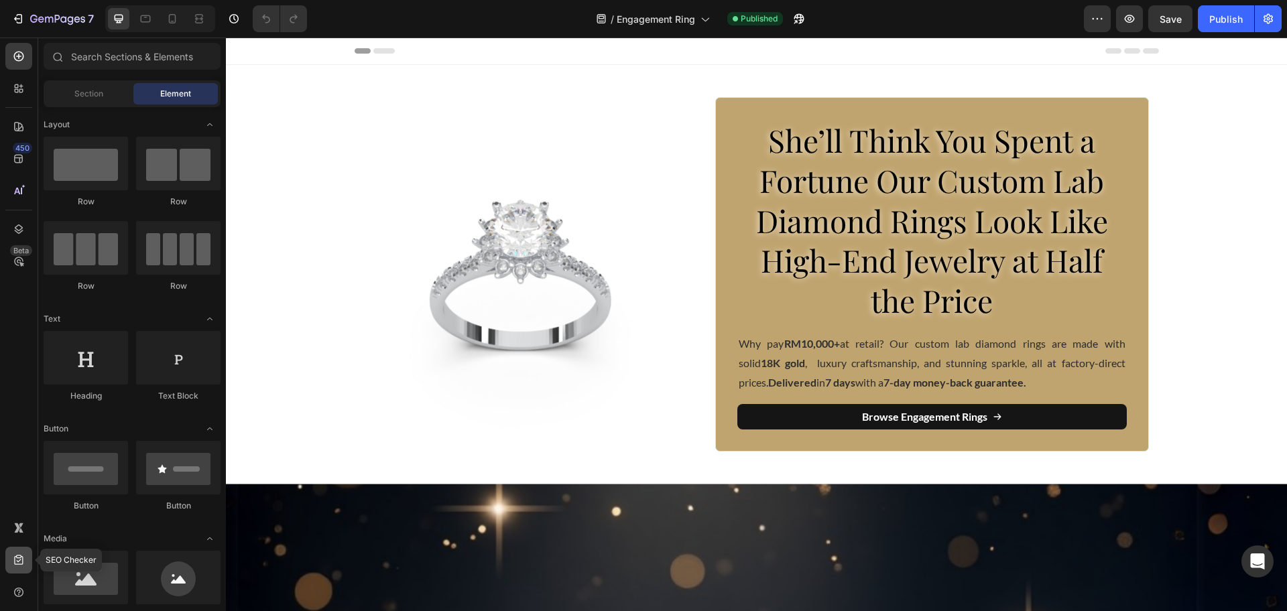
click at [15, 560] on icon at bounding box center [18, 560] width 9 height 10
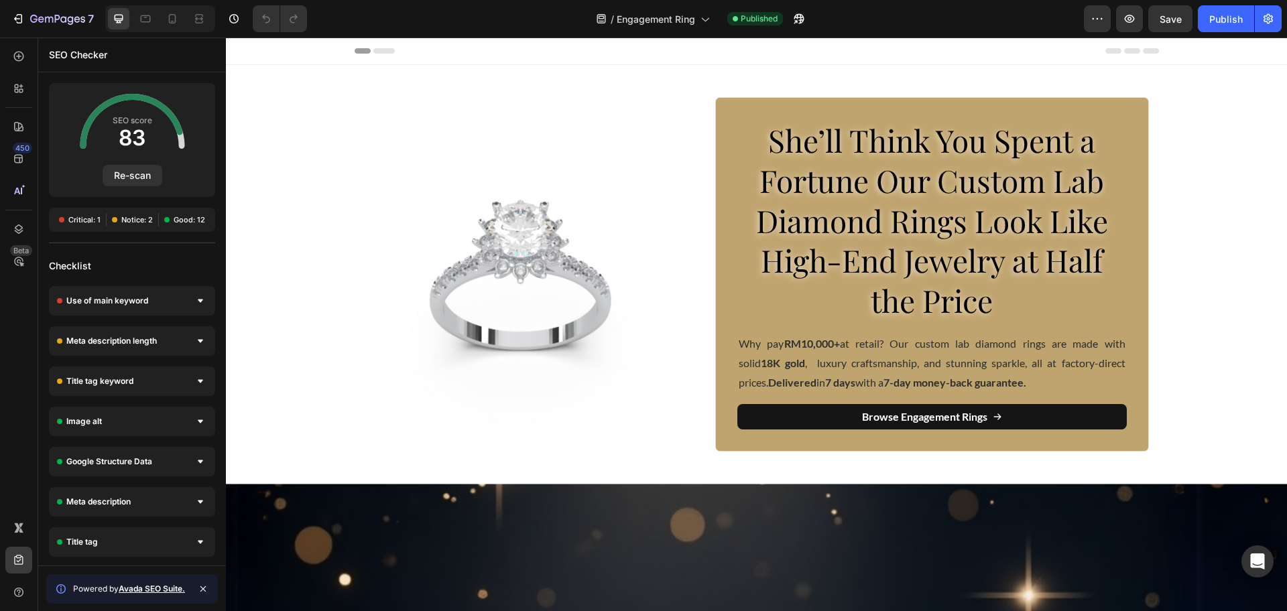
click at [60, 131] on div "SEO score 83 Re-scan" at bounding box center [132, 140] width 166 height 114
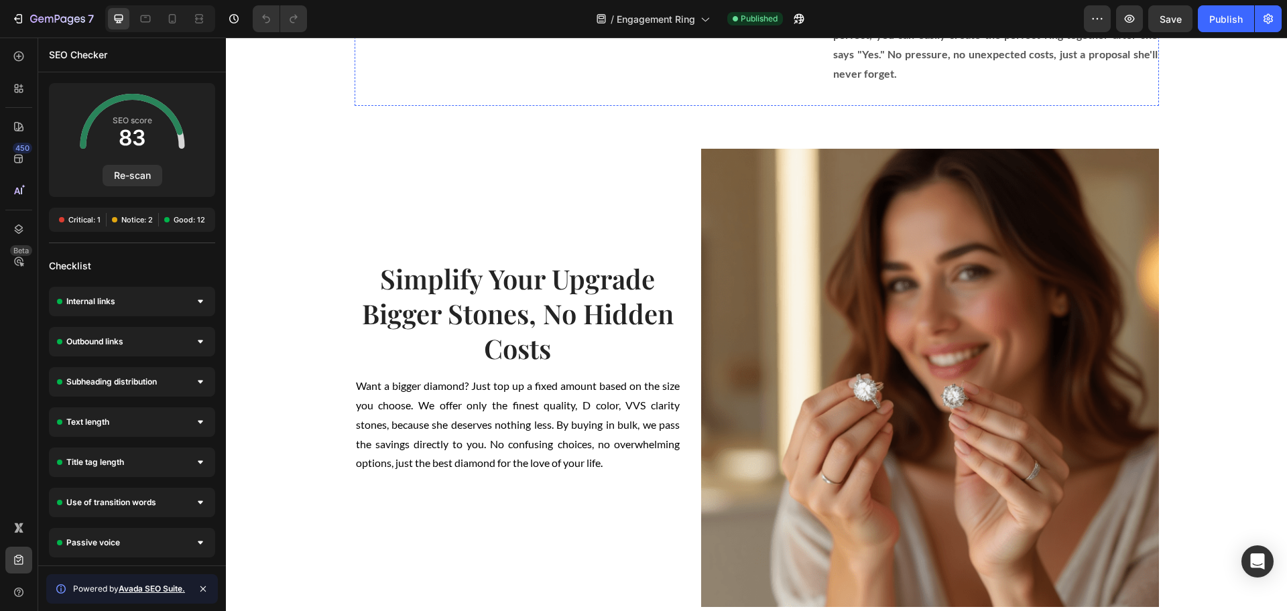
scroll to position [1759, 0]
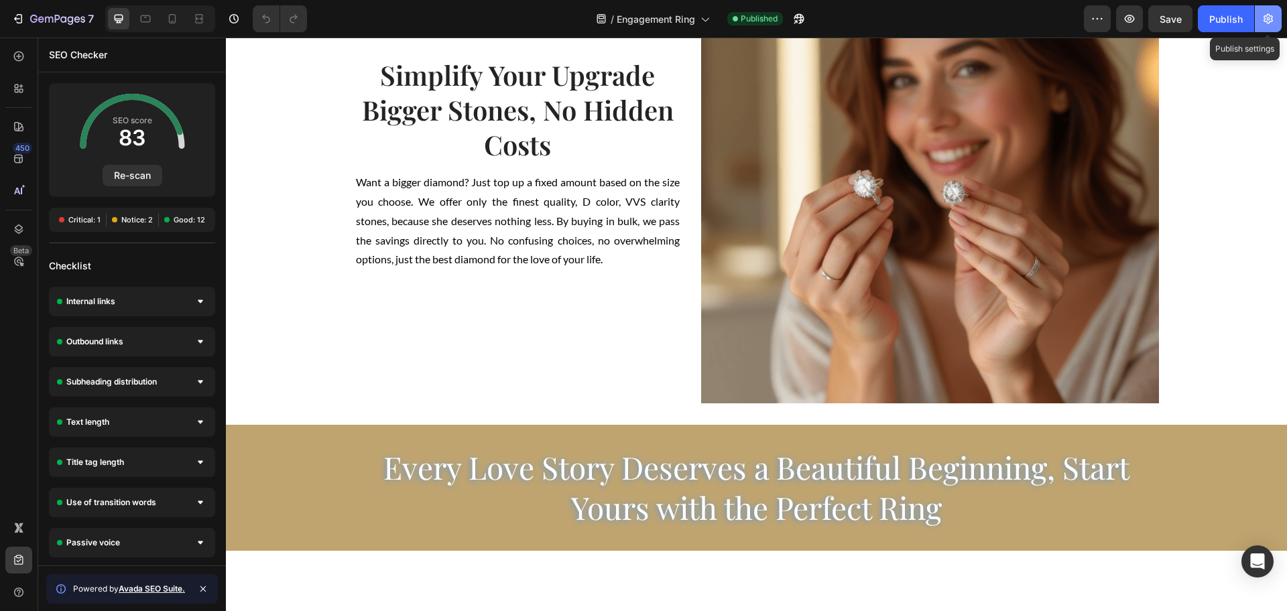
click at [1273, 21] on icon "button" at bounding box center [1267, 18] width 13 height 13
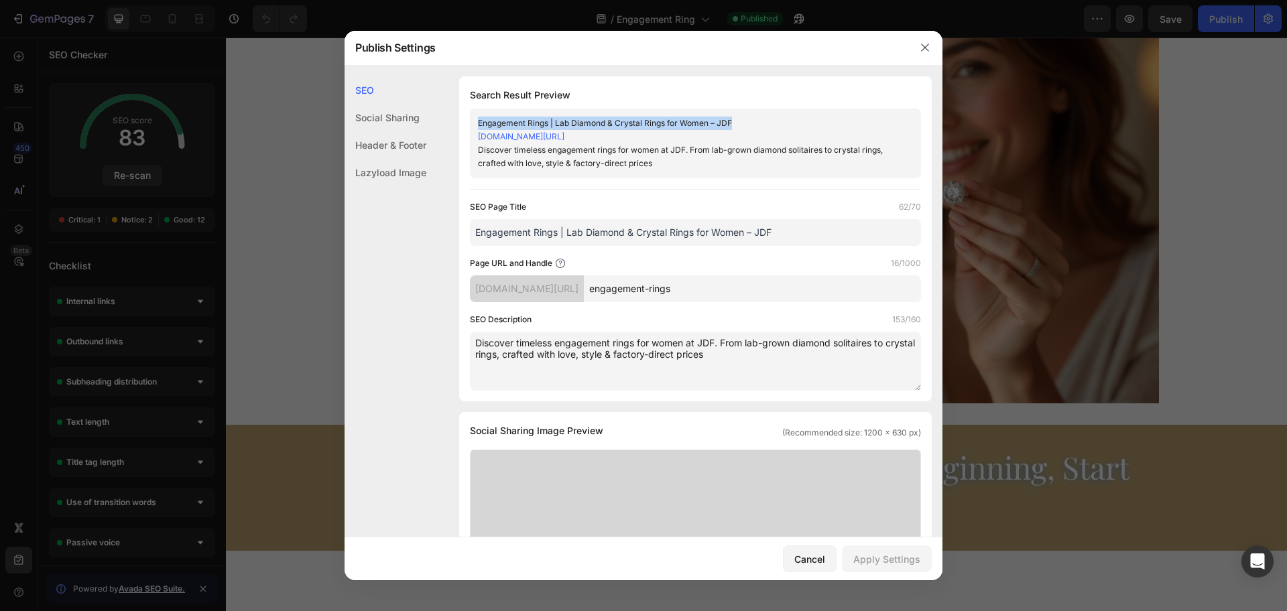
drag, startPoint x: 476, startPoint y: 122, endPoint x: 785, endPoint y: 127, distance: 309.0
click at [785, 127] on div "Engagement Rings | Lab Diamond & Crystal Rings for Women – JDF aax51t-yj.myshop…" at bounding box center [695, 144] width 451 height 70
copy div "Engagement Rings | Lab Diamond & Crystal Rings for Women – JDF"
click at [920, 50] on icon "button" at bounding box center [924, 47] width 11 height 11
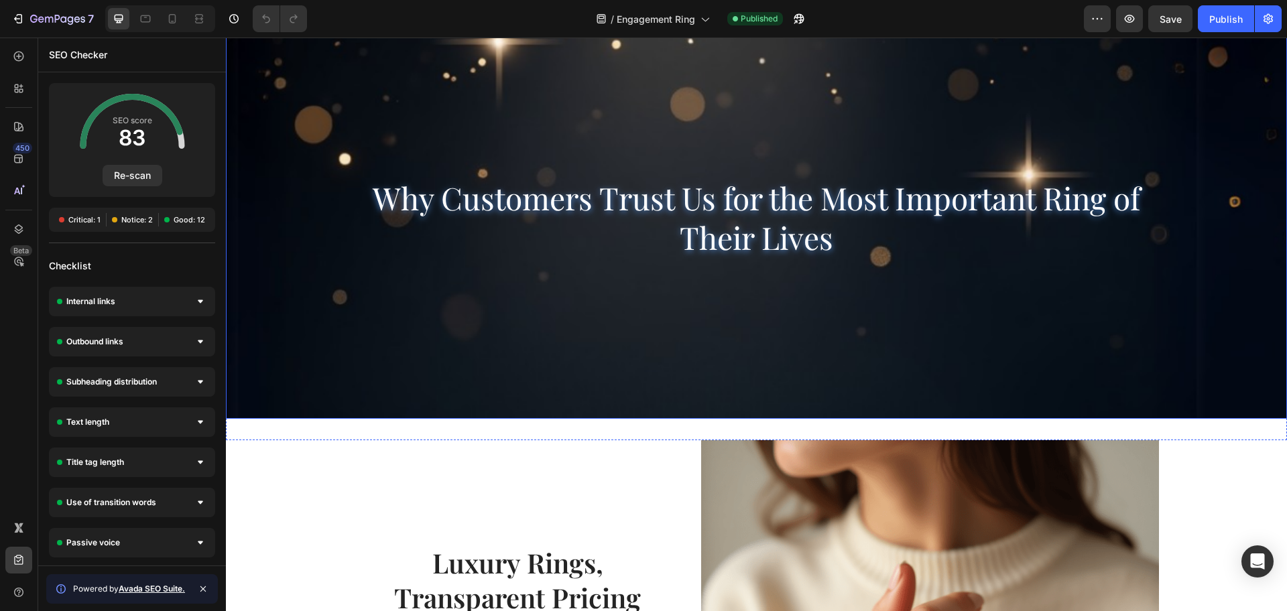
scroll to position [0, 0]
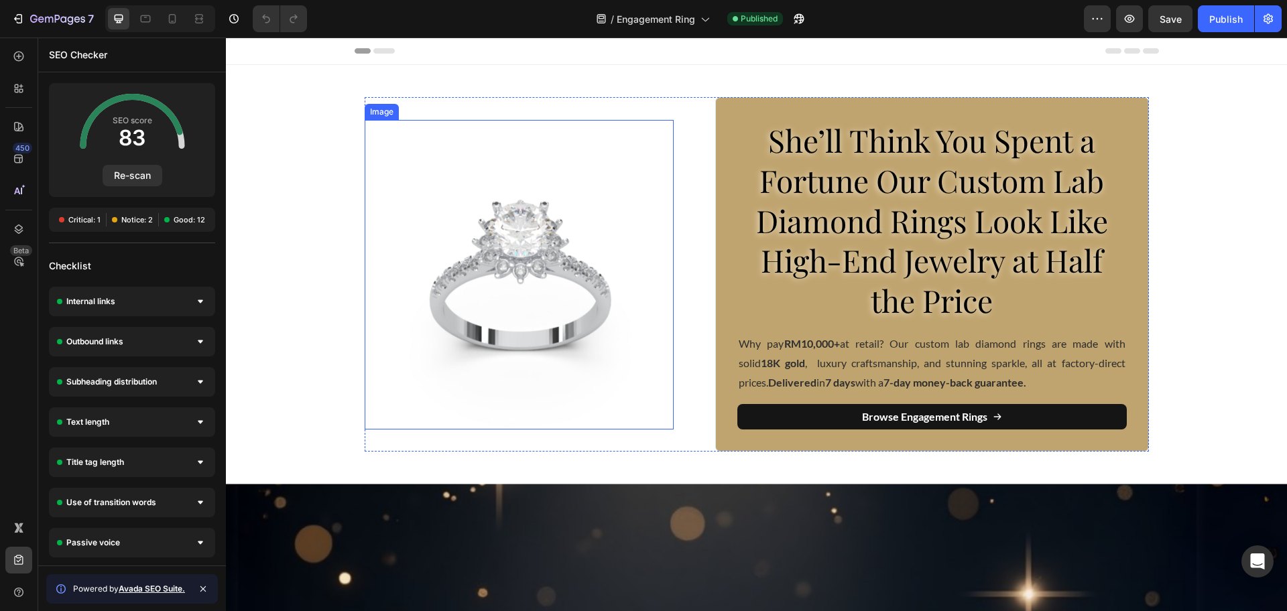
click at [518, 275] on img at bounding box center [520, 275] width 310 height 310
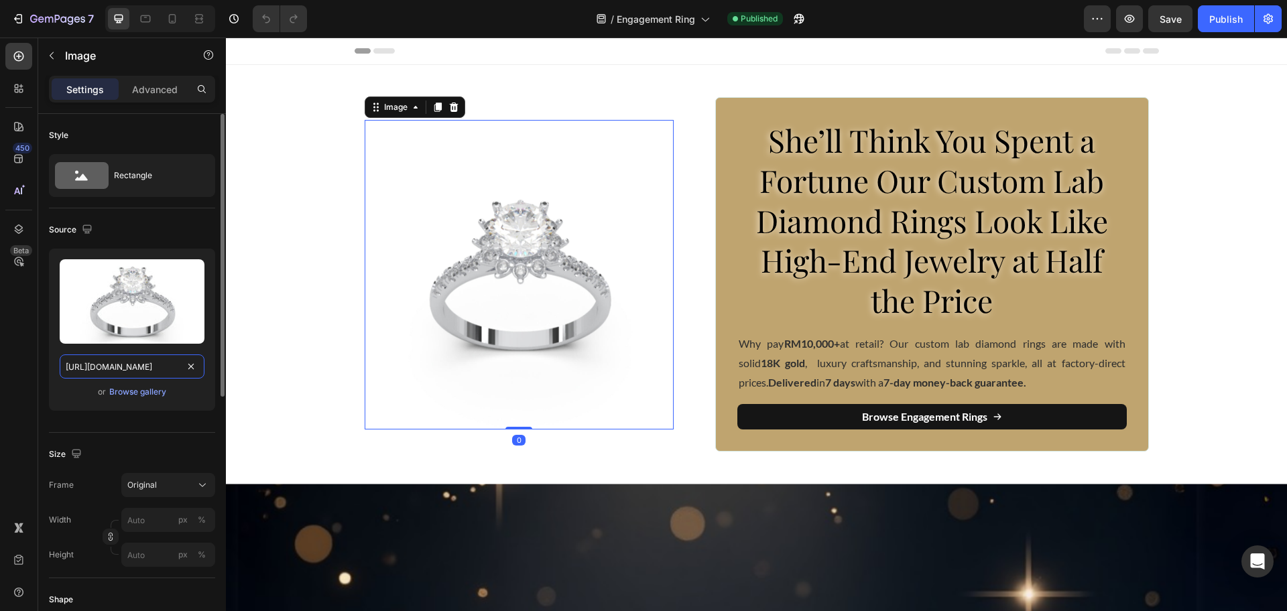
click at [127, 372] on input "https://cdn.shopify.com/s/files/1/0918/2265/3718/files/gempages_576670190561919…" at bounding box center [132, 367] width 145 height 24
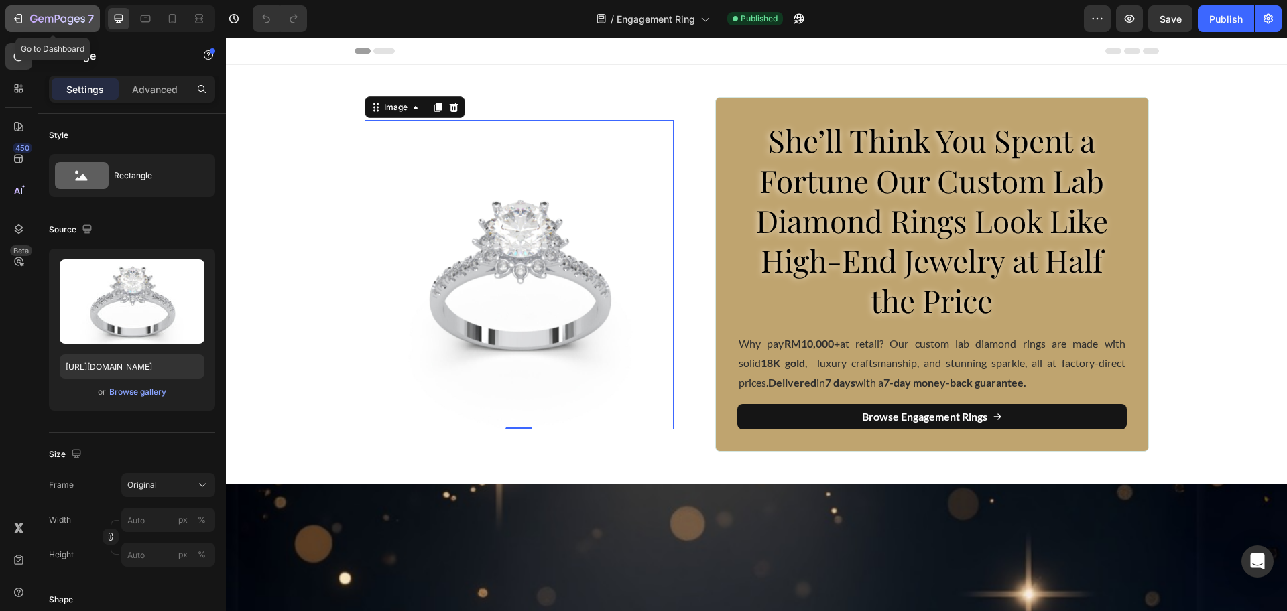
click at [52, 14] on icon "button" at bounding box center [57, 19] width 55 height 11
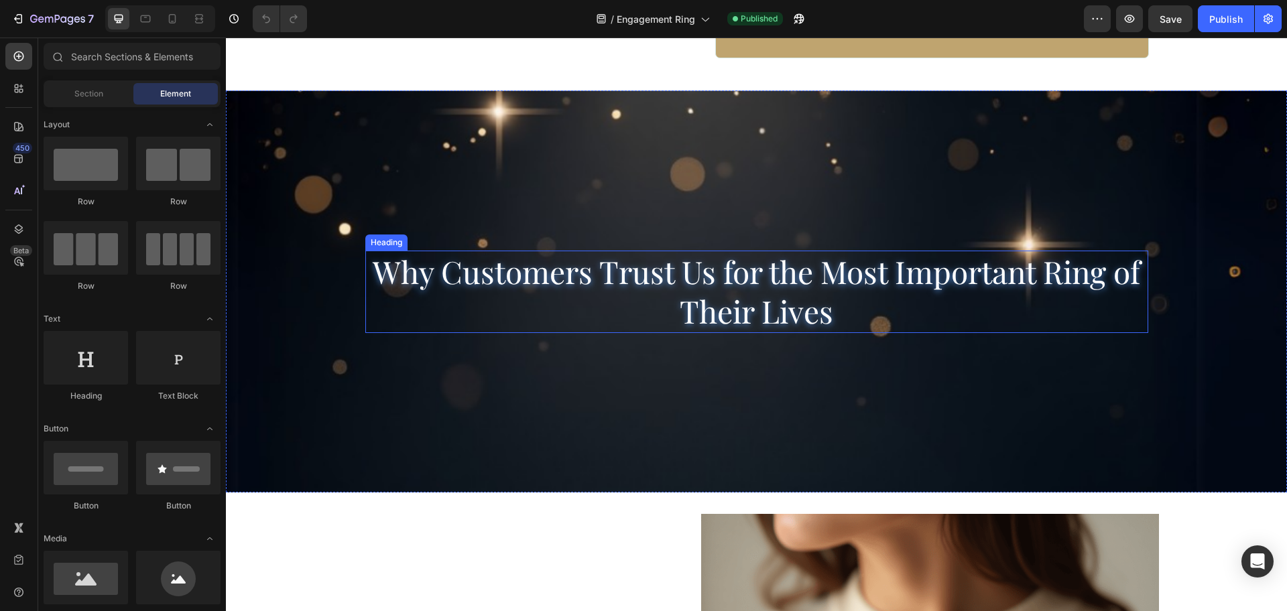
scroll to position [419, 0]
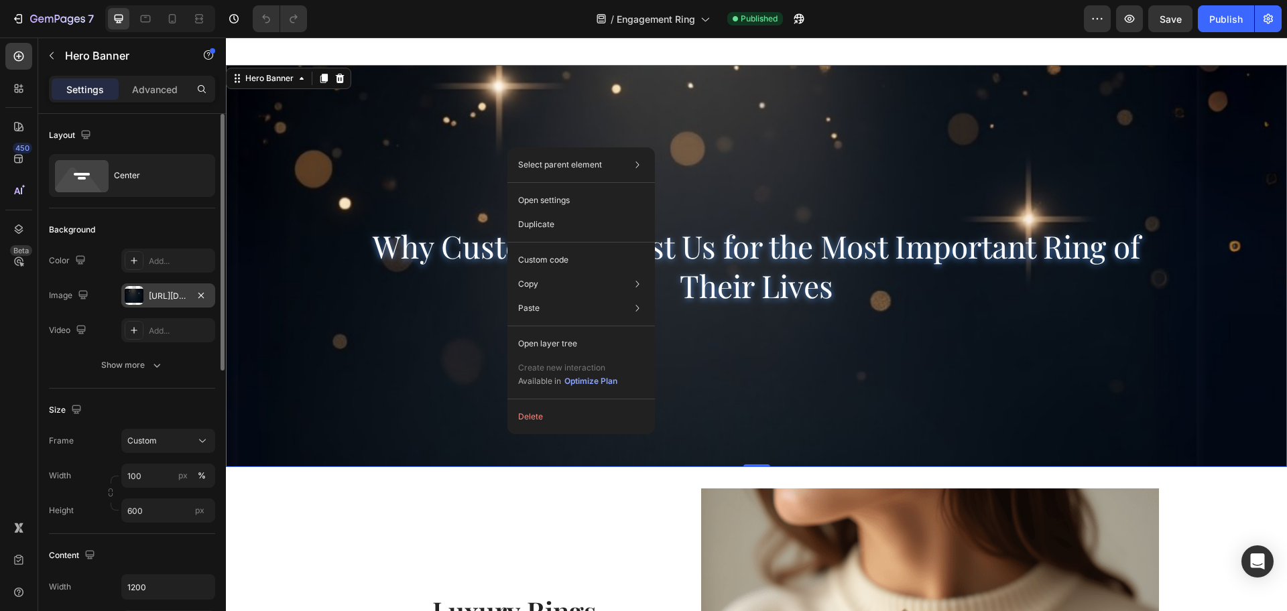
click at [150, 294] on div "https://cdn.shopify.com/s/files/1/0918/2265/3718/files/Untitled_design_2.png?v=…" at bounding box center [168, 296] width 39 height 12
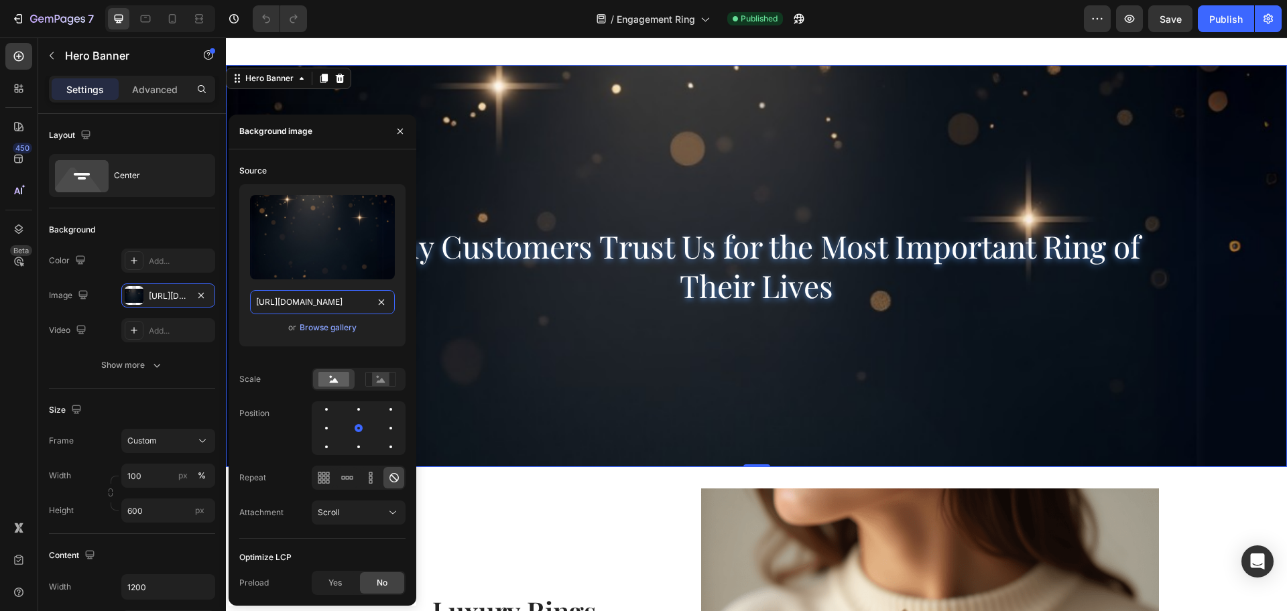
click at [346, 300] on input "https://cdn.shopify.com/s/files/1/0918/2265/3718/files/Untitled_design_2.png?v=…" at bounding box center [322, 302] width 145 height 24
click at [39, 12] on div "7" at bounding box center [62, 19] width 64 height 16
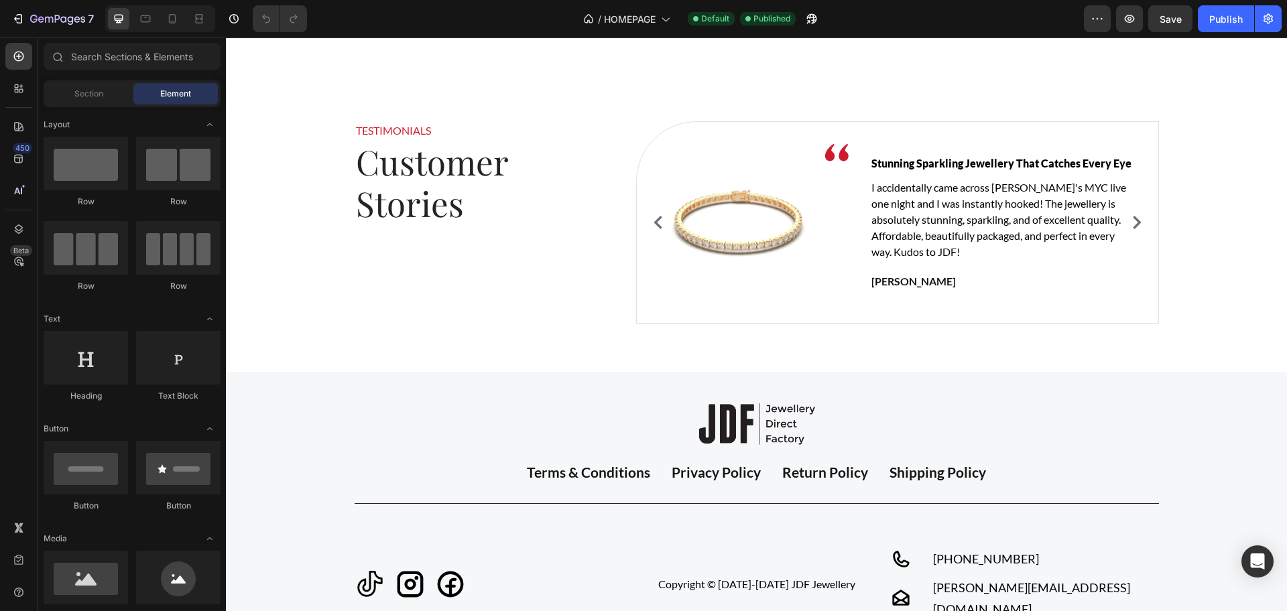
scroll to position [2764, 0]
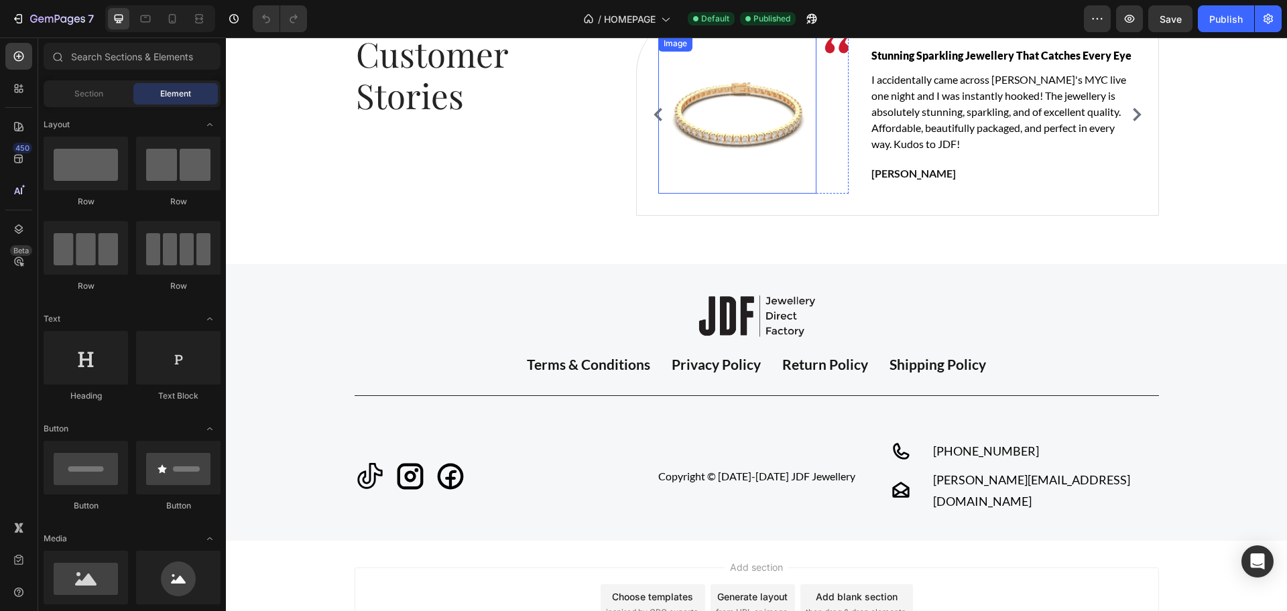
click at [667, 179] on img at bounding box center [737, 115] width 158 height 158
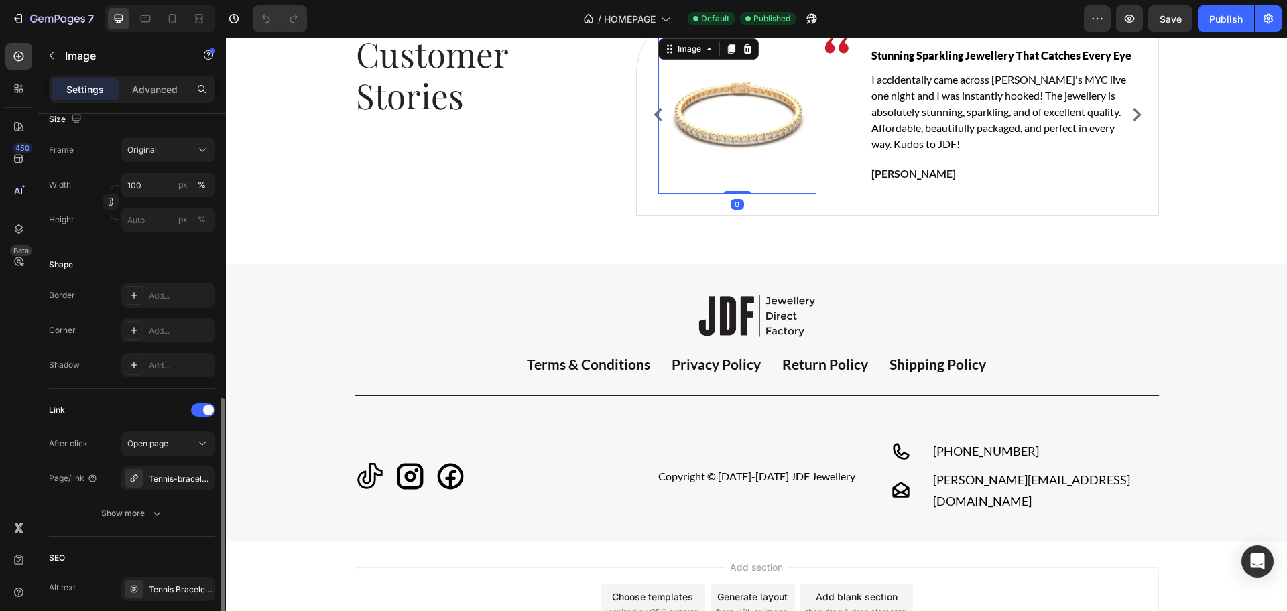
scroll to position [581, 0]
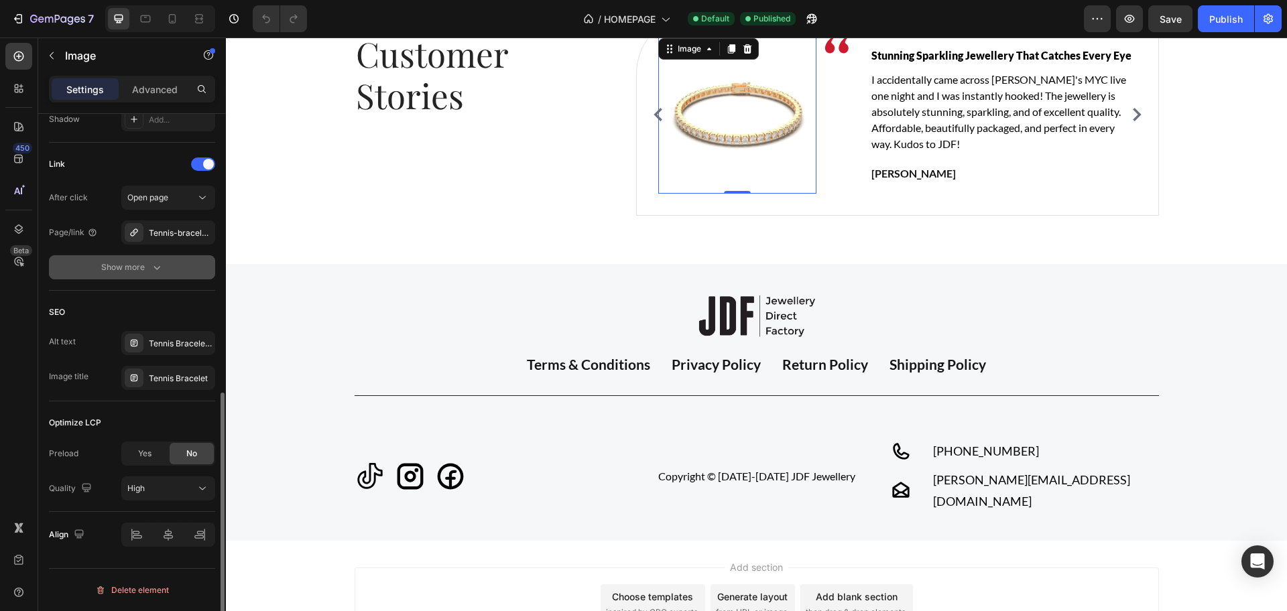
click at [145, 268] on div "Show more" at bounding box center [132, 267] width 62 height 13
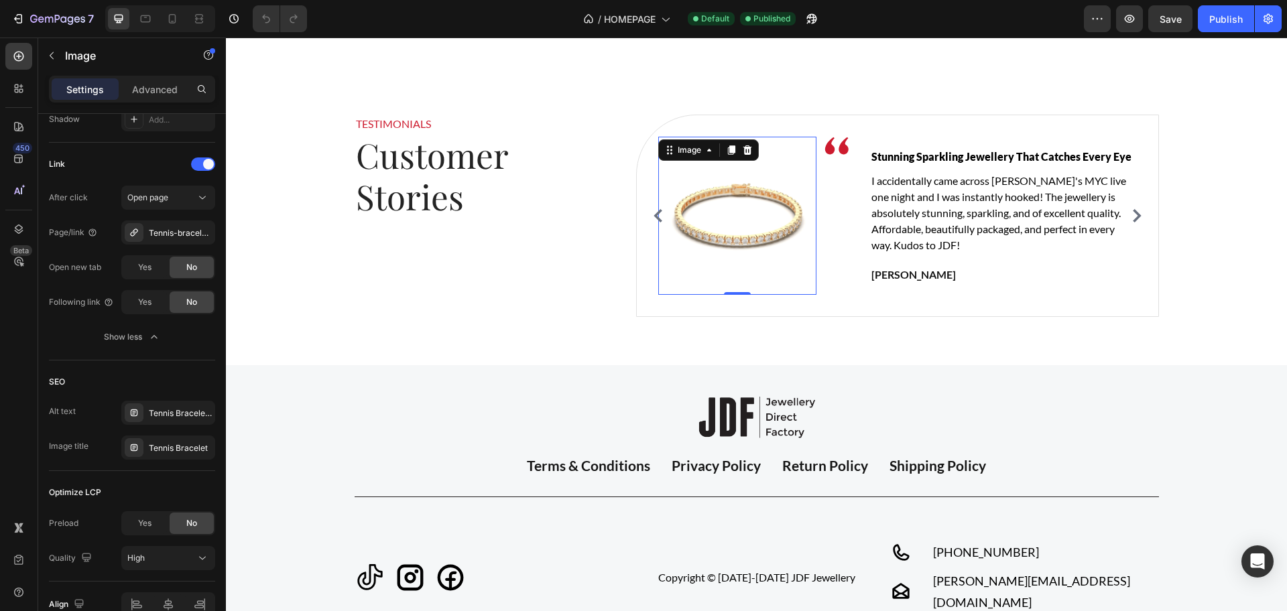
scroll to position [2597, 0]
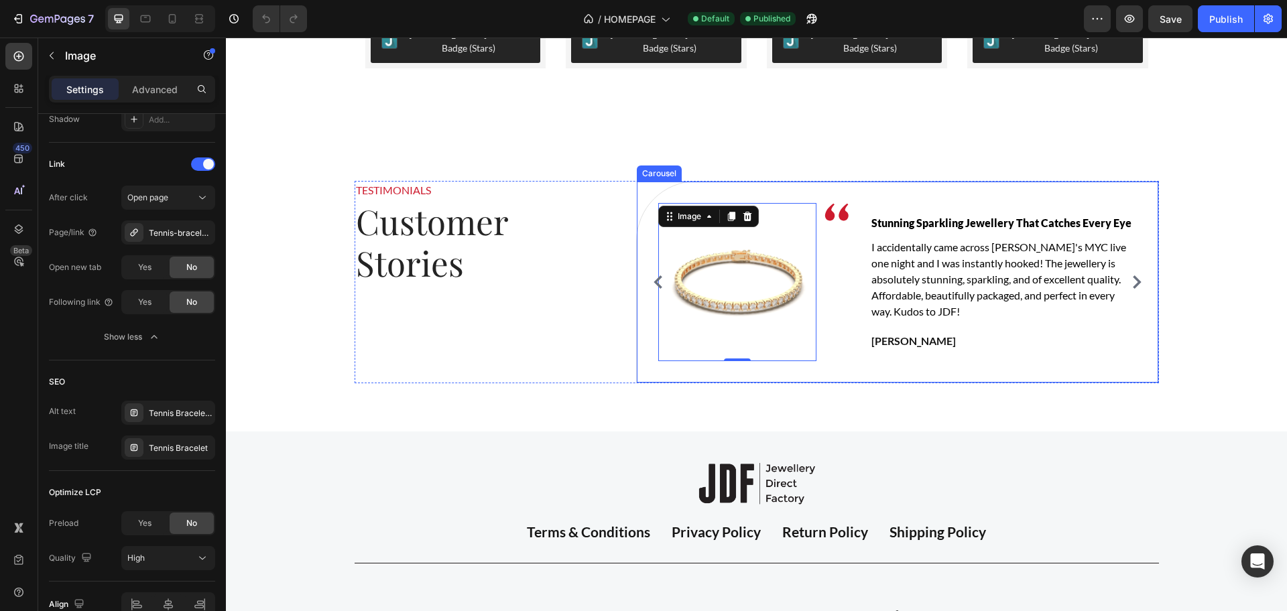
click at [651, 285] on icon "Carousel Back Arrow" at bounding box center [657, 281] width 13 height 13
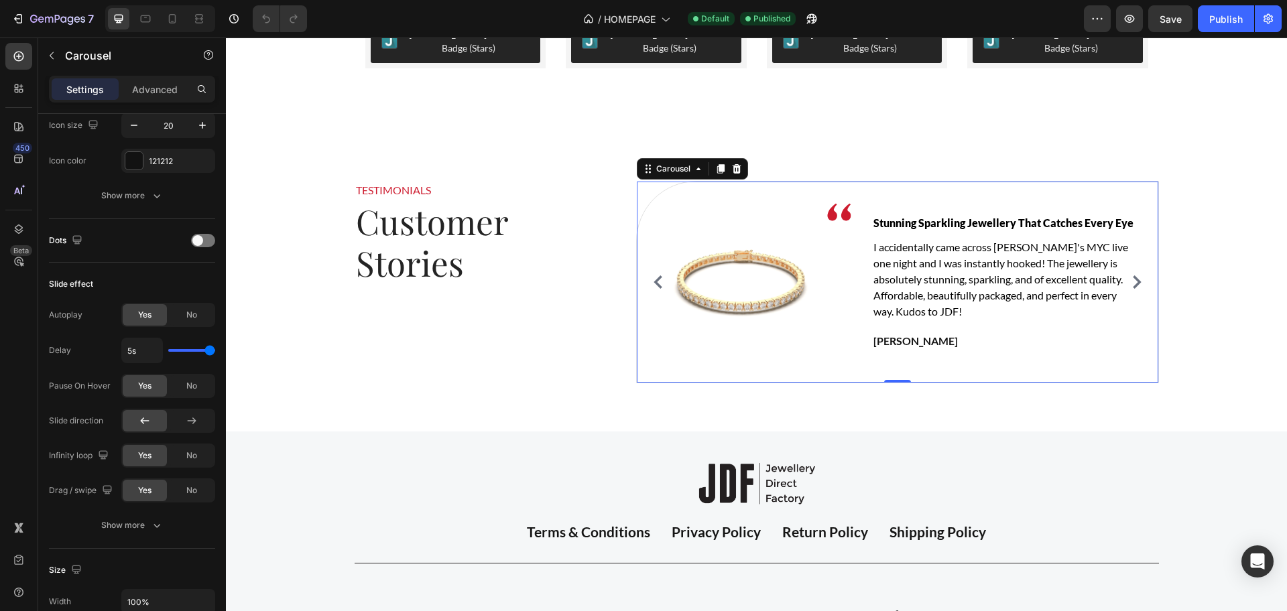
scroll to position [0, 0]
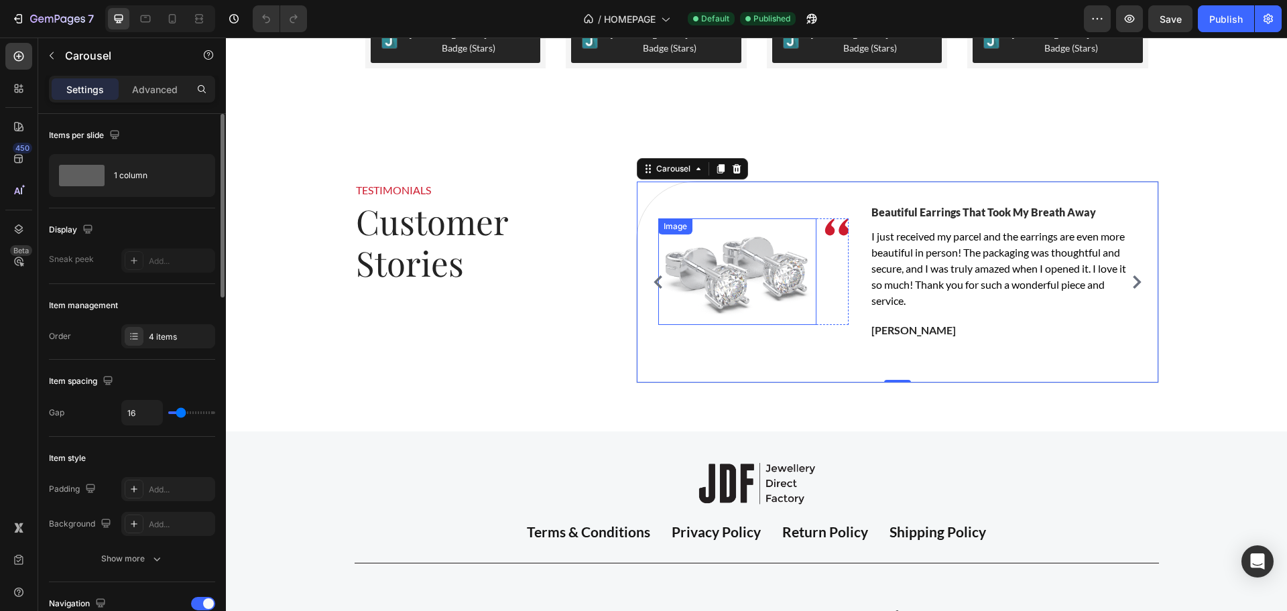
click at [708, 269] on img at bounding box center [737, 271] width 158 height 107
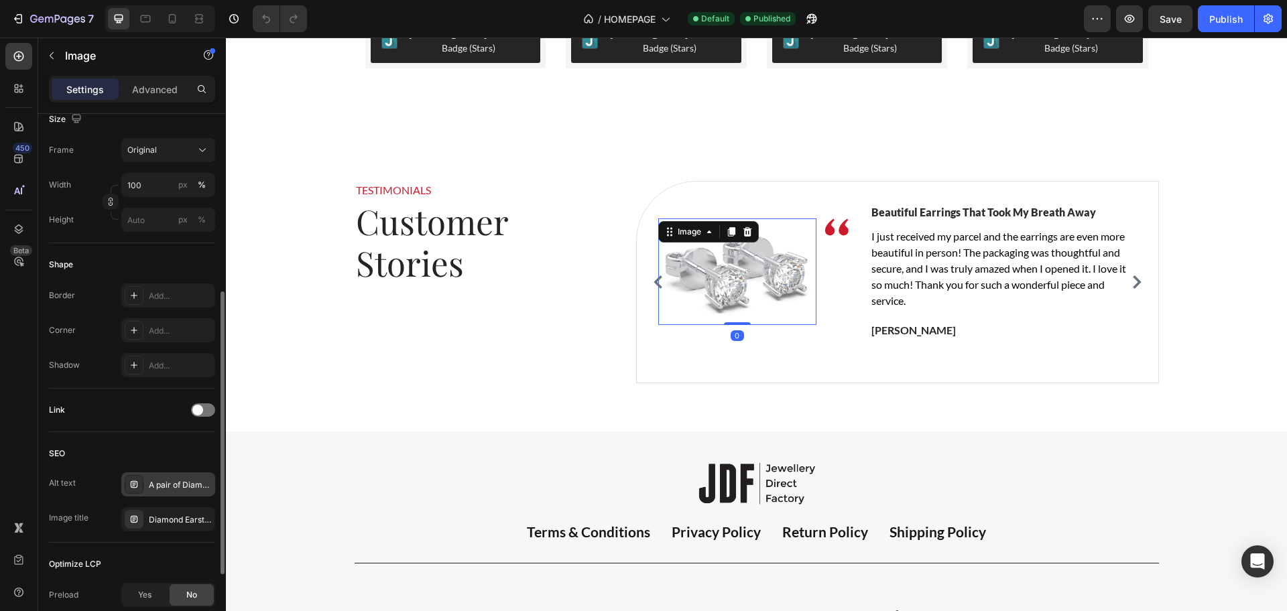
scroll to position [476, 0]
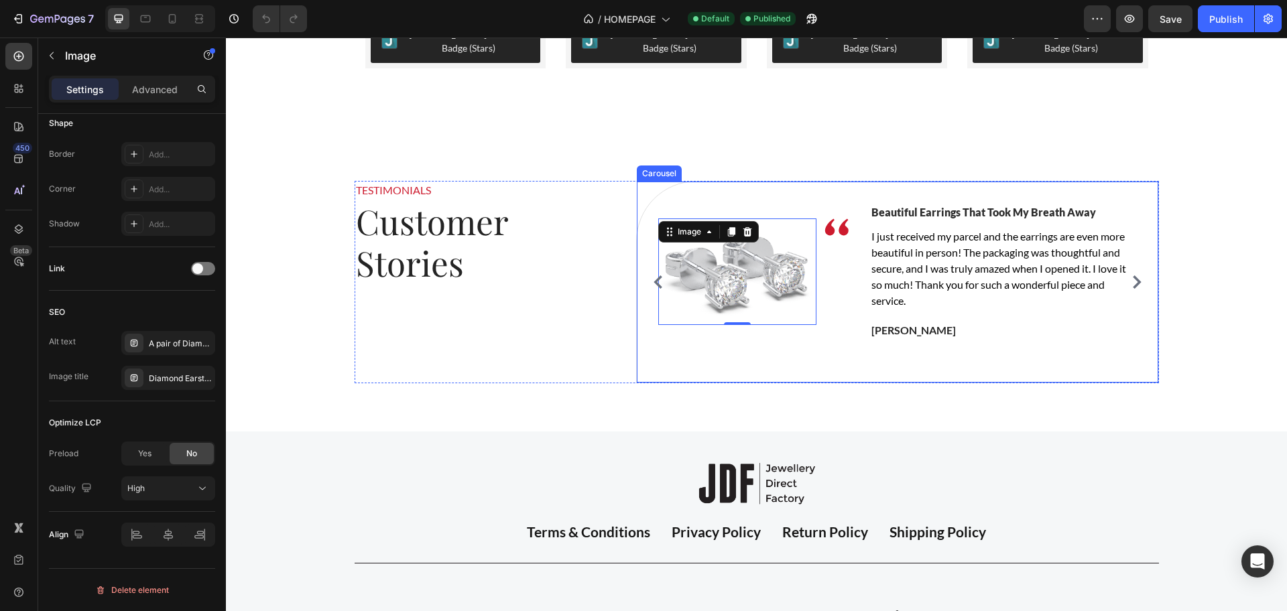
click at [1130, 284] on icon "Carousel Next Arrow" at bounding box center [1136, 281] width 13 height 13
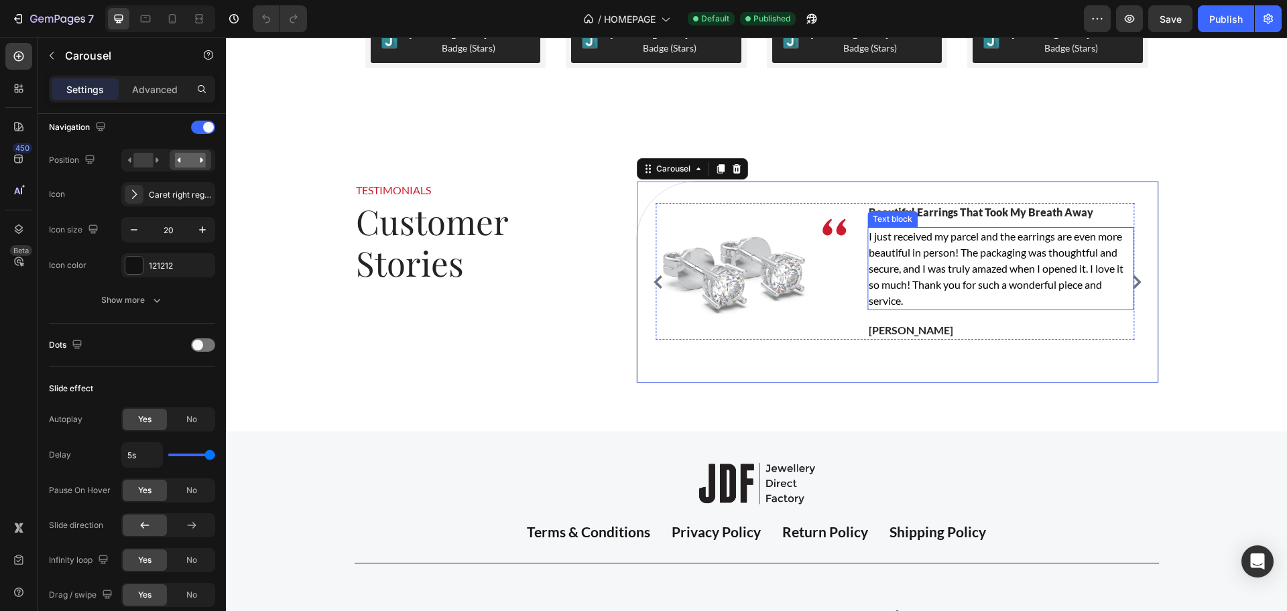
scroll to position [0, 0]
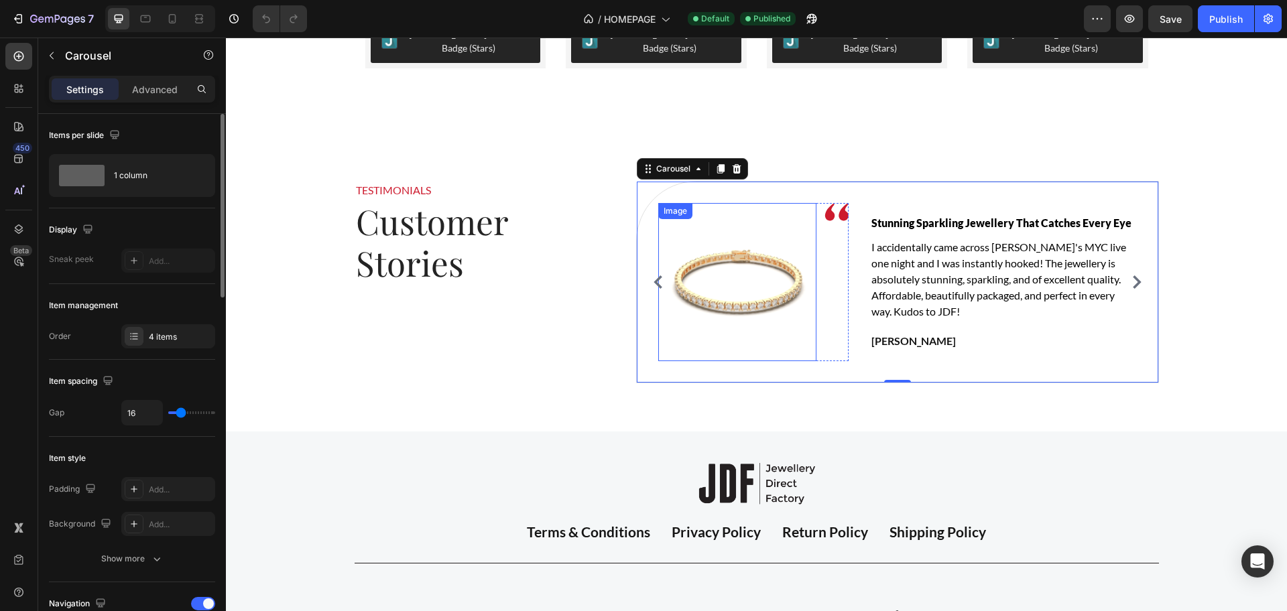
click at [752, 275] on img at bounding box center [737, 282] width 158 height 158
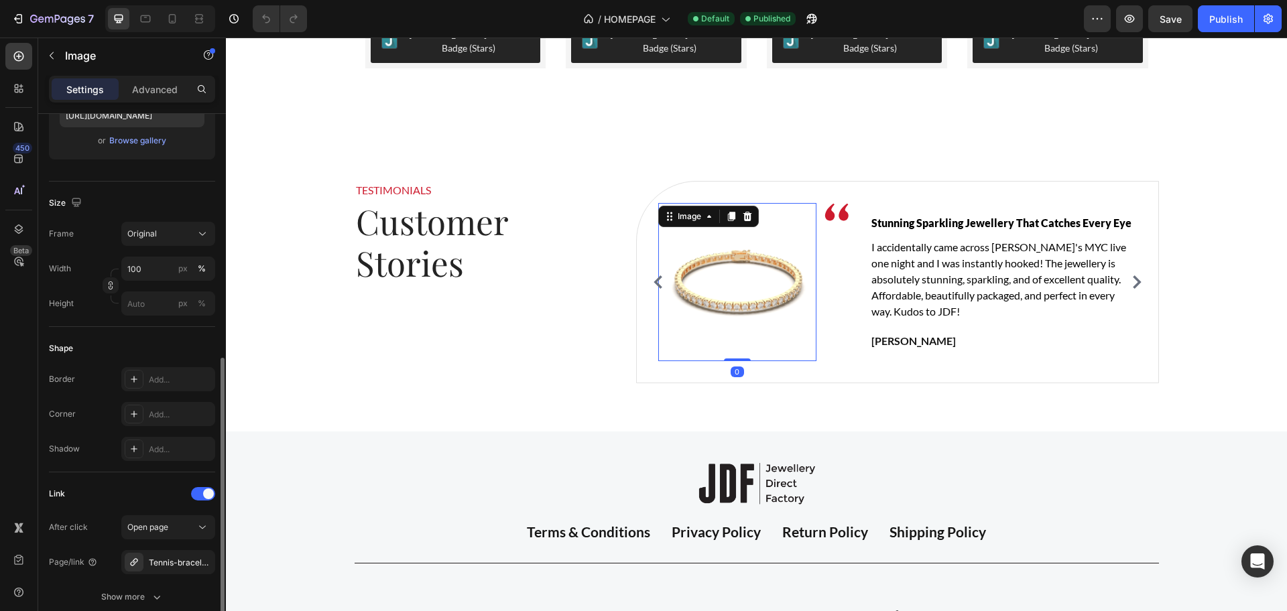
scroll to position [419, 0]
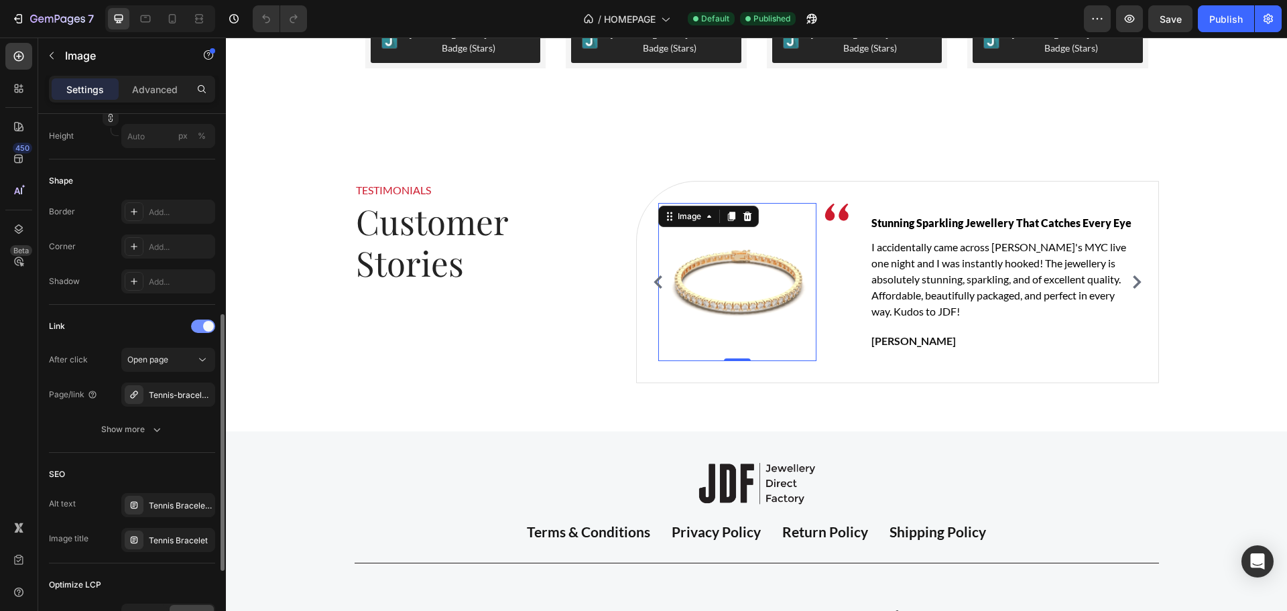
click at [202, 324] on div at bounding box center [203, 326] width 24 height 13
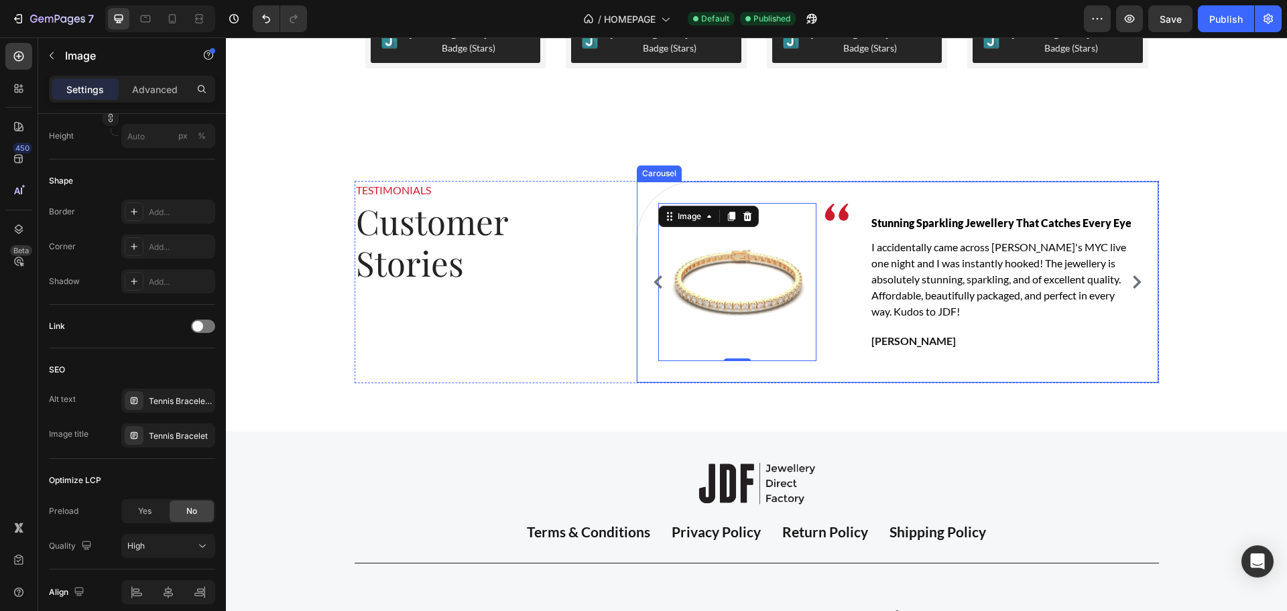
click at [1133, 280] on icon "Carousel Next Arrow" at bounding box center [1137, 281] width 9 height 13
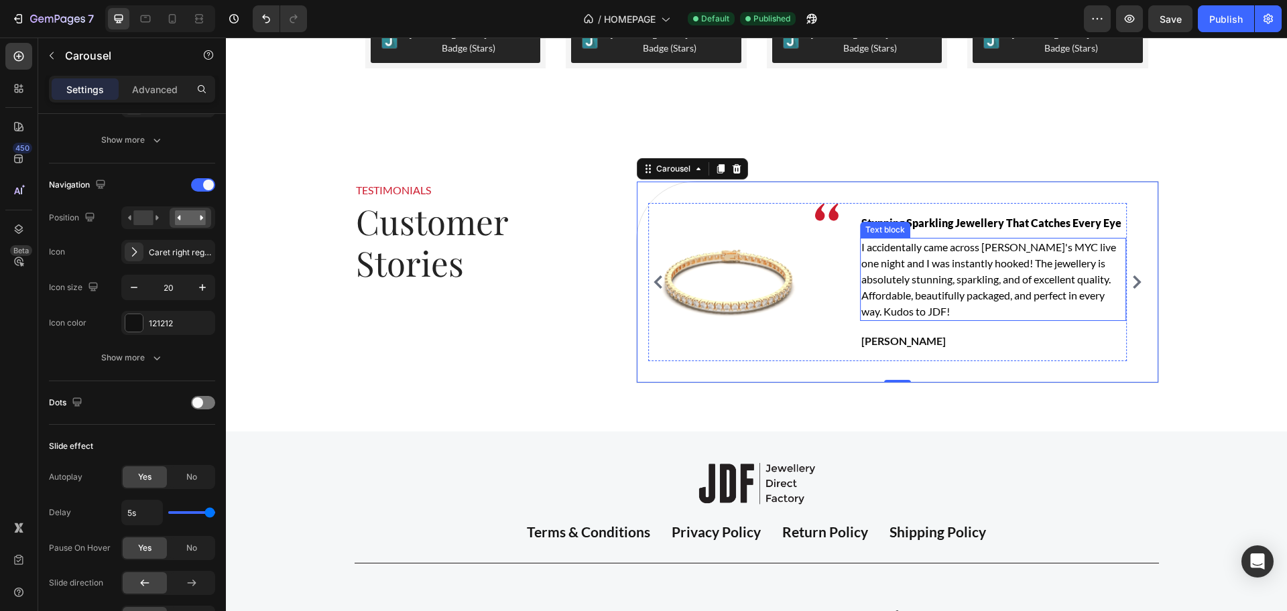
scroll to position [0, 0]
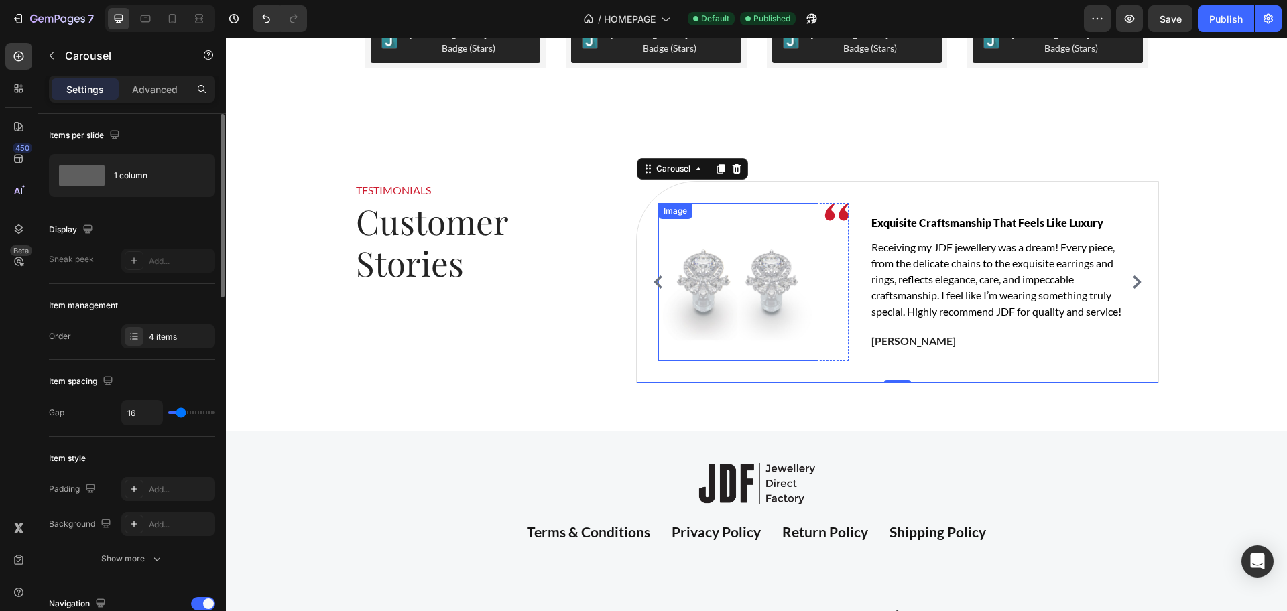
click at [720, 287] on img at bounding box center [737, 282] width 158 height 158
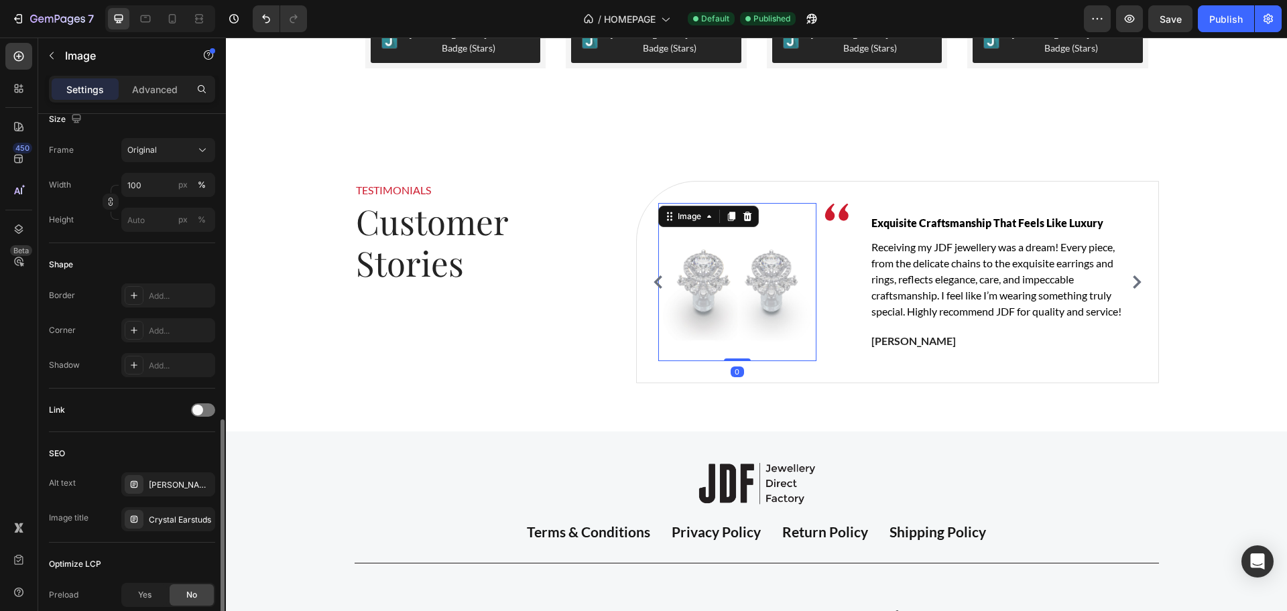
scroll to position [419, 0]
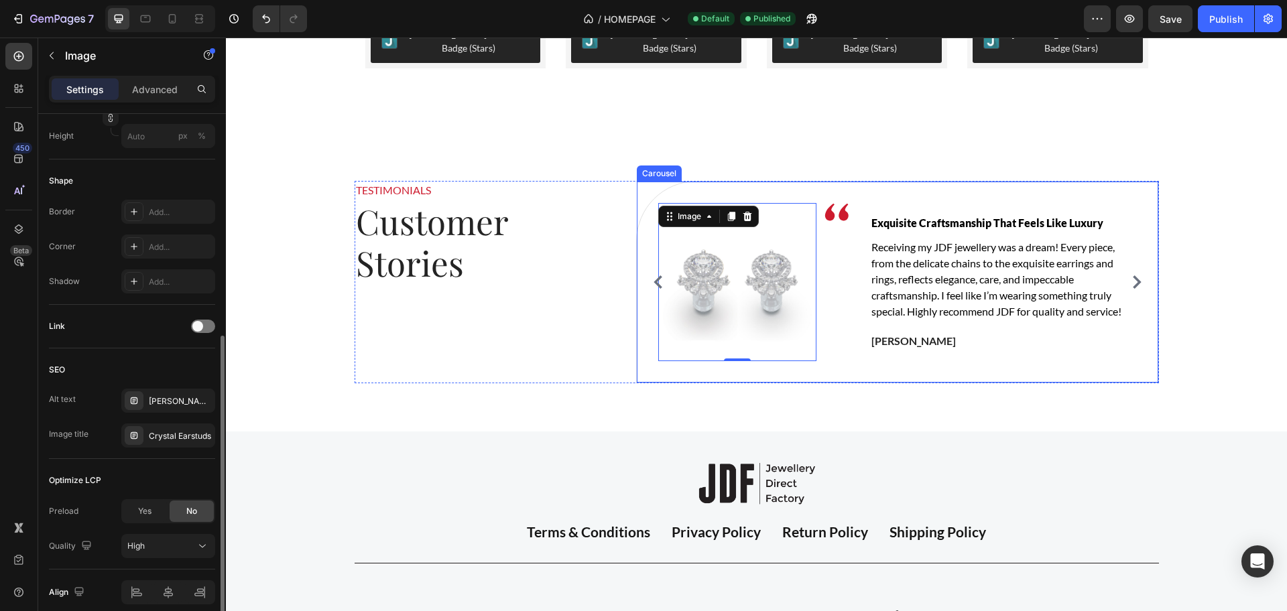
click at [1130, 280] on icon "Carousel Next Arrow" at bounding box center [1136, 281] width 13 height 13
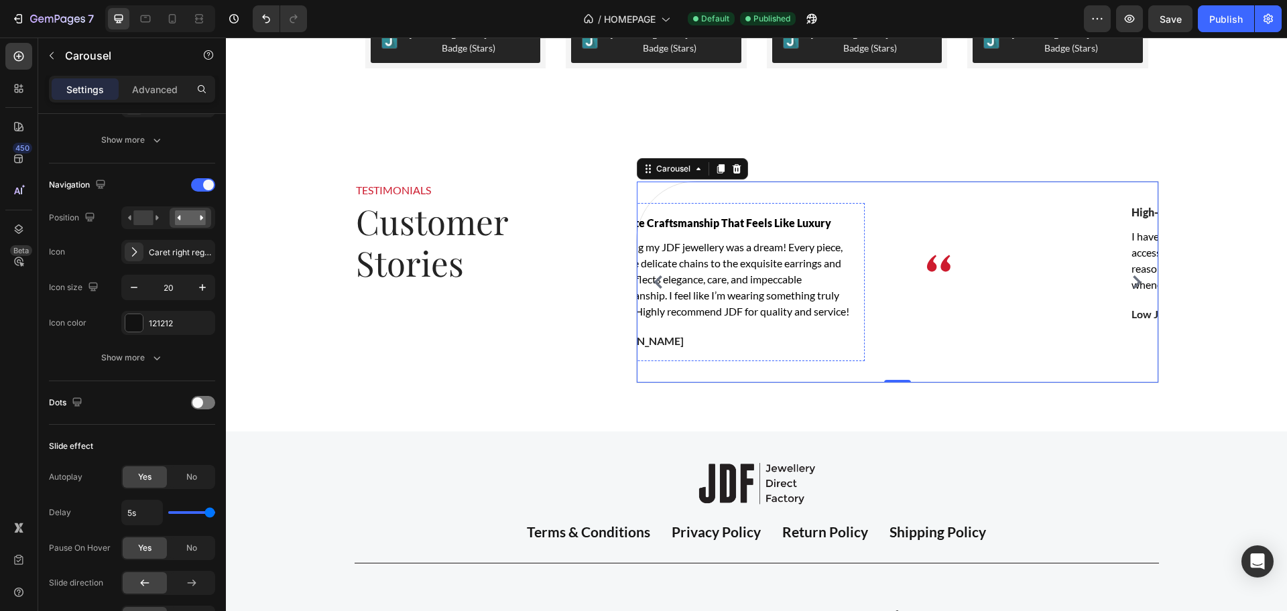
scroll to position [0, 0]
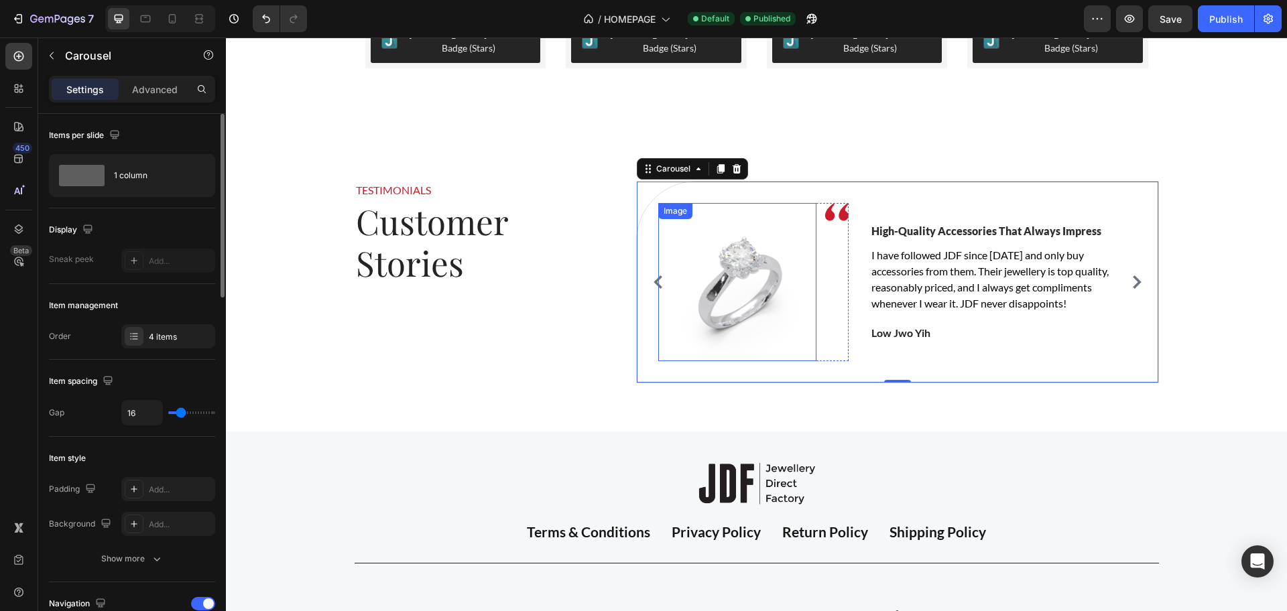
click at [738, 287] on img at bounding box center [737, 282] width 158 height 158
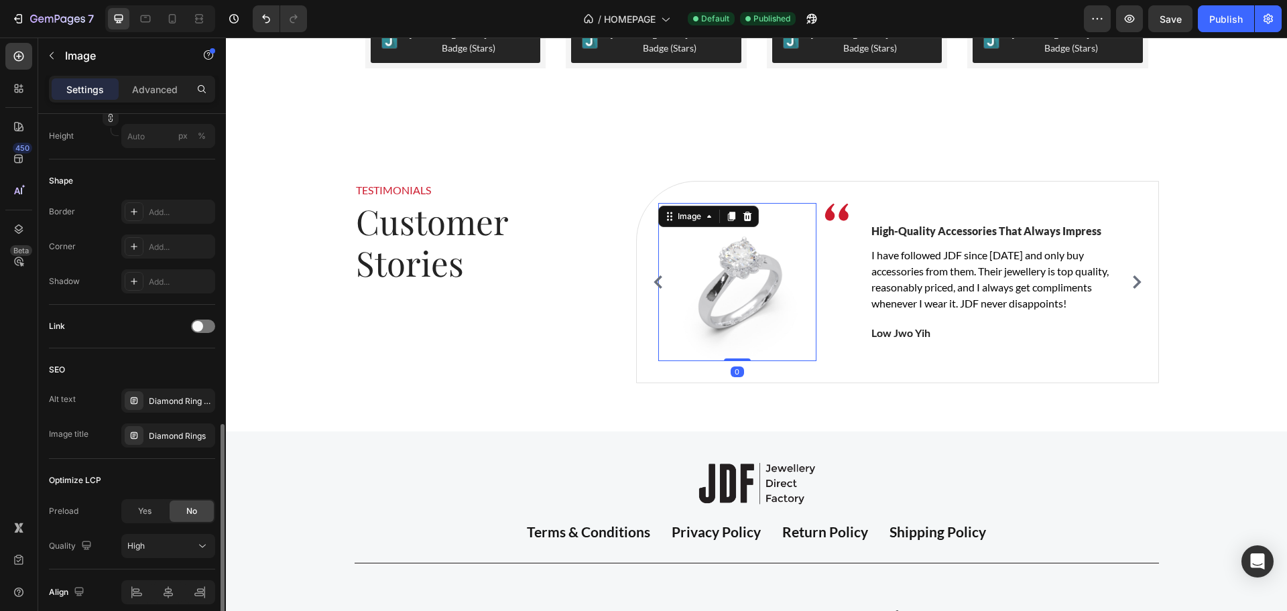
scroll to position [476, 0]
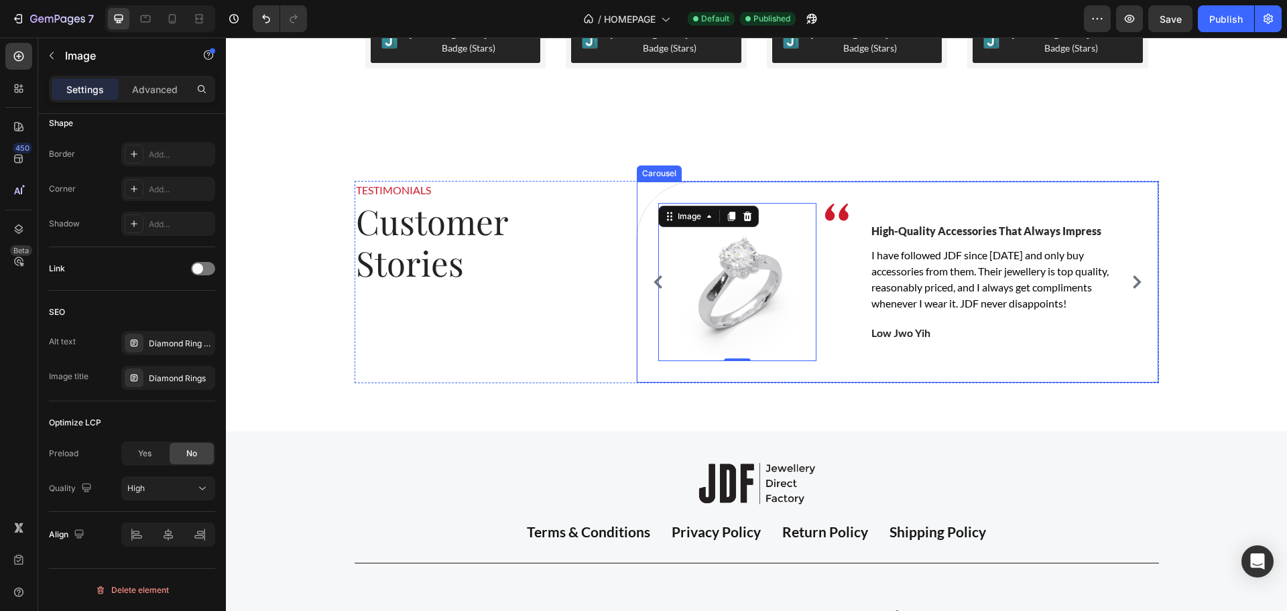
click at [1135, 282] on icon "Carousel Next Arrow" at bounding box center [1136, 281] width 13 height 13
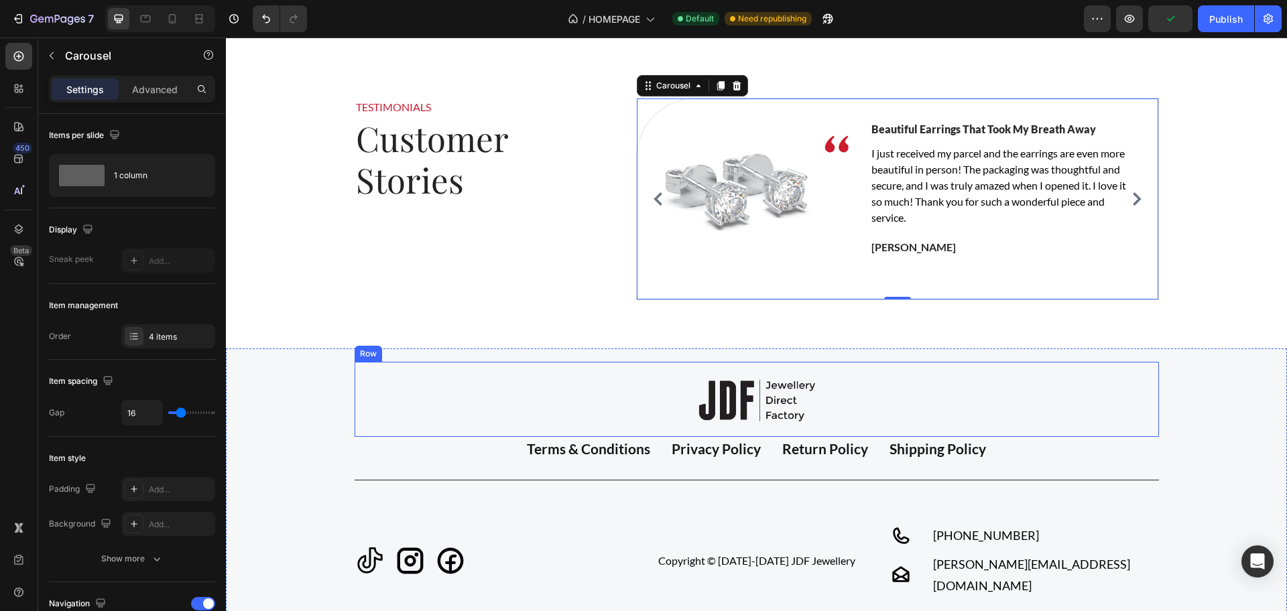
scroll to position [2764, 0]
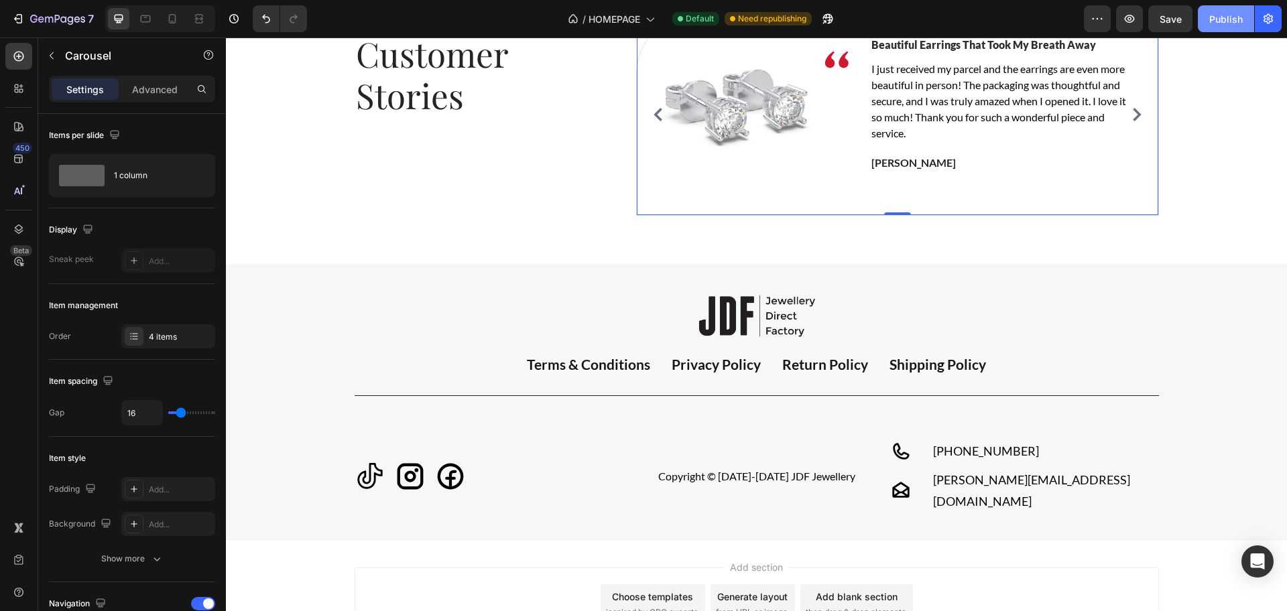
click at [1236, 17] on div "Publish" at bounding box center [1226, 19] width 34 height 14
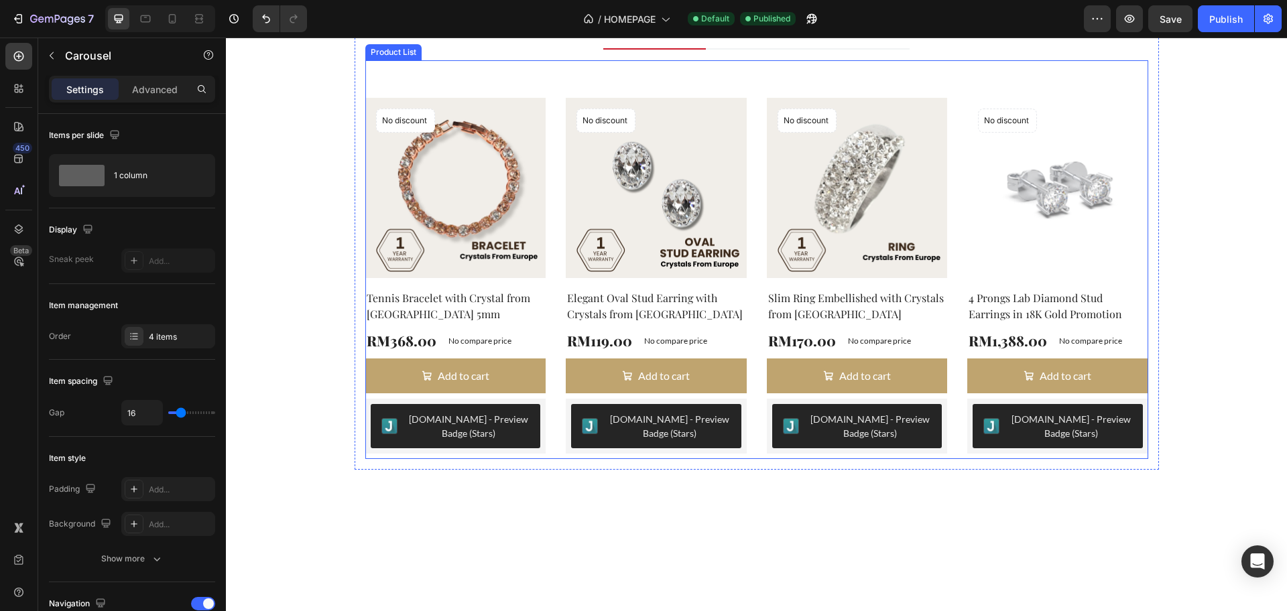
scroll to position [2269, 0]
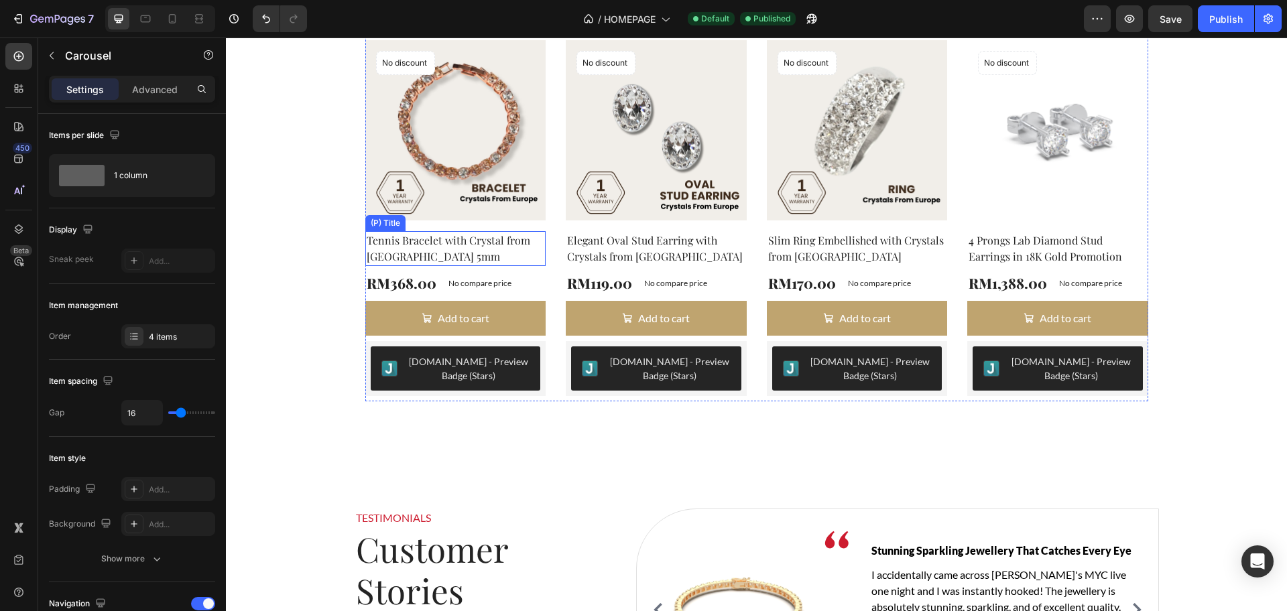
click at [421, 233] on h2 "Tennis Bracelet with Crystal from [GEOGRAPHIC_DATA] 5mm" at bounding box center [455, 248] width 181 height 35
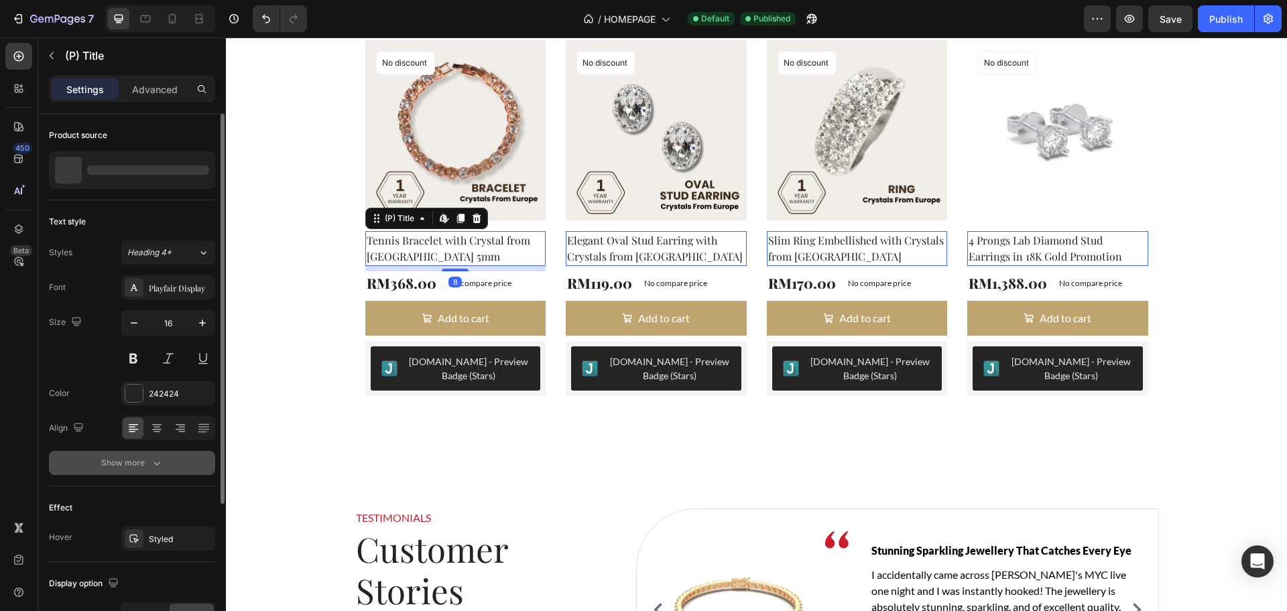
scroll to position [199, 0]
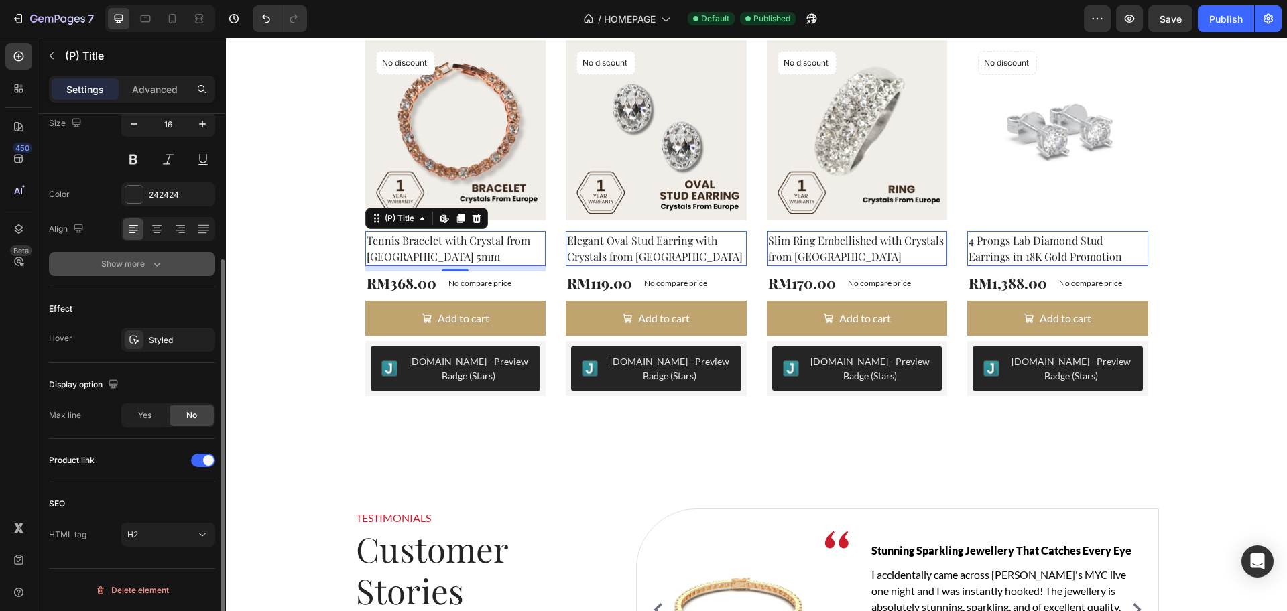
click at [178, 267] on button "Show more" at bounding box center [132, 264] width 166 height 24
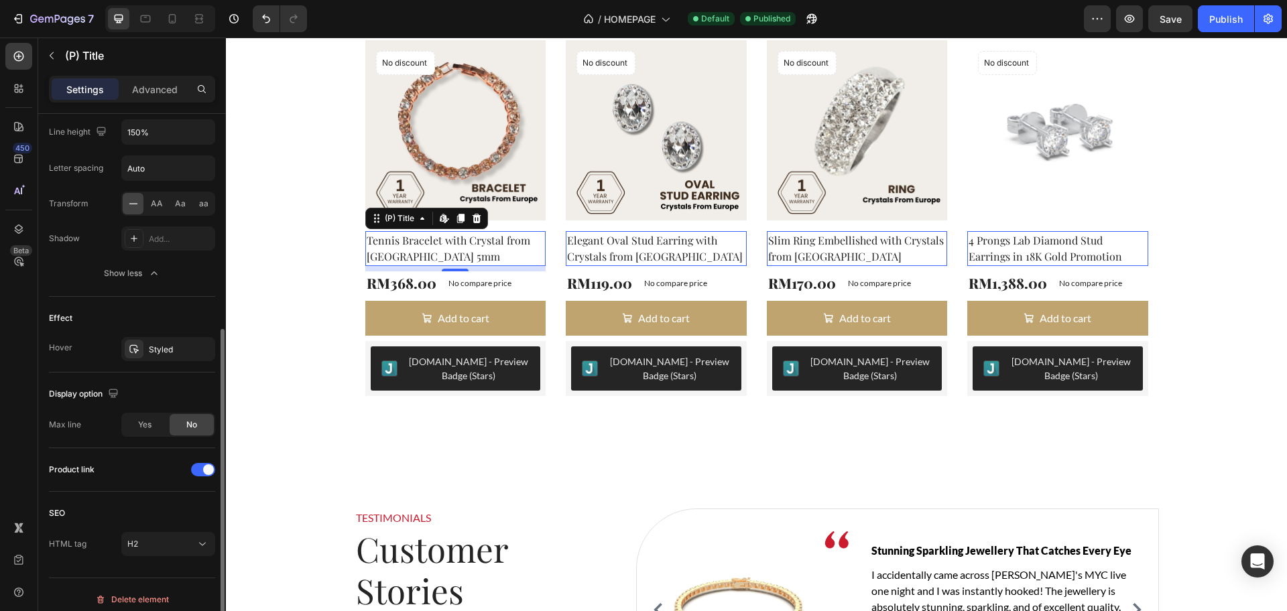
scroll to position [376, 0]
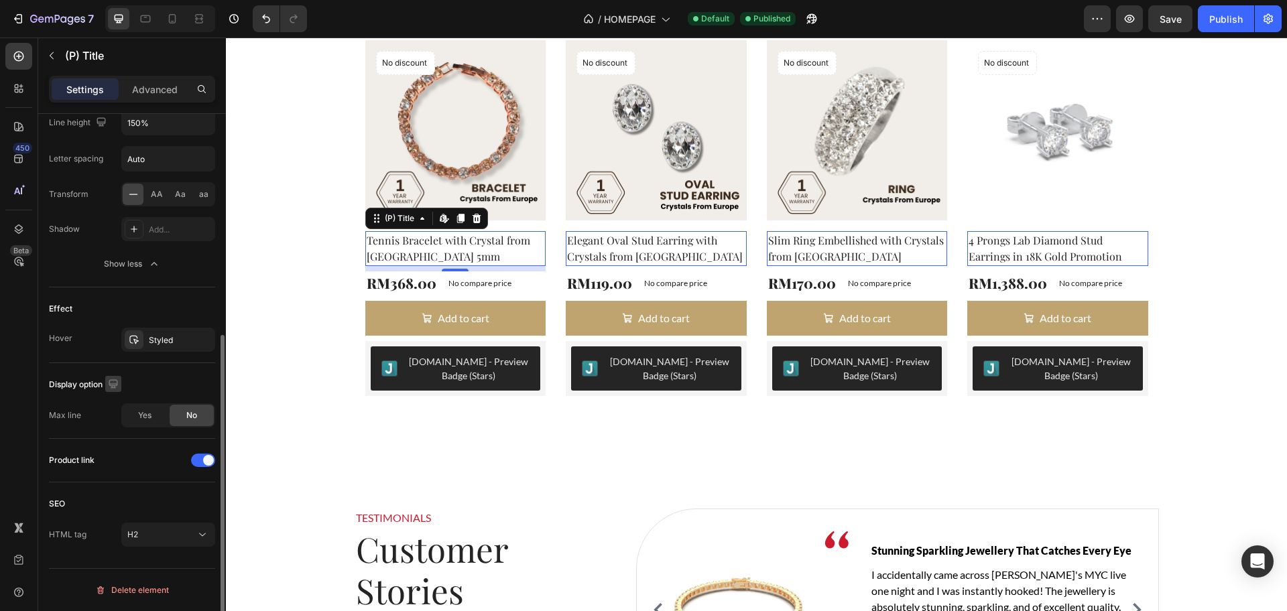
click at [115, 381] on icon "button" at bounding box center [113, 383] width 13 height 13
click at [141, 417] on span "Yes" at bounding box center [144, 415] width 13 height 12
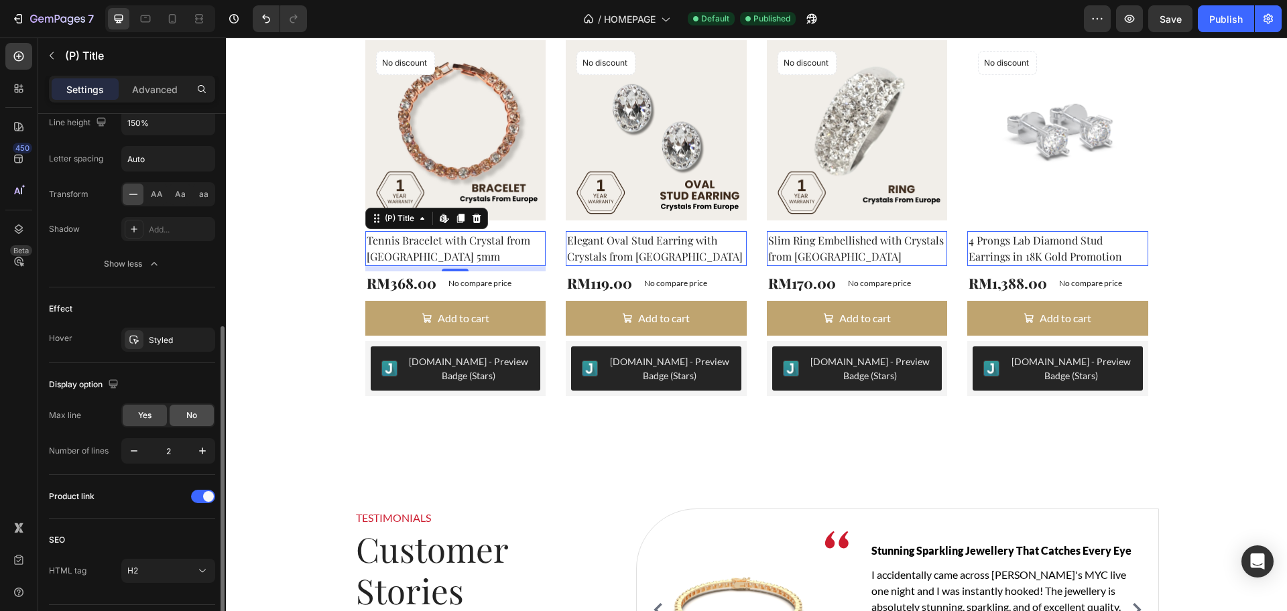
click at [194, 420] on span "No" at bounding box center [191, 415] width 11 height 12
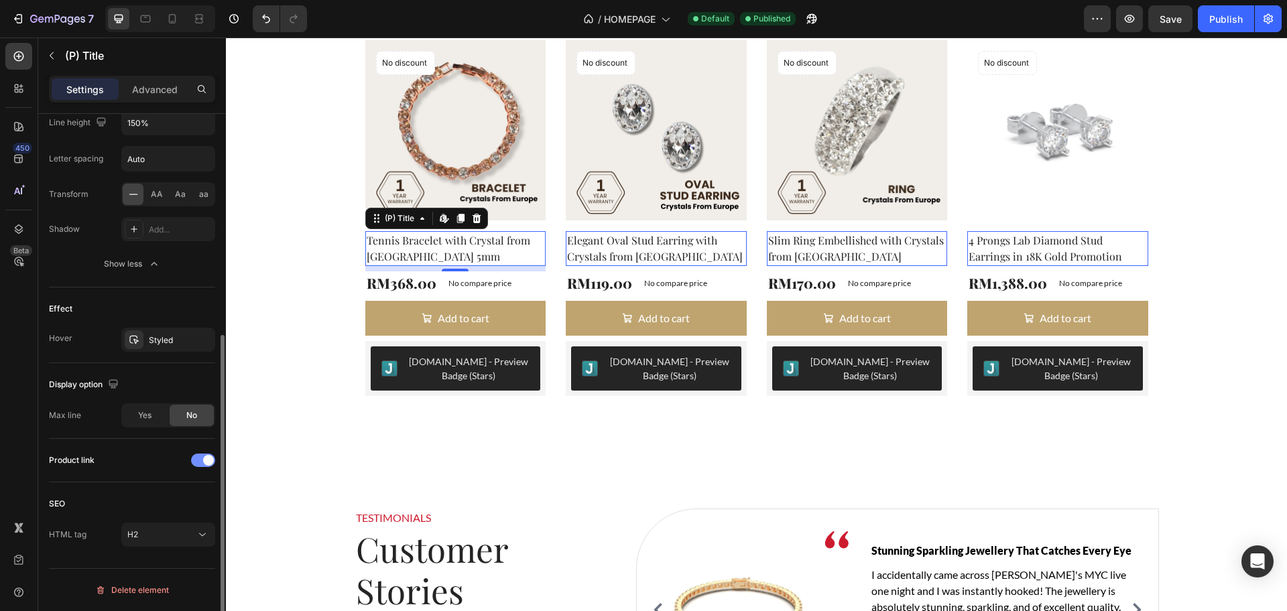
click at [198, 462] on div at bounding box center [203, 460] width 24 height 13
click at [198, 462] on span at bounding box center [197, 460] width 11 height 11
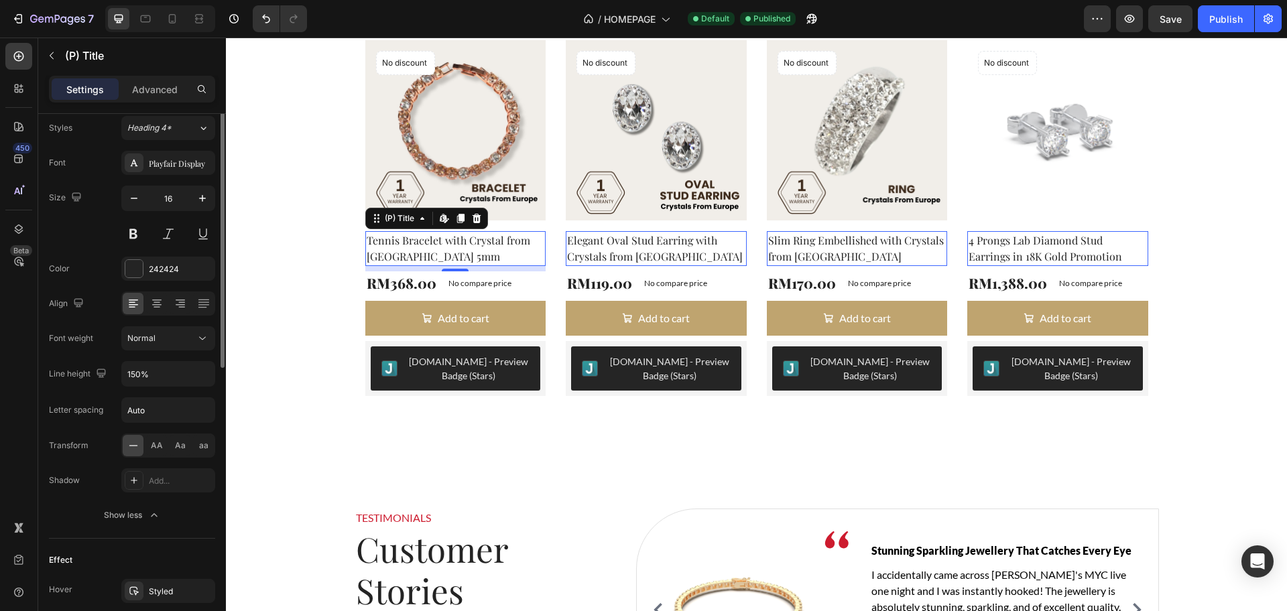
scroll to position [41, 0]
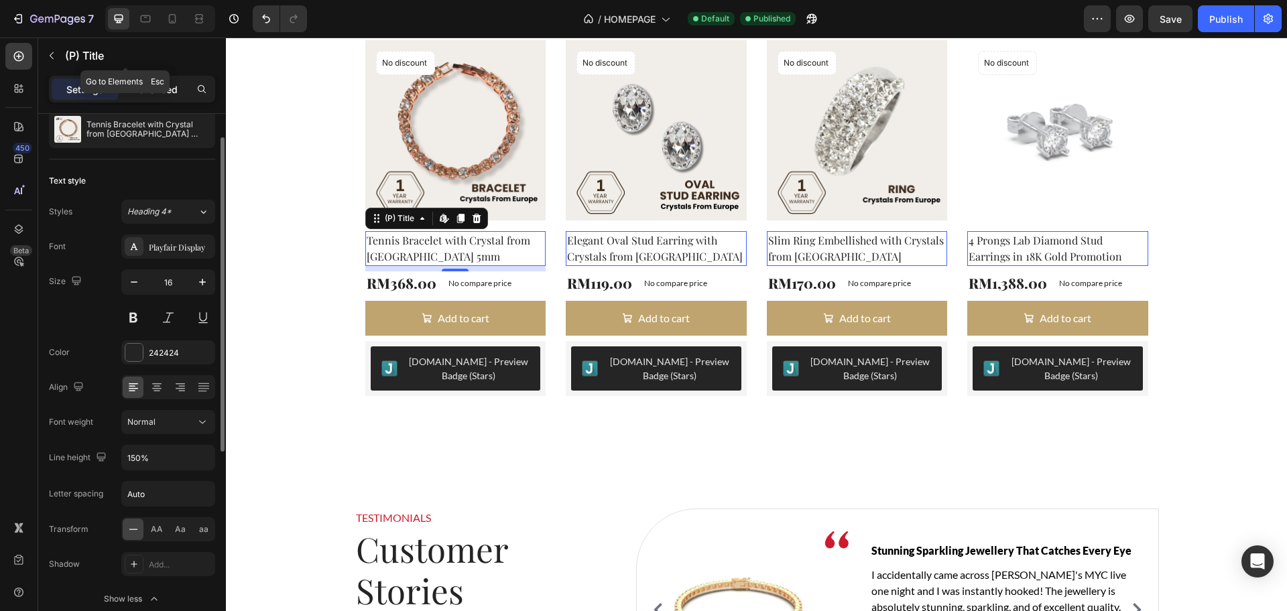
click at [142, 90] on p "Advanced" at bounding box center [155, 89] width 46 height 14
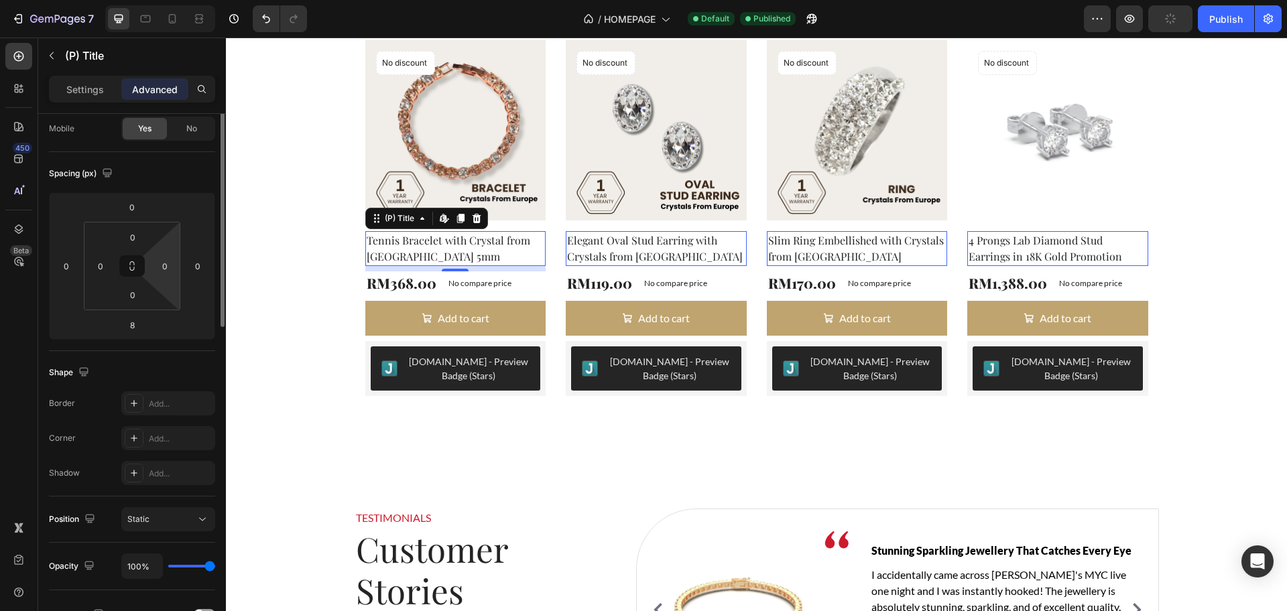
scroll to position [0, 0]
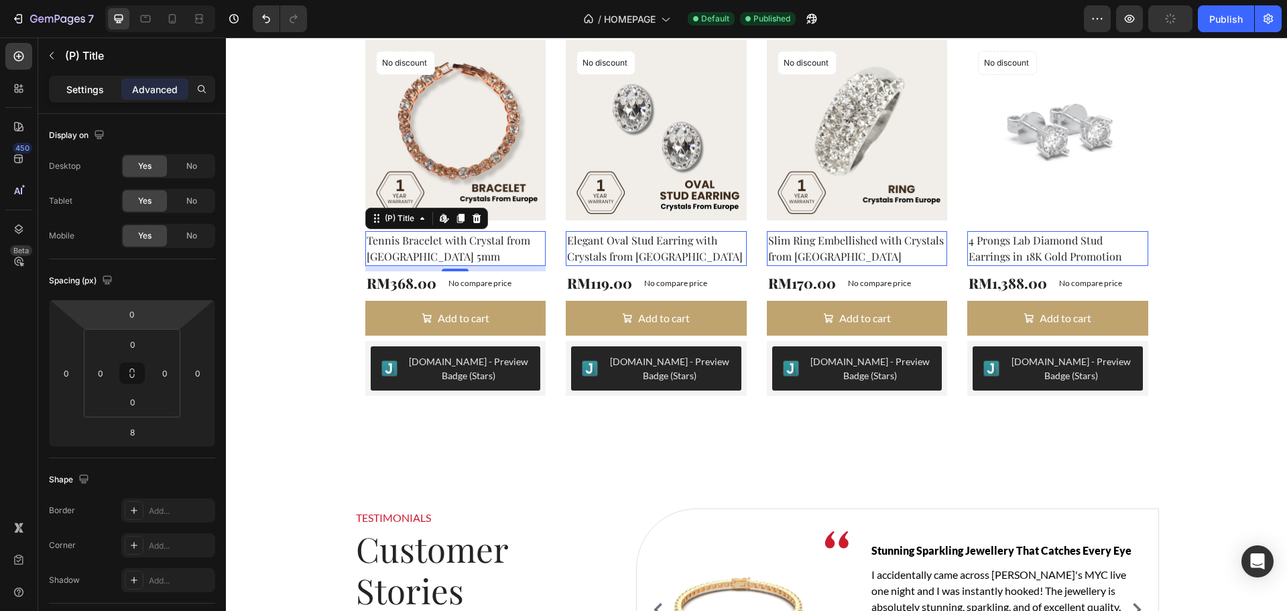
click at [70, 78] on div "Settings" at bounding box center [85, 88] width 67 height 21
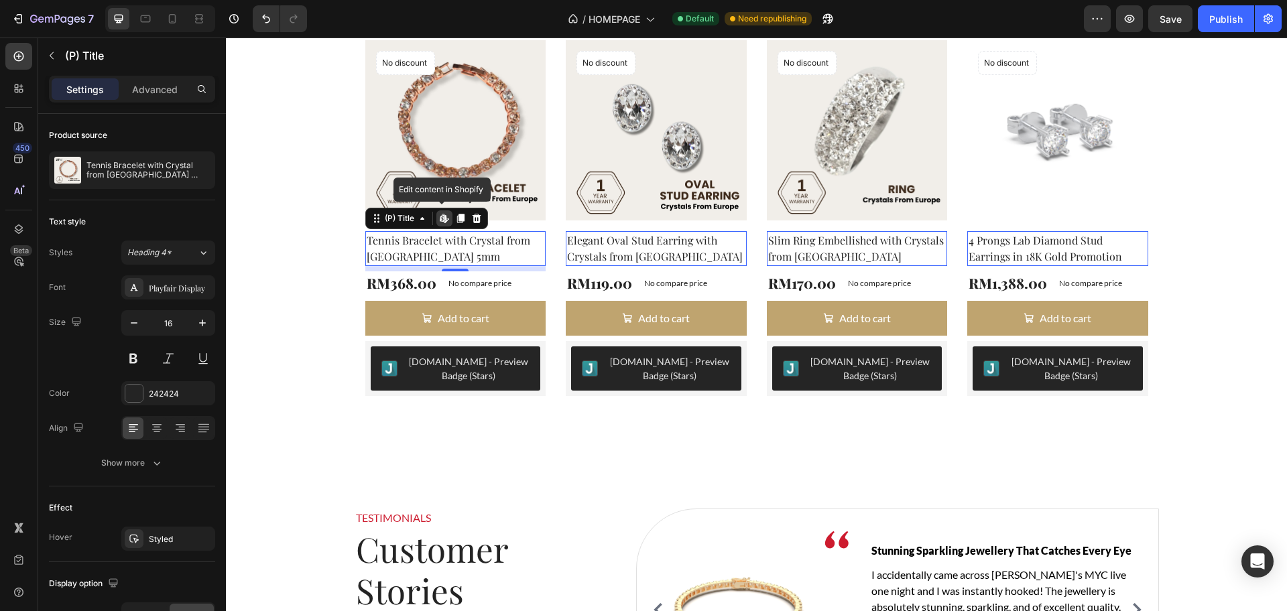
click at [444, 222] on icon at bounding box center [446, 221] width 4 height 4
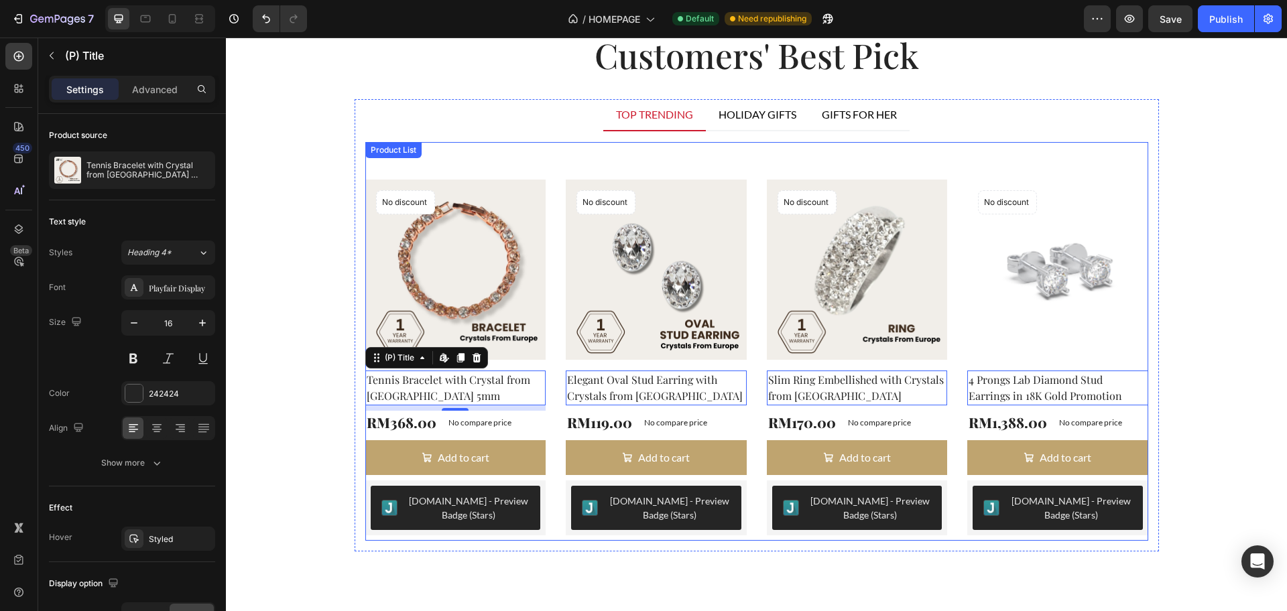
scroll to position [2102, 0]
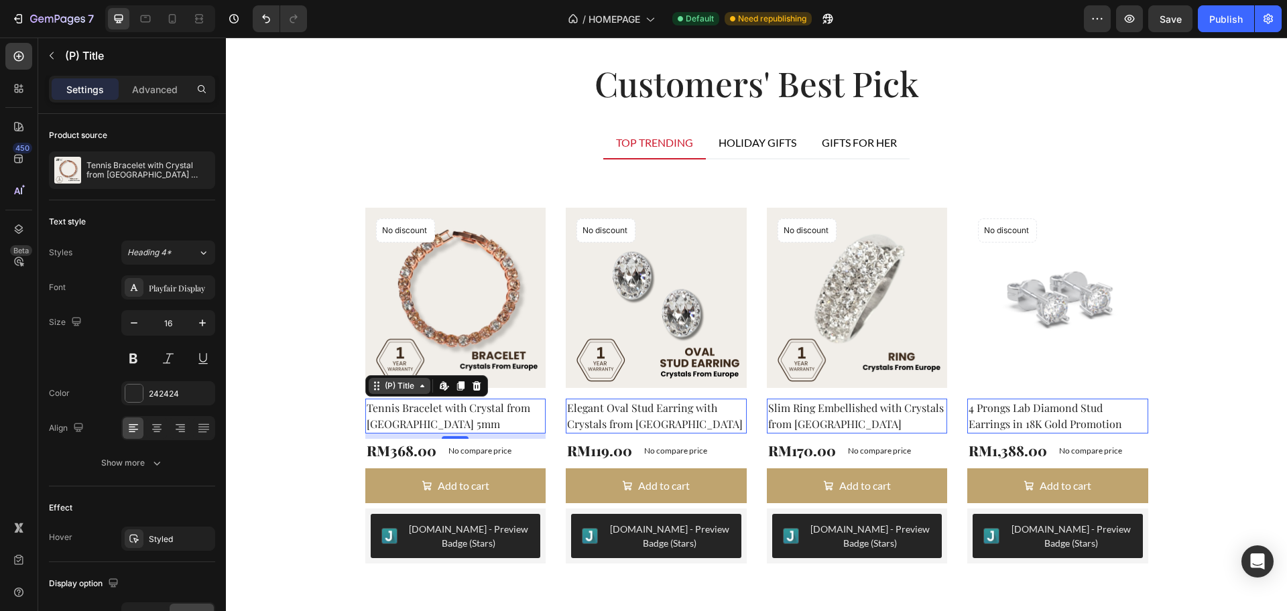
click at [417, 389] on icon at bounding box center [422, 386] width 11 height 11
click at [1207, 13] on button "Publish" at bounding box center [1226, 18] width 56 height 27
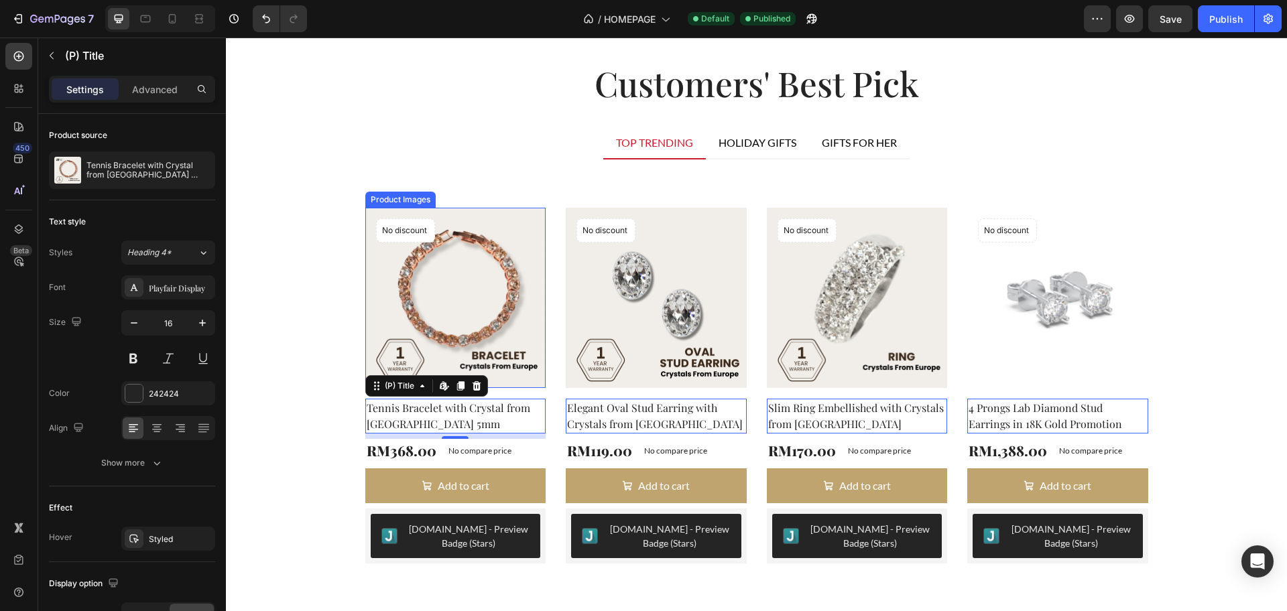
scroll to position [2185, 0]
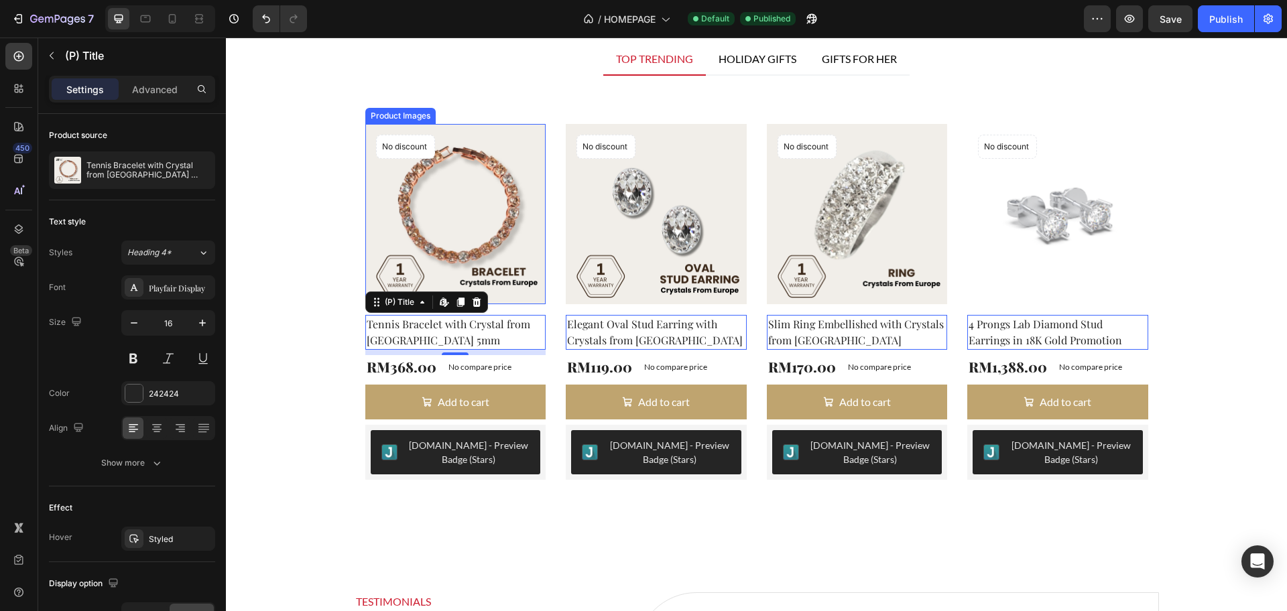
click at [511, 255] on img at bounding box center [455, 214] width 181 height 181
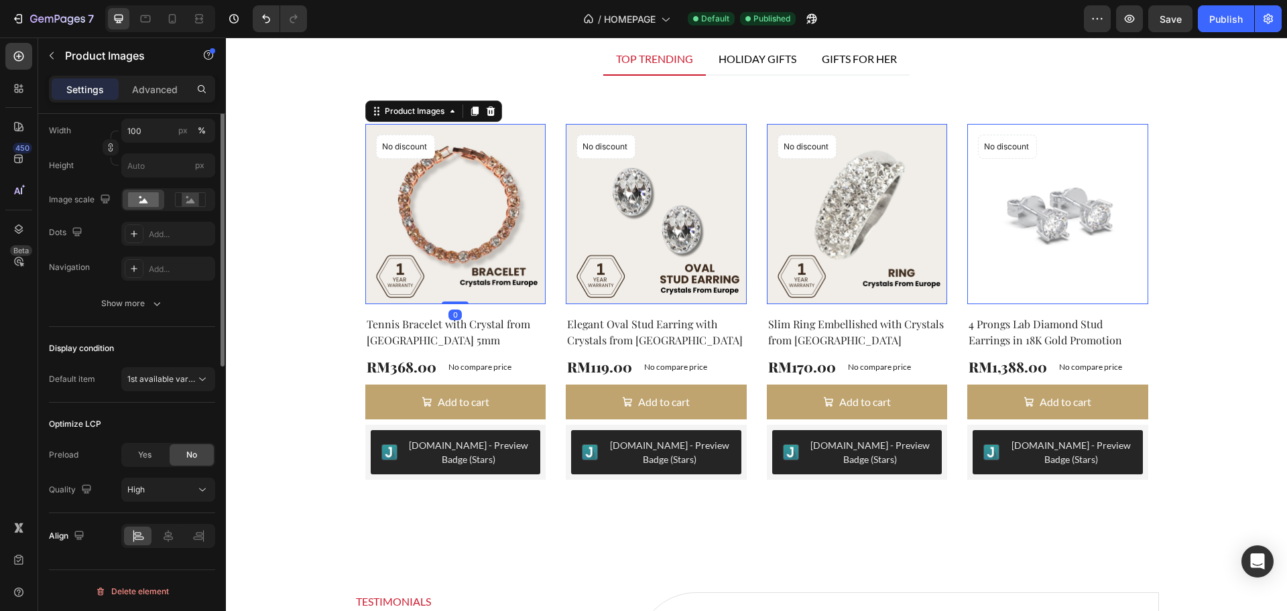
scroll to position [253, 0]
click at [199, 383] on icon at bounding box center [202, 377] width 13 height 13
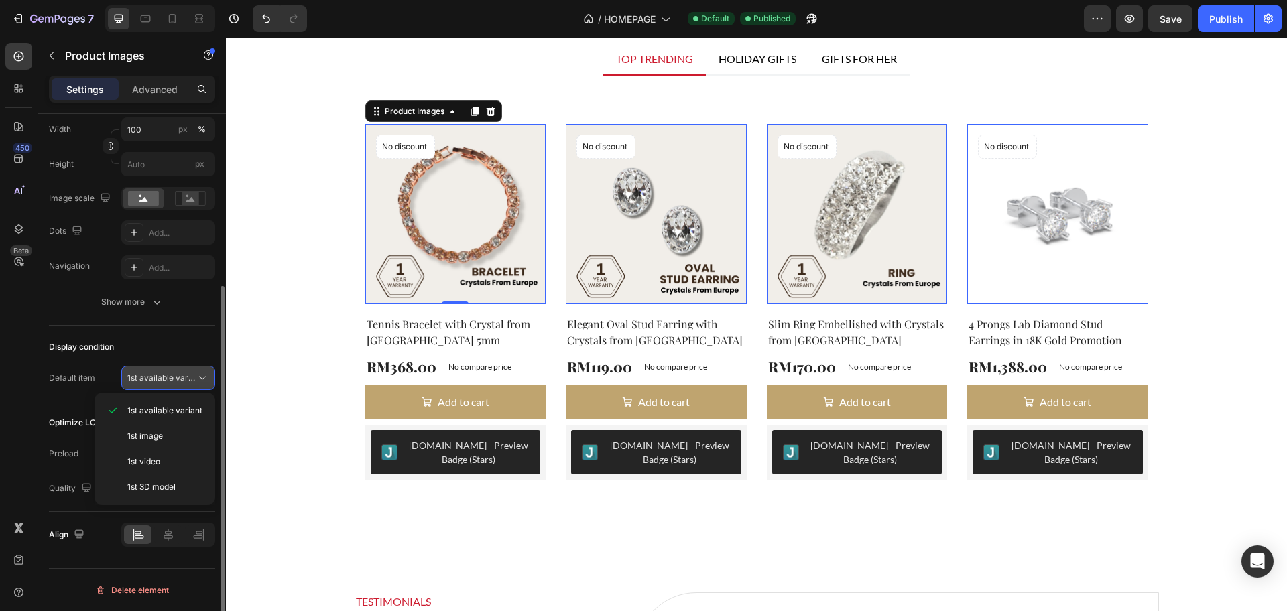
click at [198, 383] on icon at bounding box center [202, 377] width 13 height 13
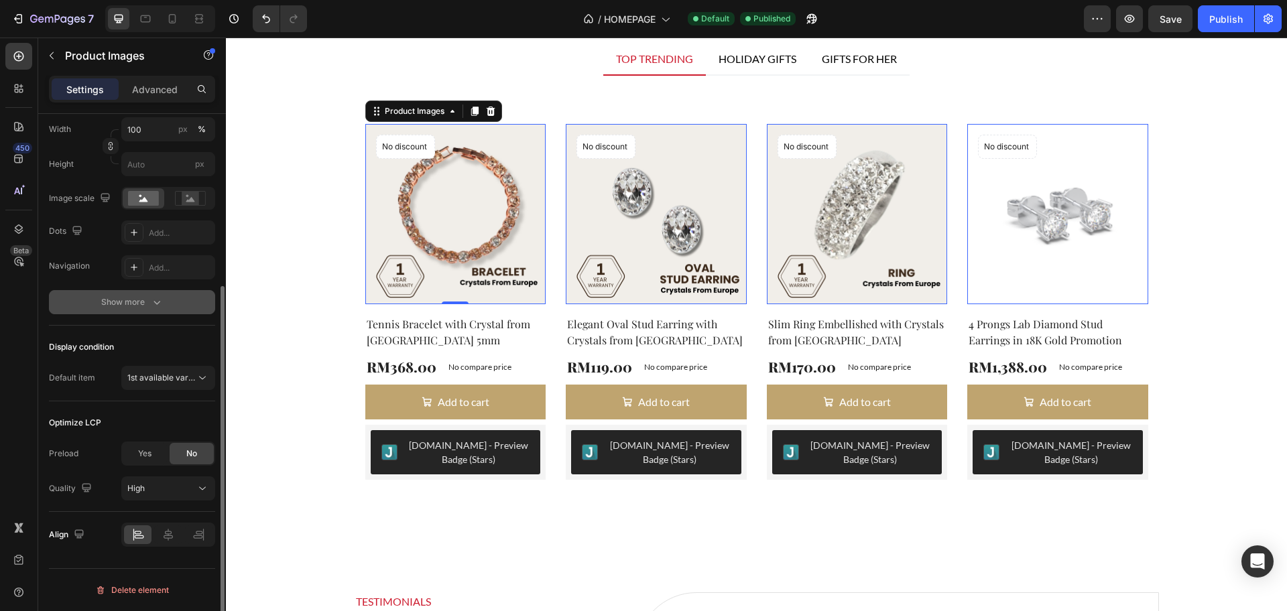
click at [147, 301] on div "Show more" at bounding box center [132, 302] width 62 height 13
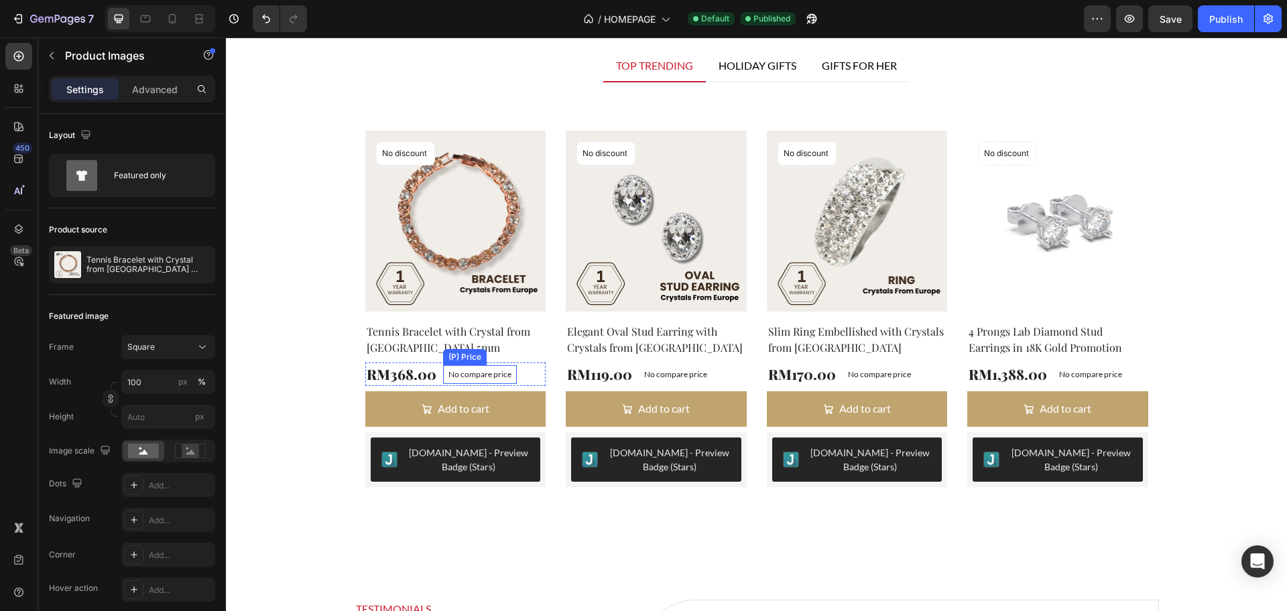
scroll to position [2131, 0]
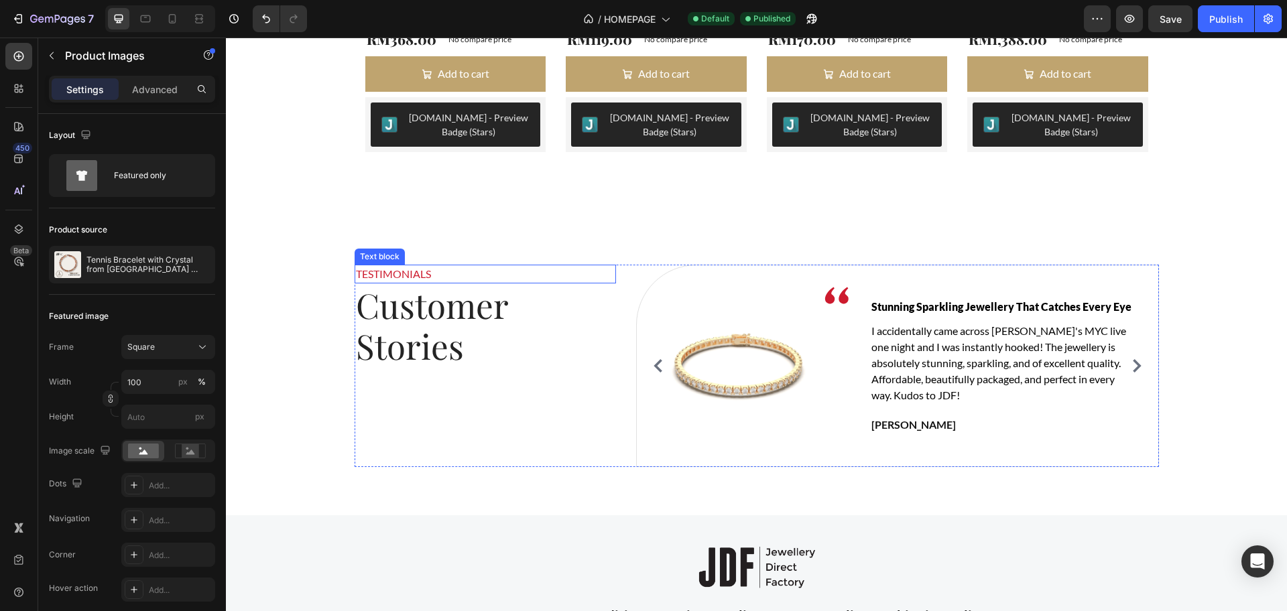
click at [420, 278] on p "TESTIMONIALS" at bounding box center [485, 274] width 259 height 16
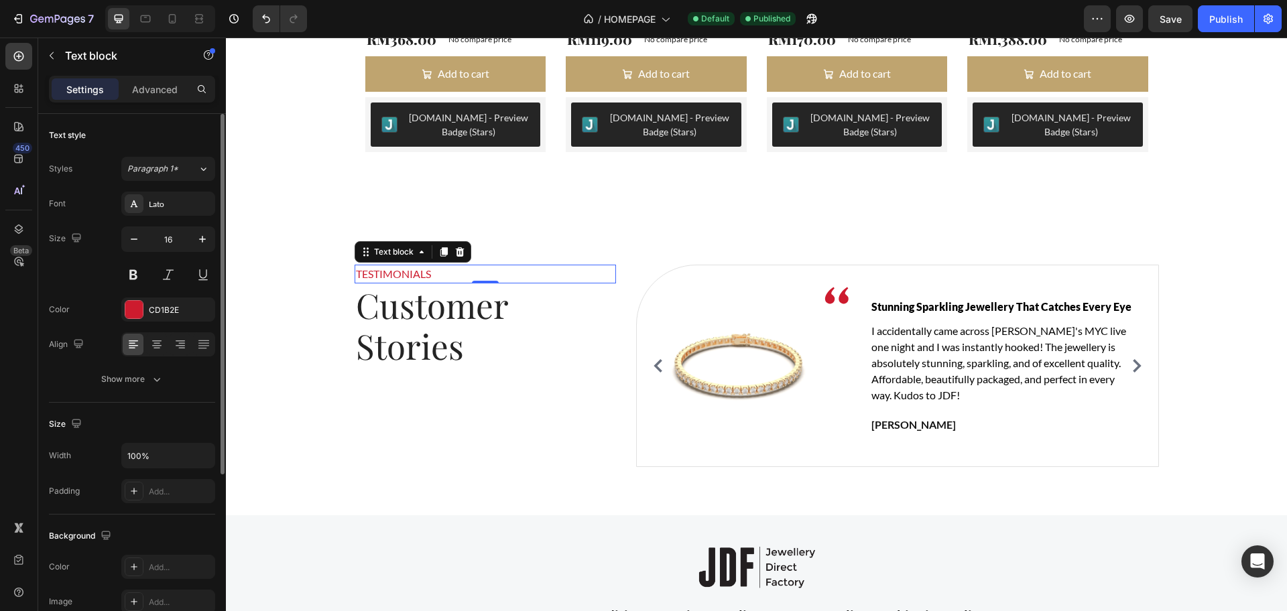
scroll to position [251, 0]
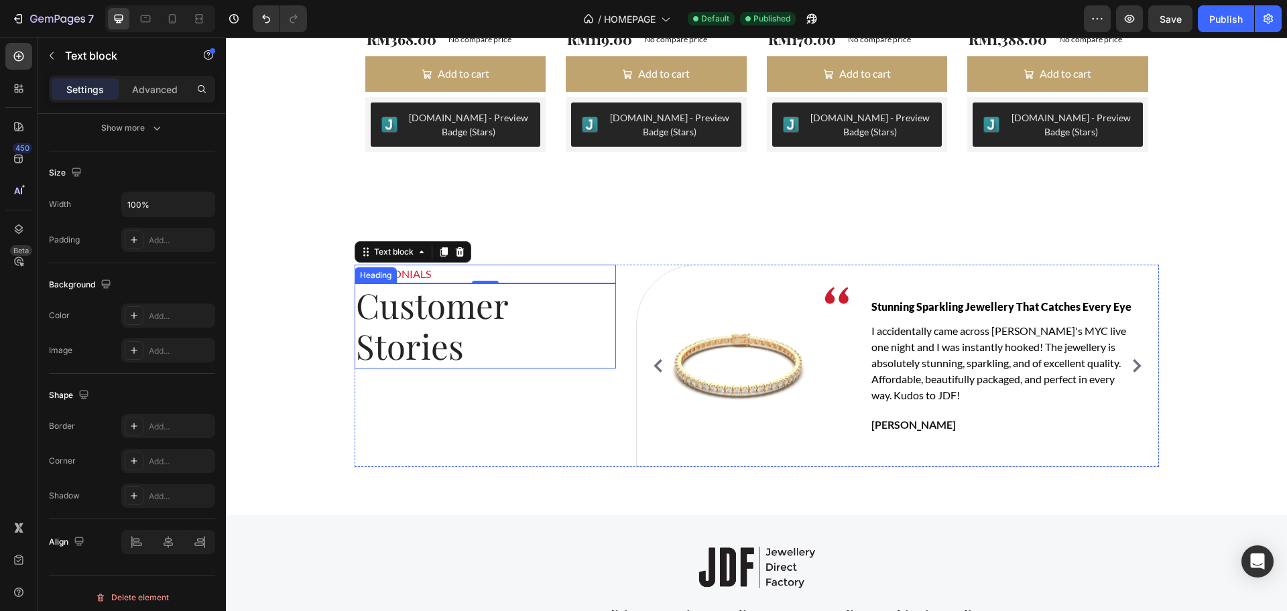
click at [427, 340] on p "Customer Stories" at bounding box center [481, 326] width 251 height 82
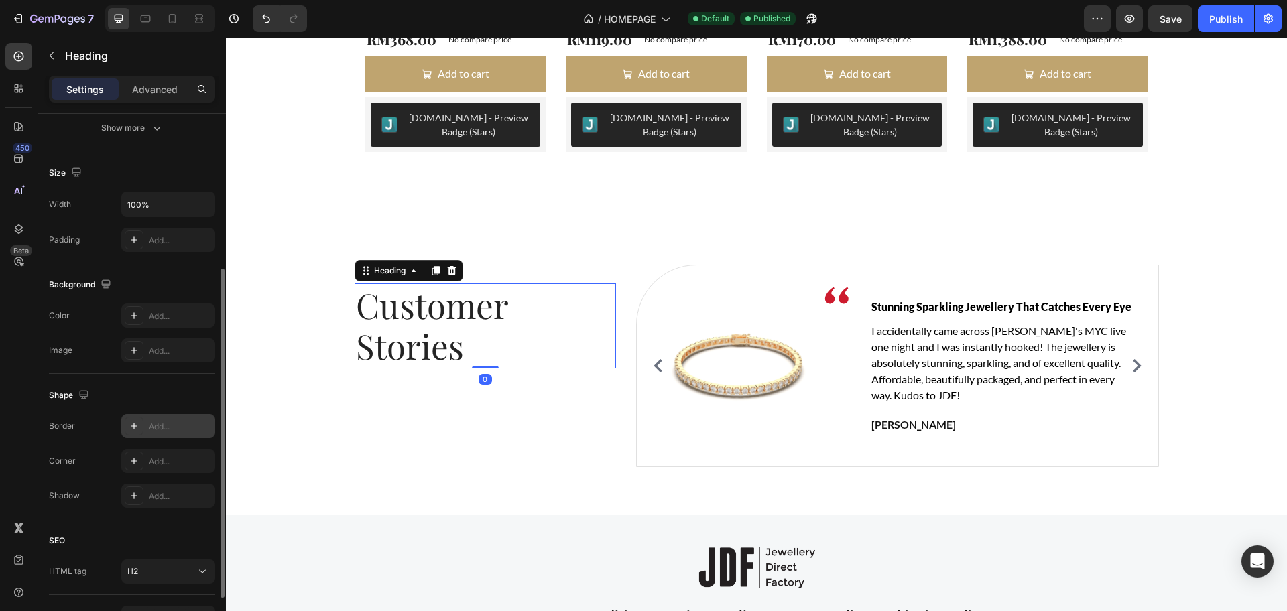
scroll to position [334, 0]
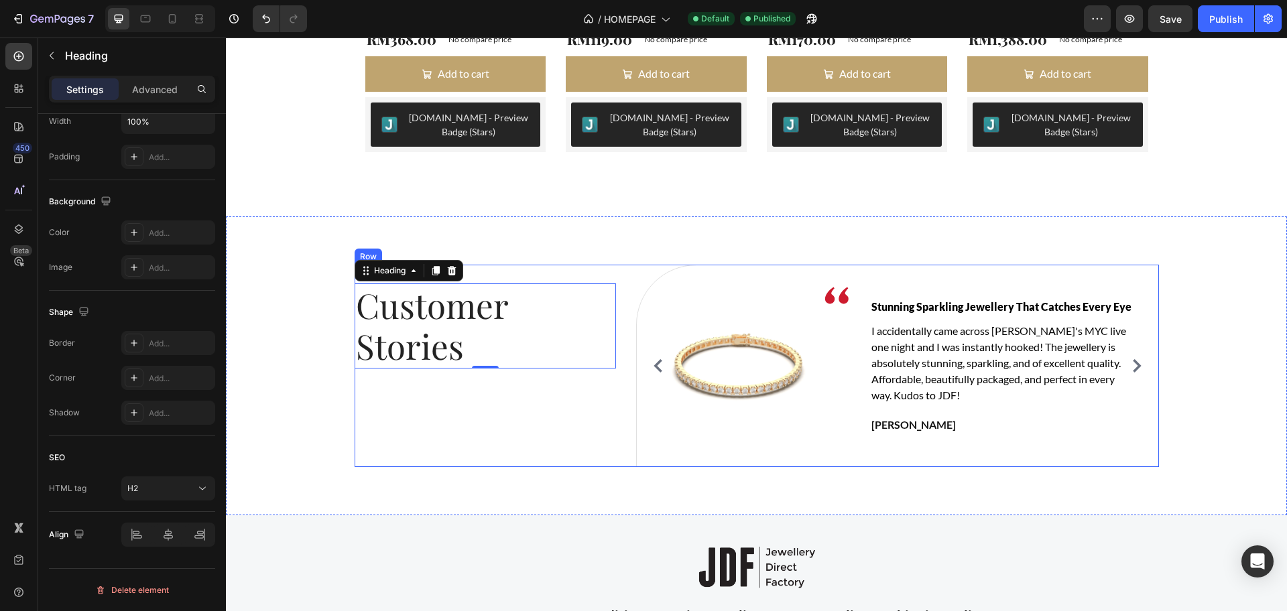
click at [476, 391] on div "TESTIMONIALS Text block Customer Stories Heading 0" at bounding box center [485, 366] width 261 height 202
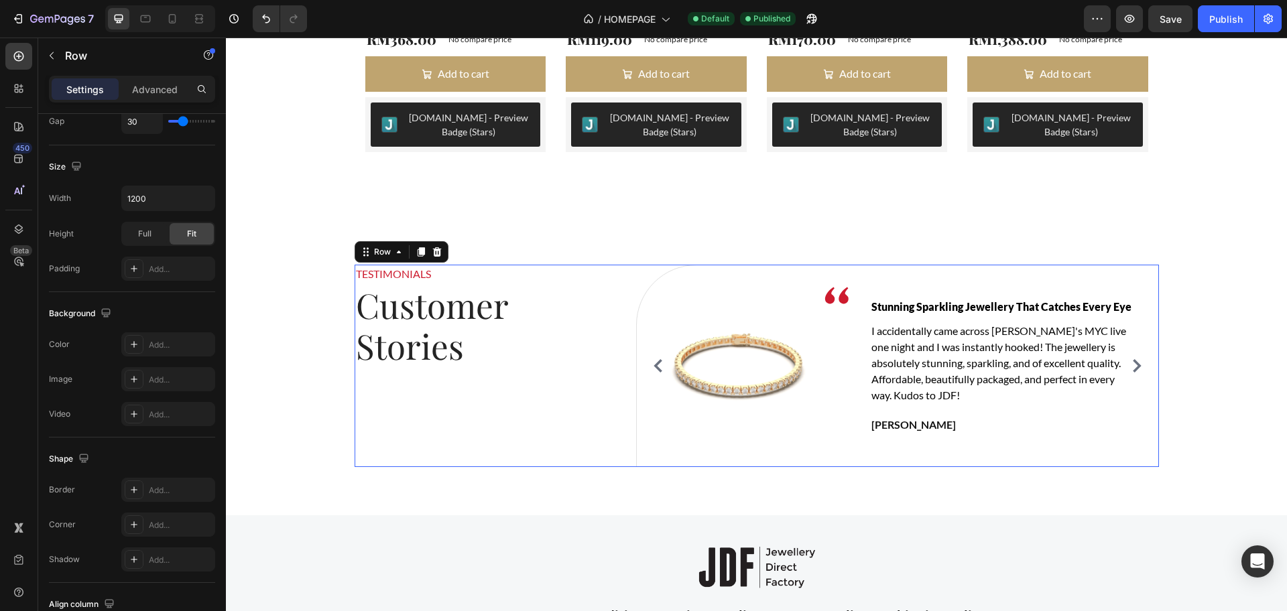
scroll to position [0, 0]
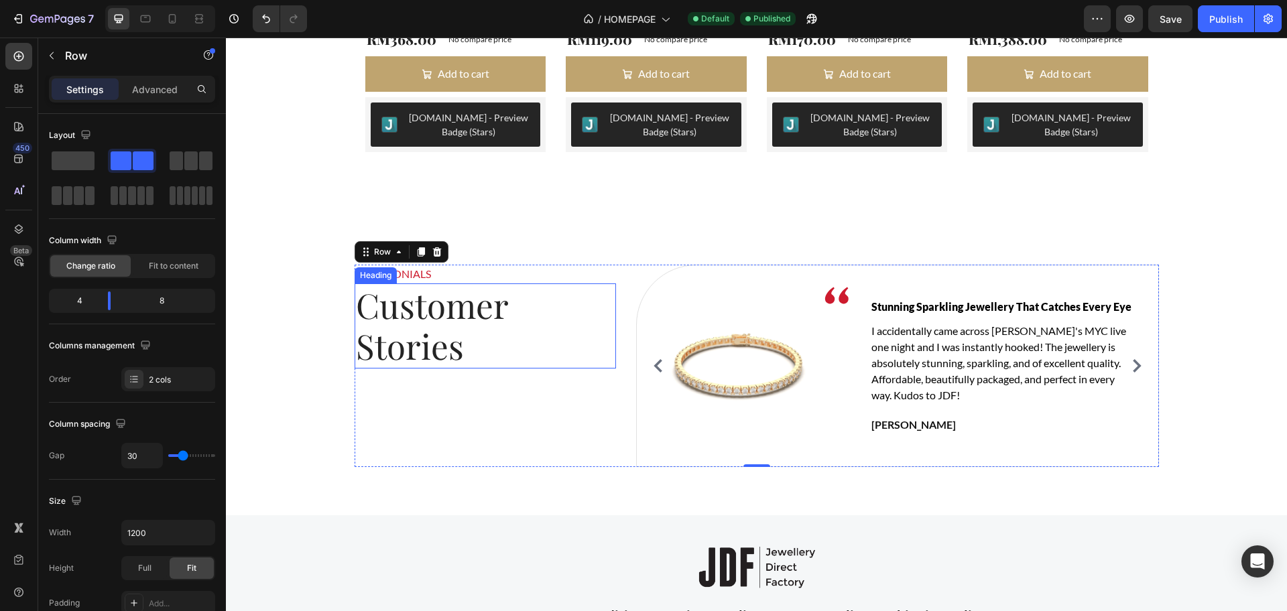
click at [486, 363] on p "Customer Stories" at bounding box center [481, 326] width 251 height 82
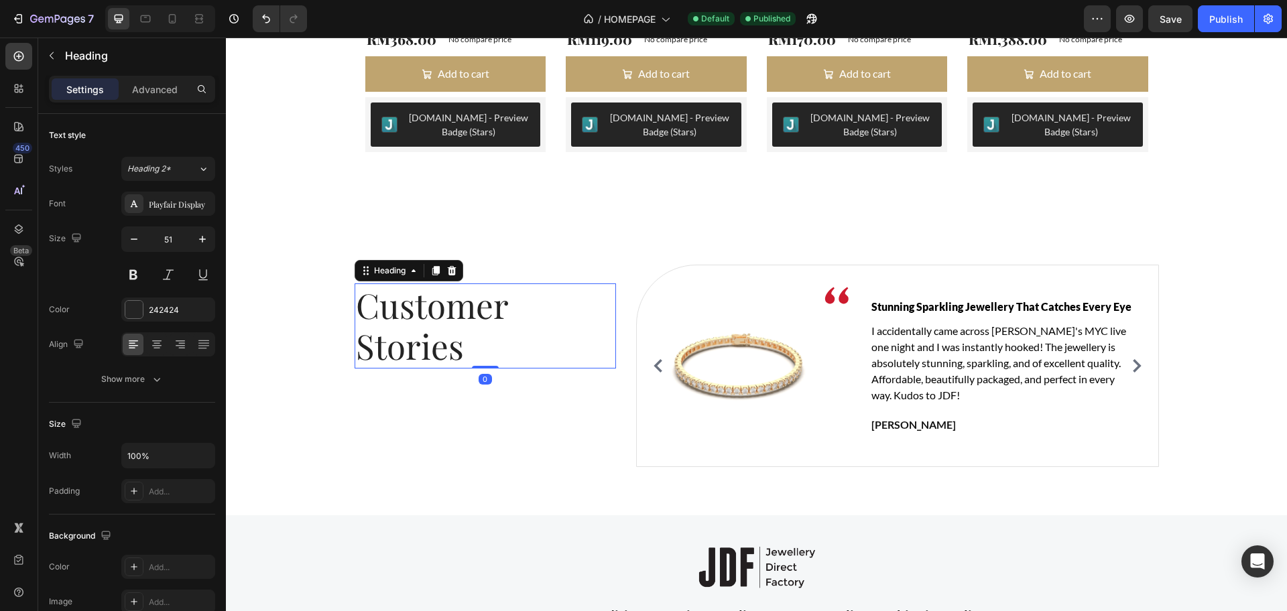
click at [418, 344] on p "Customer Stories" at bounding box center [481, 326] width 251 height 82
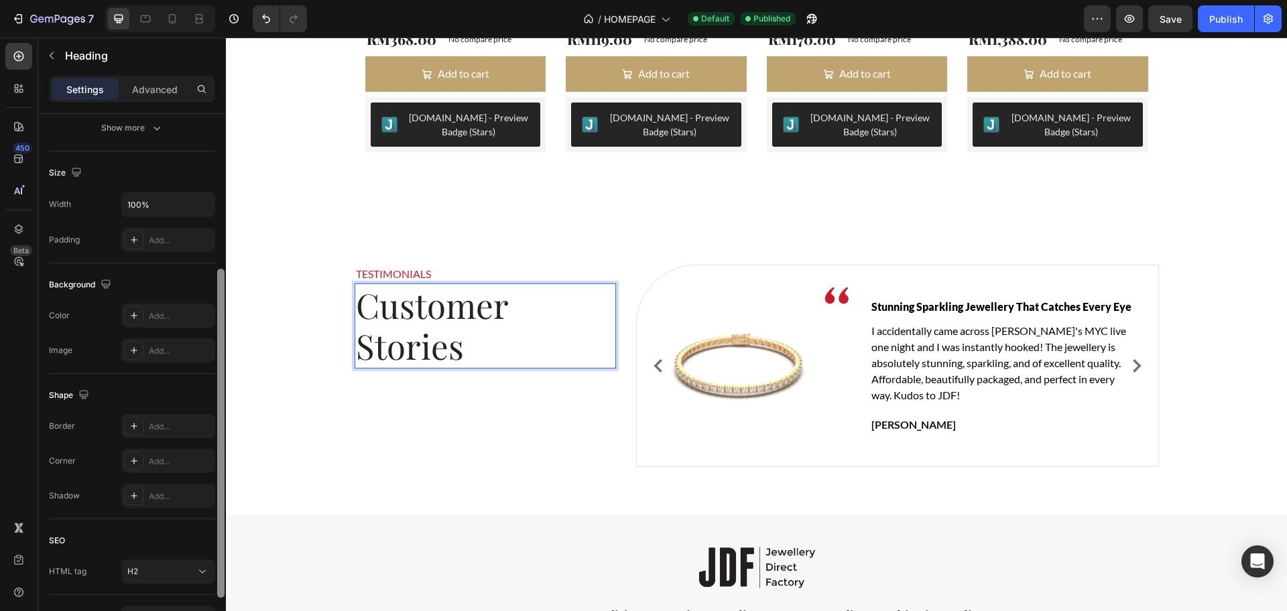
scroll to position [334, 0]
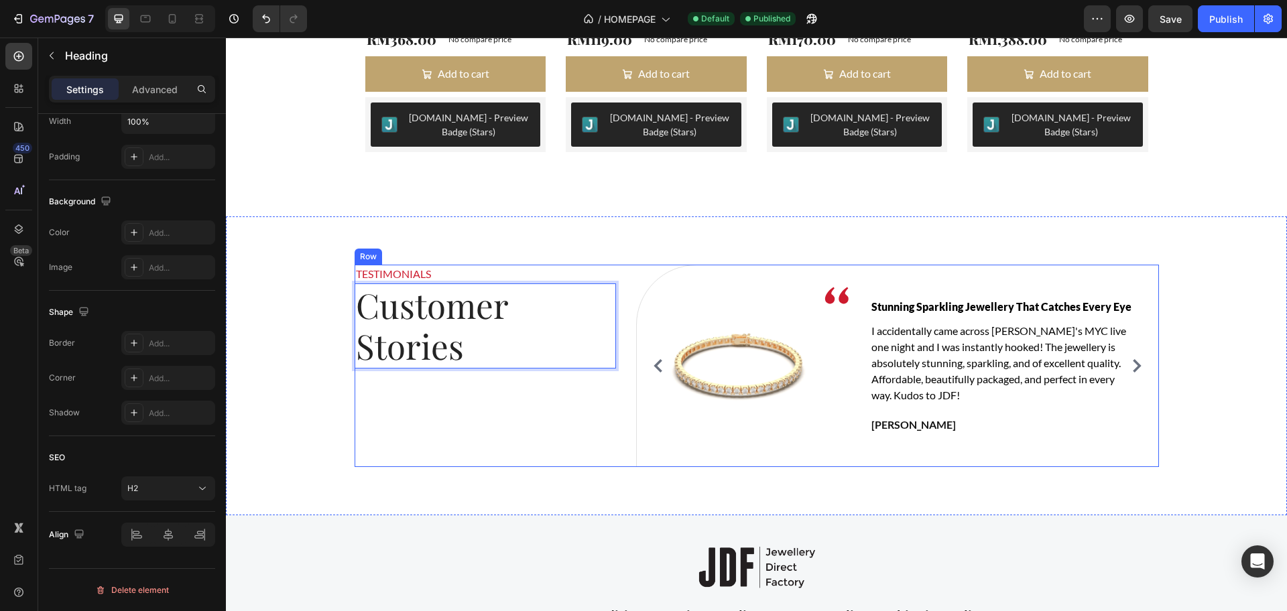
click at [409, 424] on div "TESTIMONIALS Text block Customer Stories Heading 0" at bounding box center [485, 366] width 261 height 202
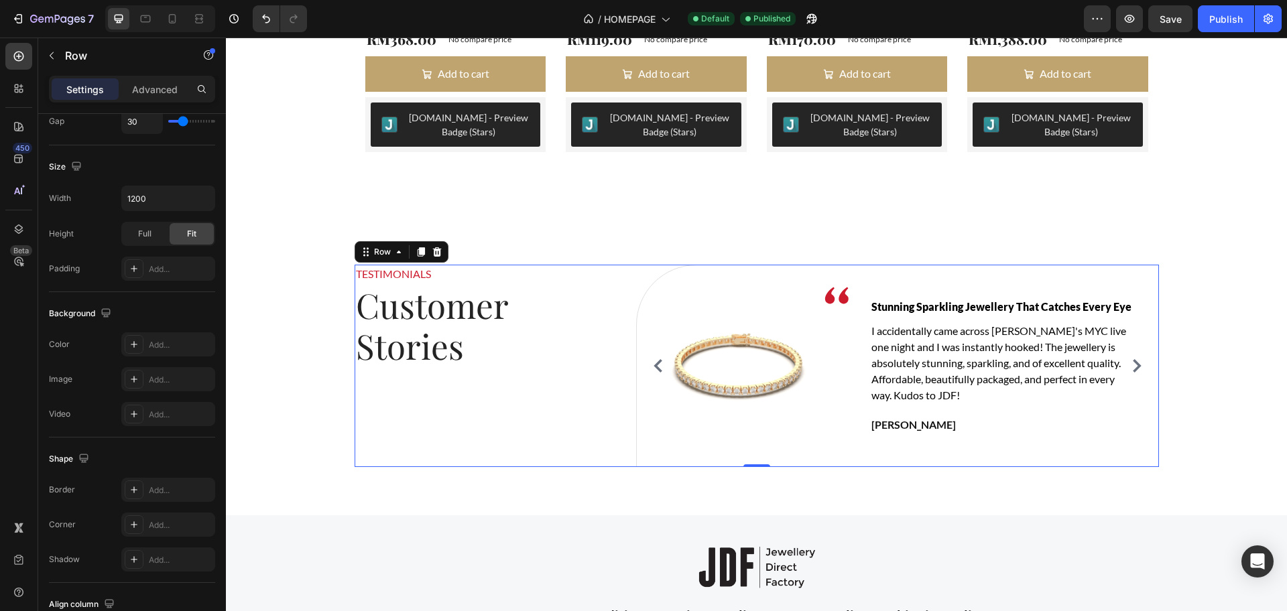
scroll to position [0, 0]
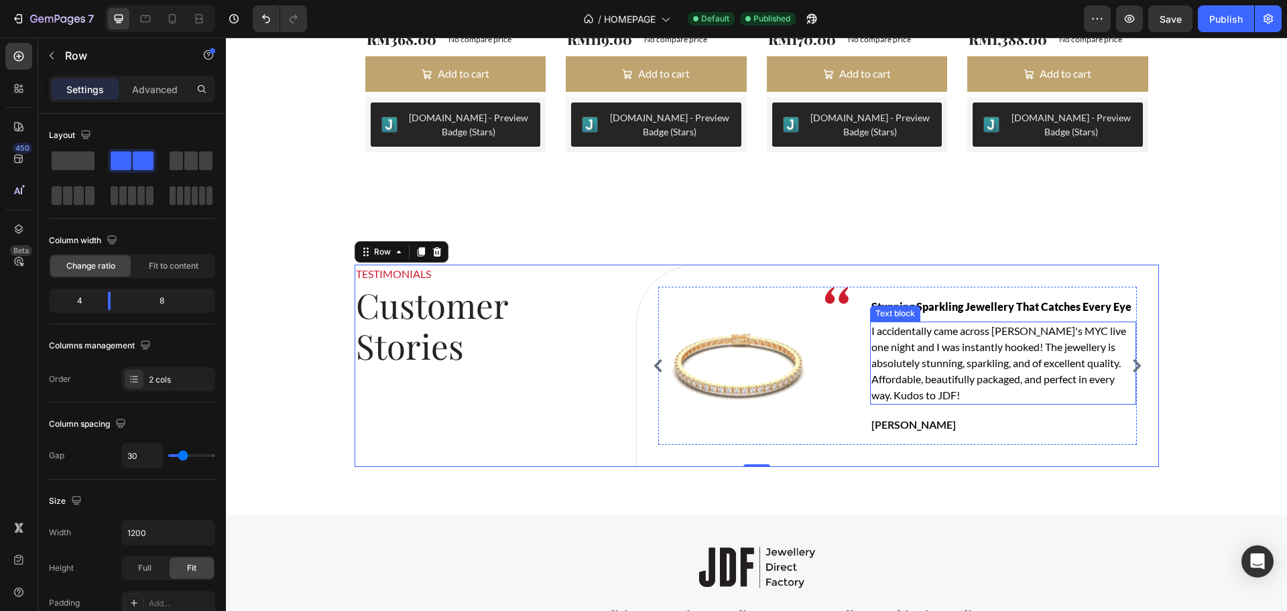
click at [879, 387] on p "I accidentally came across [PERSON_NAME]'s MYC live one night and I was instant…" at bounding box center [1003, 363] width 264 height 80
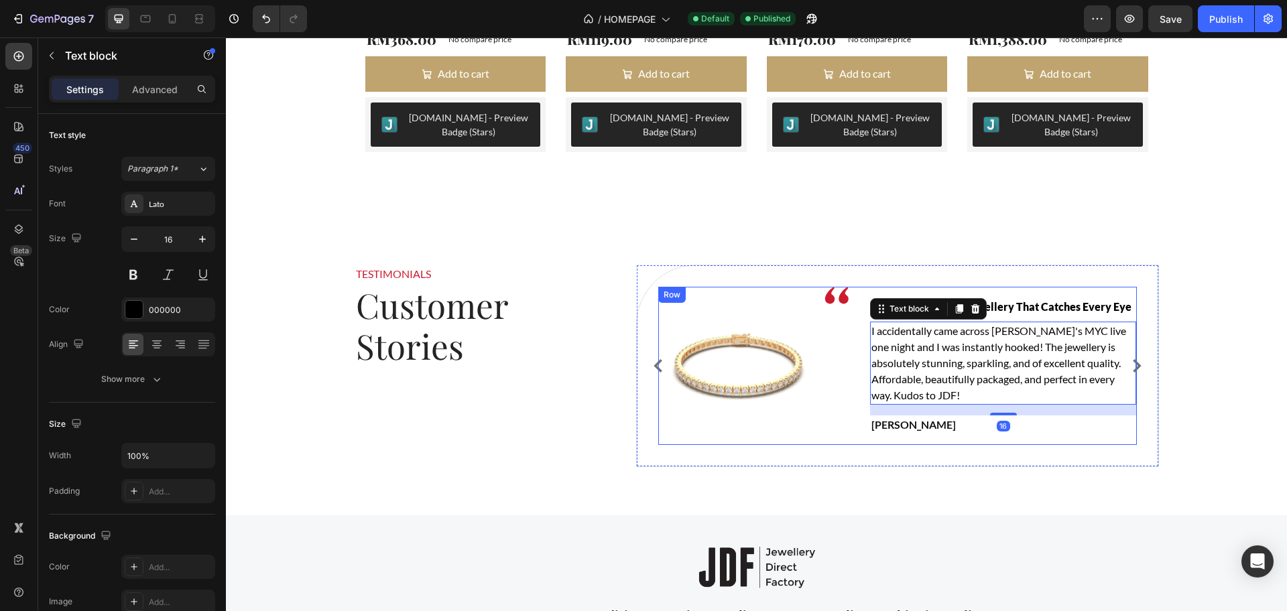
click at [834, 403] on div "Image" at bounding box center [836, 366] width 24 height 158
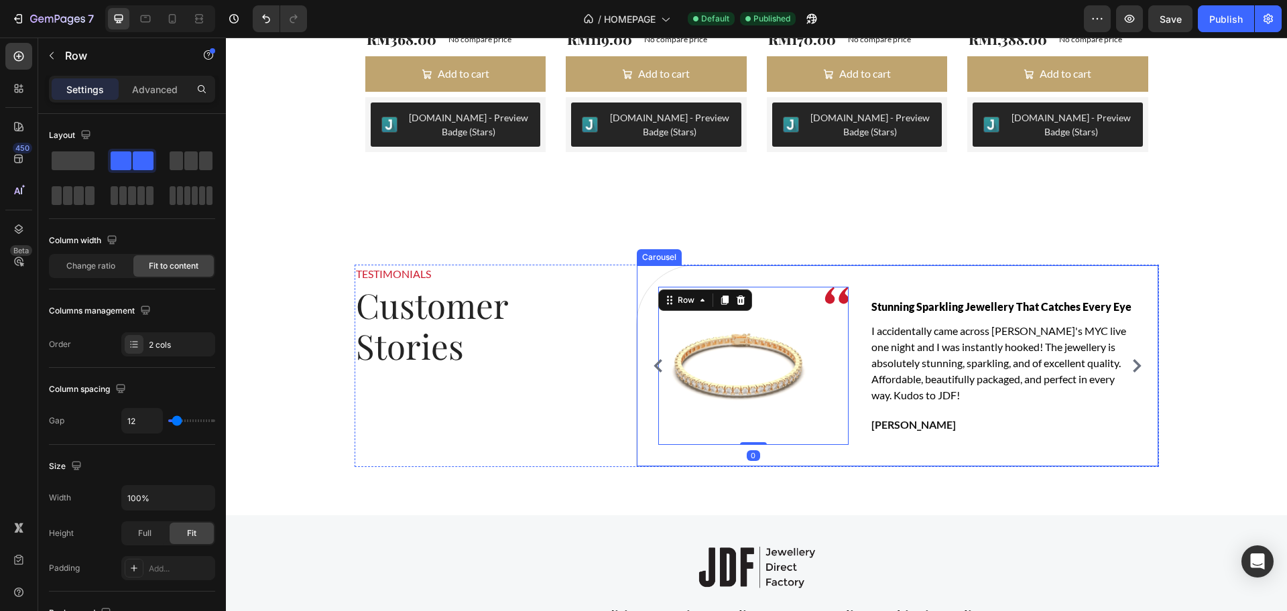
click at [1133, 365] on icon "Carousel Next Arrow" at bounding box center [1137, 365] width 9 height 13
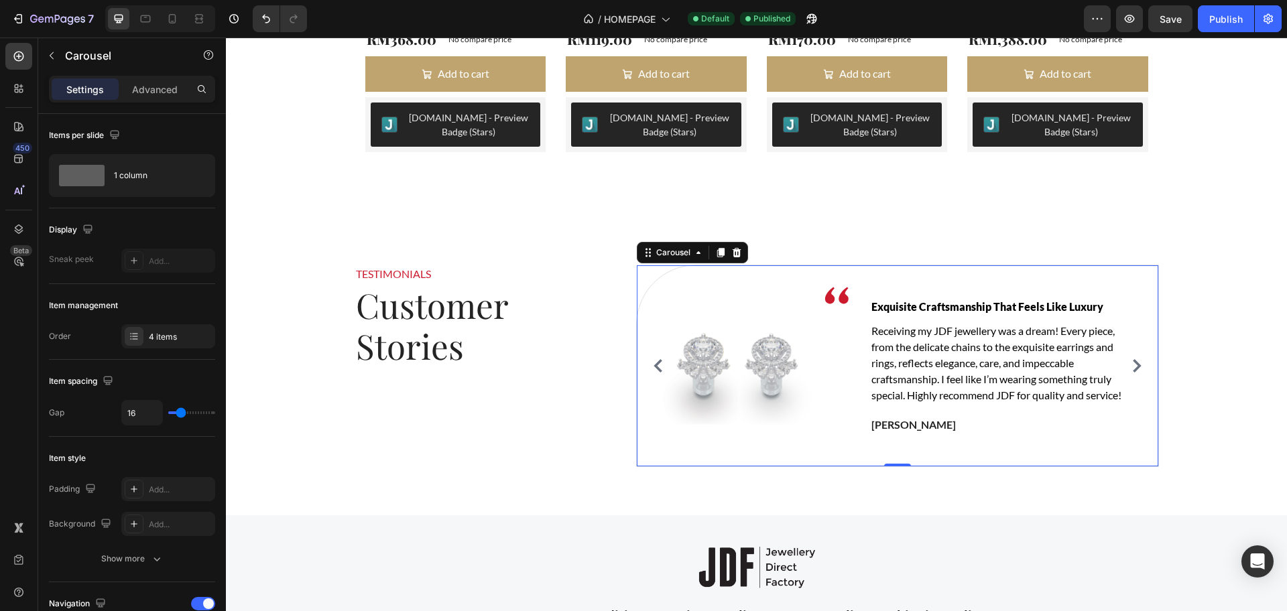
click at [1130, 369] on icon "Carousel Next Arrow" at bounding box center [1136, 365] width 13 height 13
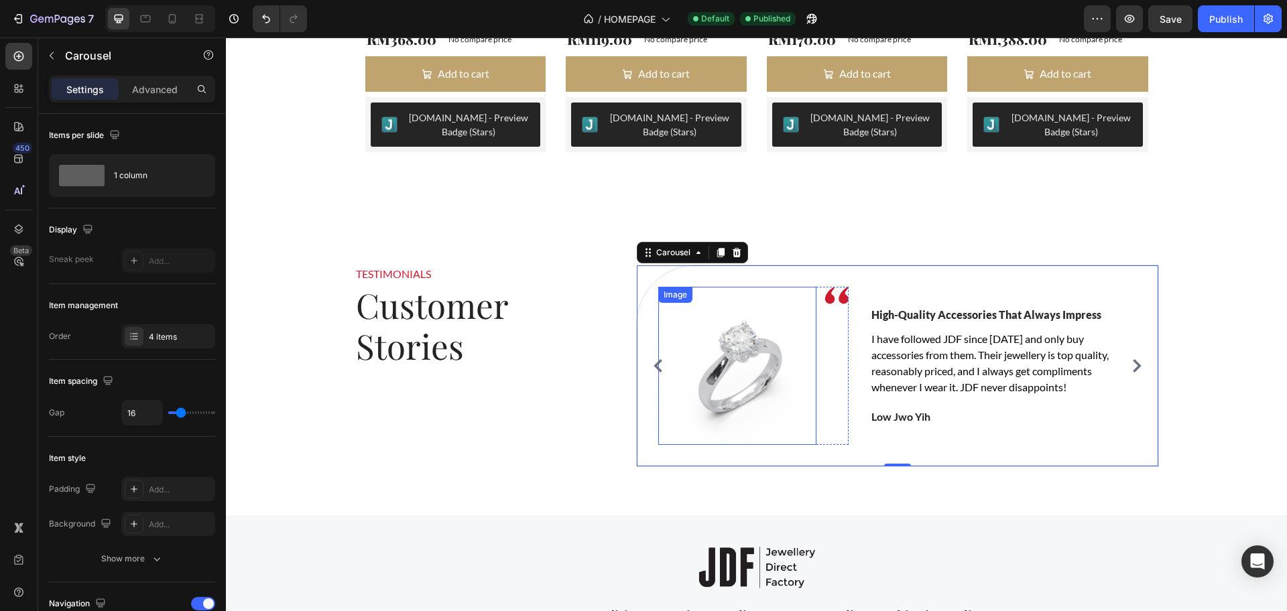
click at [738, 393] on img at bounding box center [737, 366] width 158 height 158
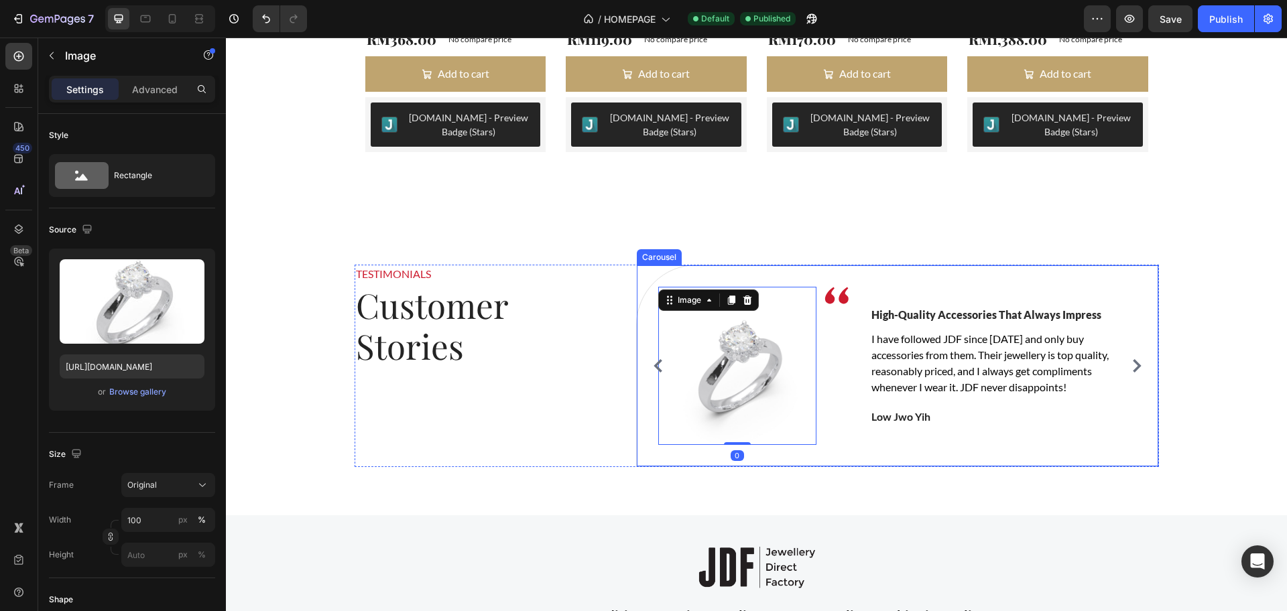
click at [1130, 365] on icon "Carousel Next Arrow" at bounding box center [1136, 365] width 13 height 13
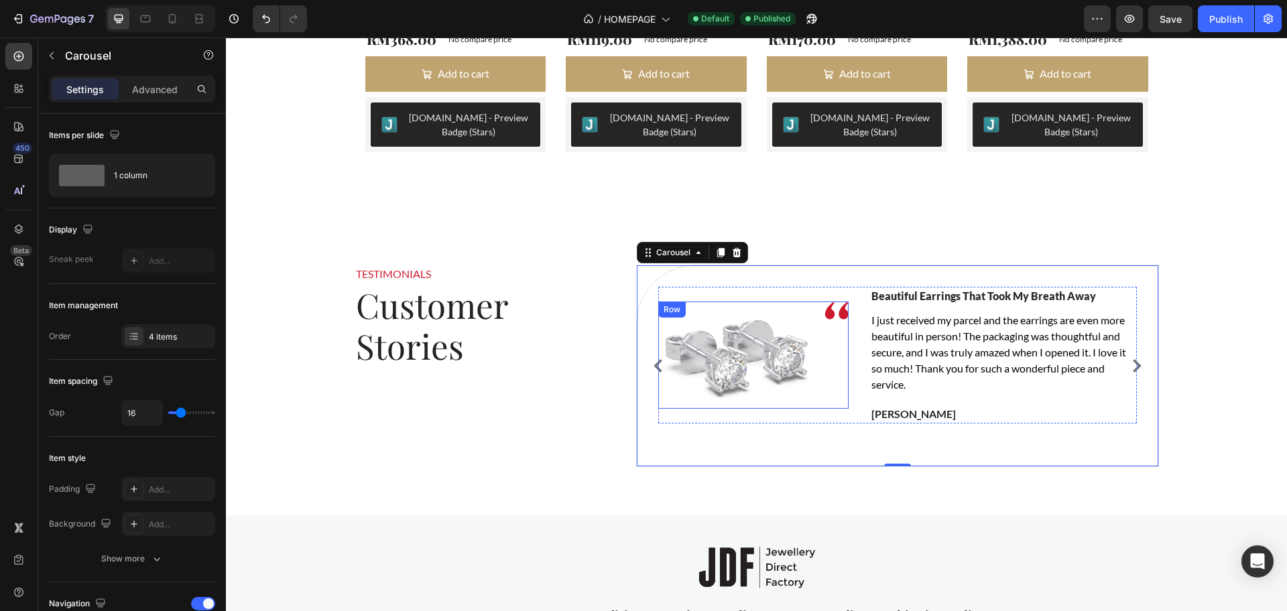
click at [810, 370] on img at bounding box center [737, 355] width 158 height 107
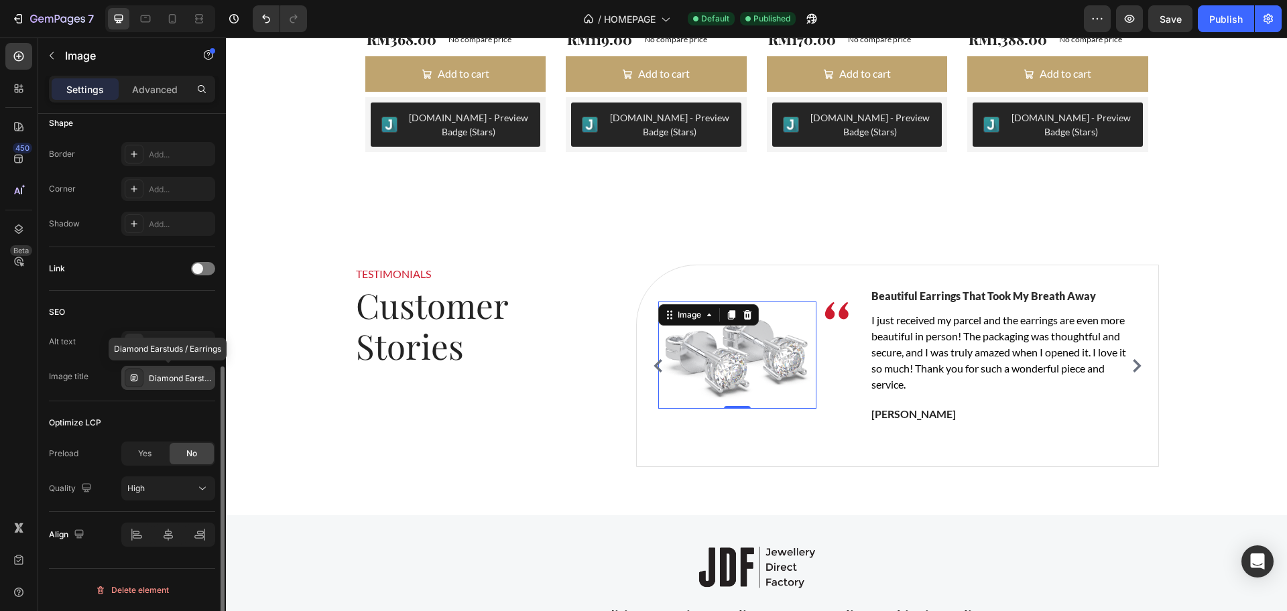
scroll to position [393, 0]
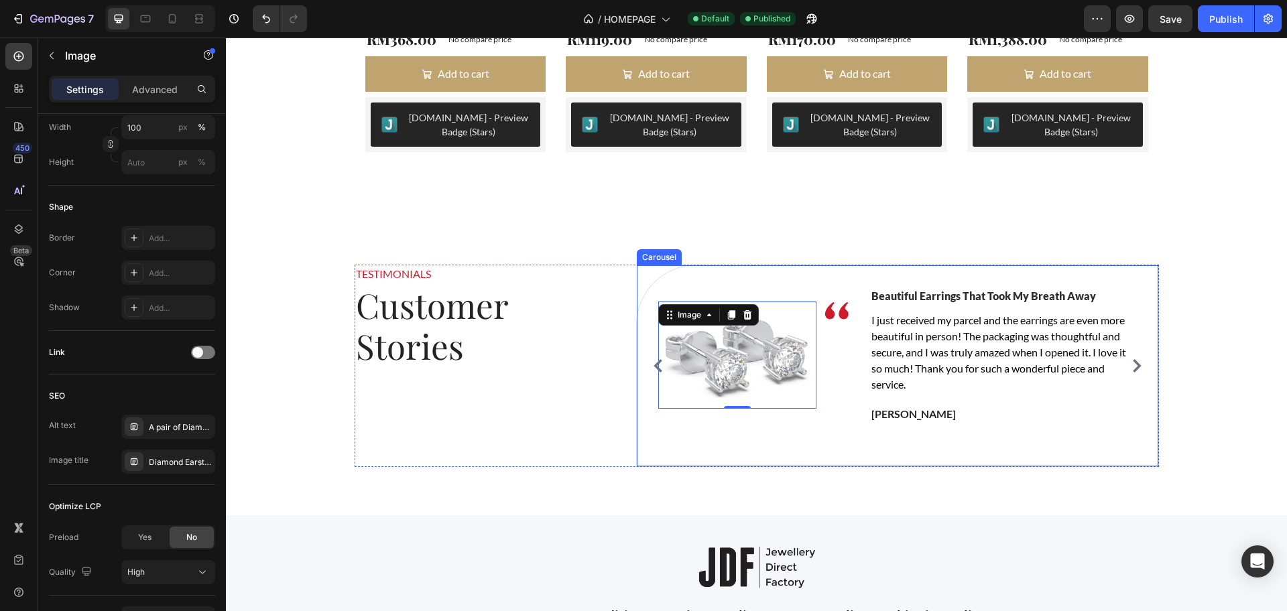
click at [649, 358] on button "Carousel Back Arrow" at bounding box center [657, 365] width 21 height 21
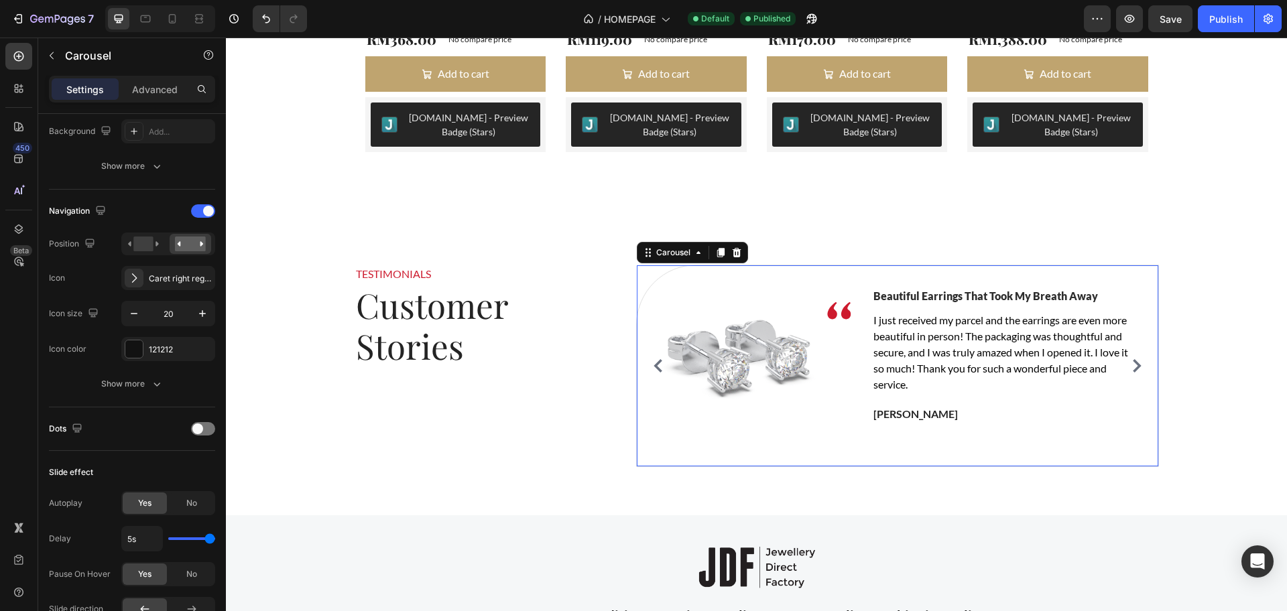
scroll to position [0, 0]
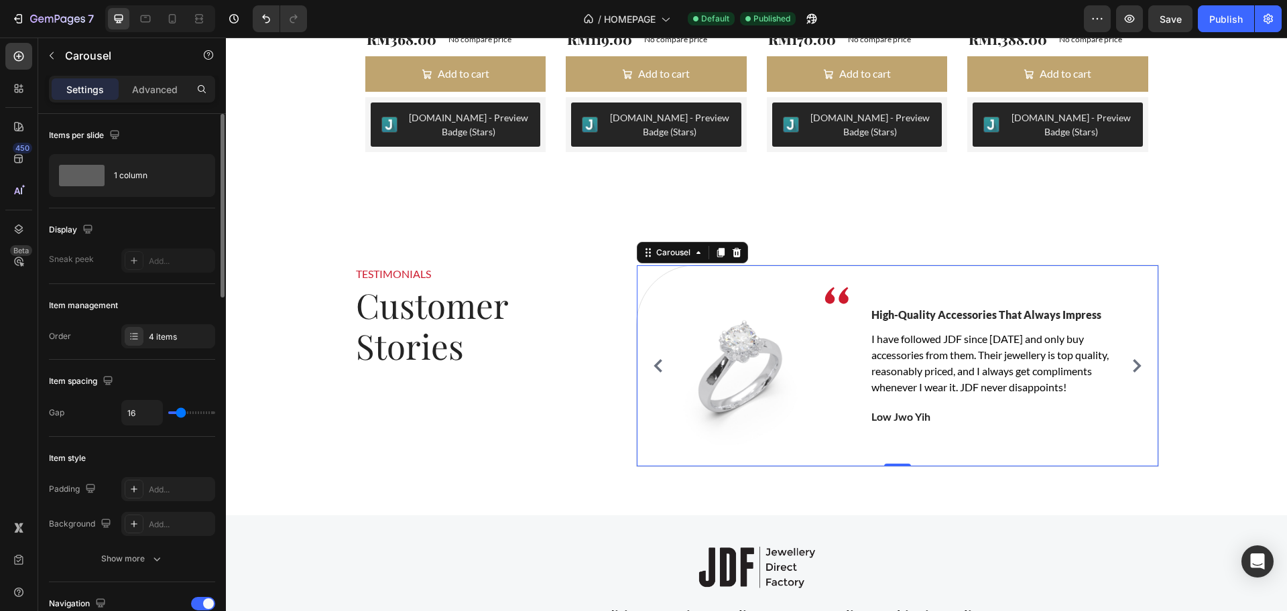
click at [651, 361] on icon "Carousel Back Arrow" at bounding box center [657, 365] width 13 height 13
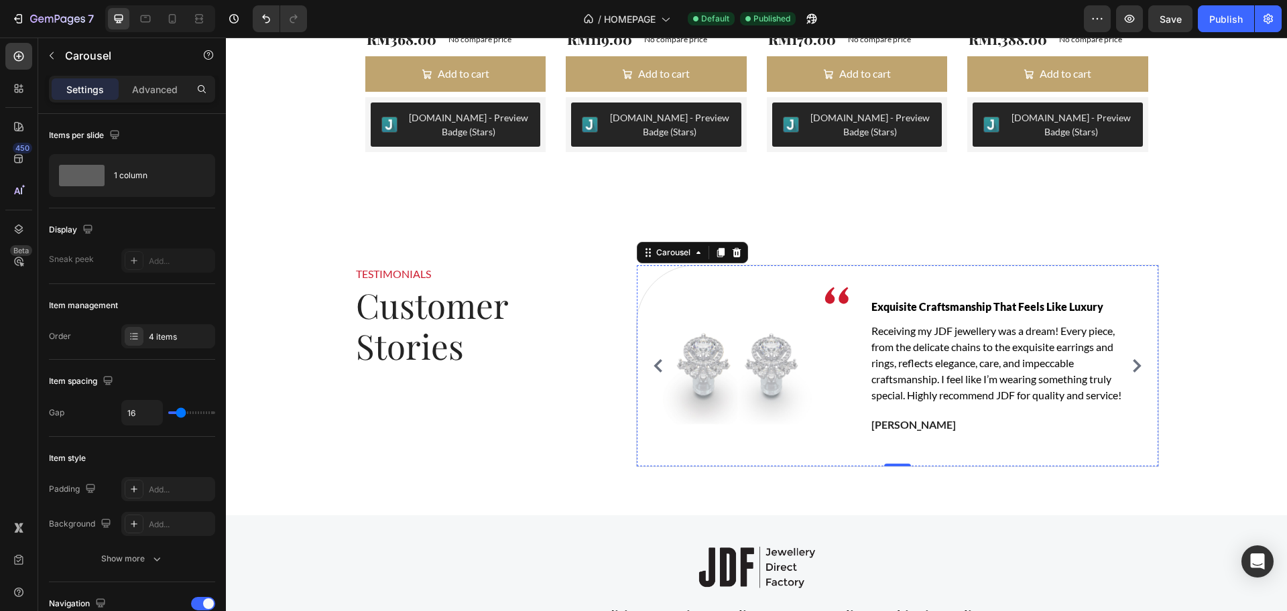
click at [747, 363] on img at bounding box center [737, 366] width 158 height 158
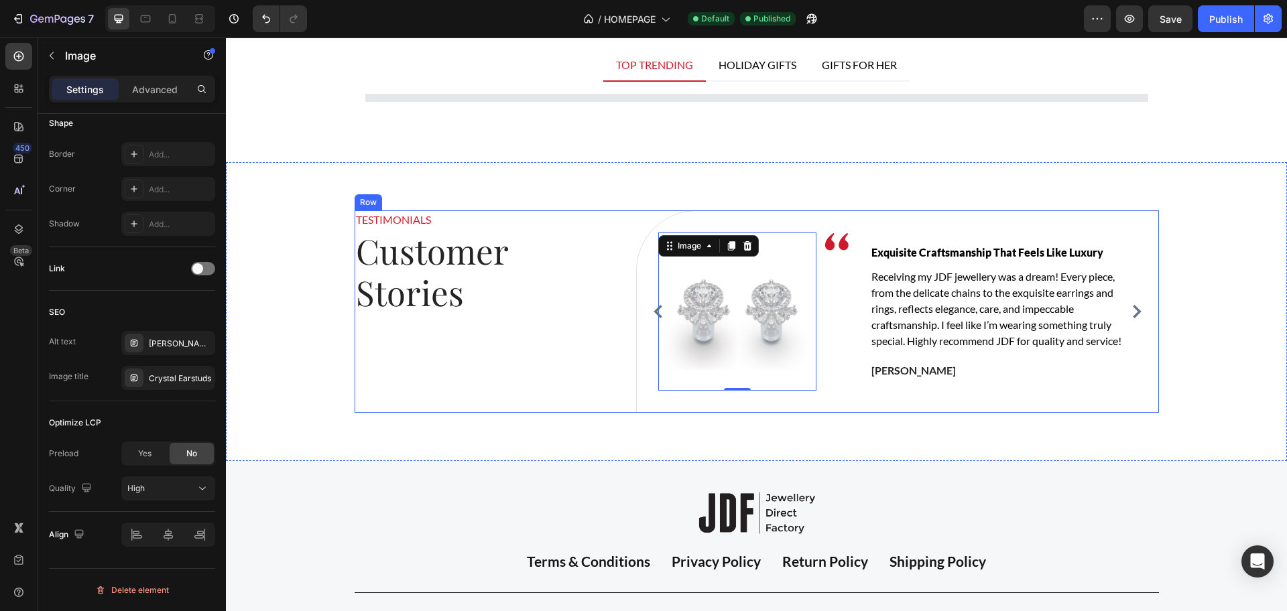
scroll to position [1759, 0]
